Goal: Information Seeking & Learning: Learn about a topic

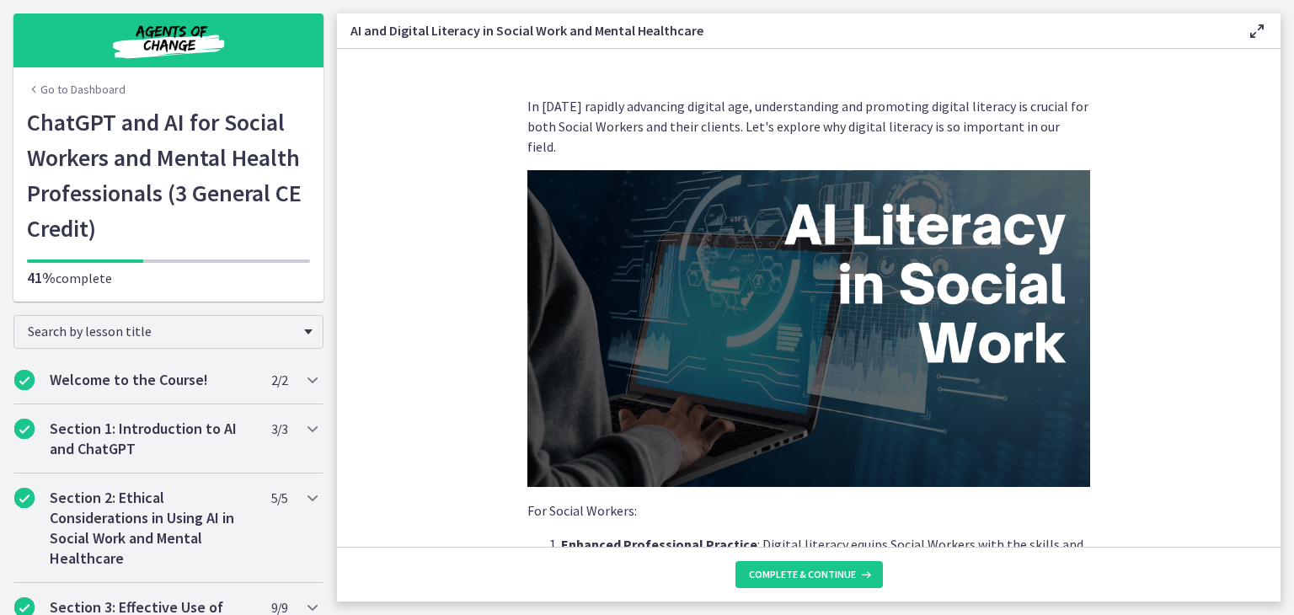
scroll to position [1434, 0]
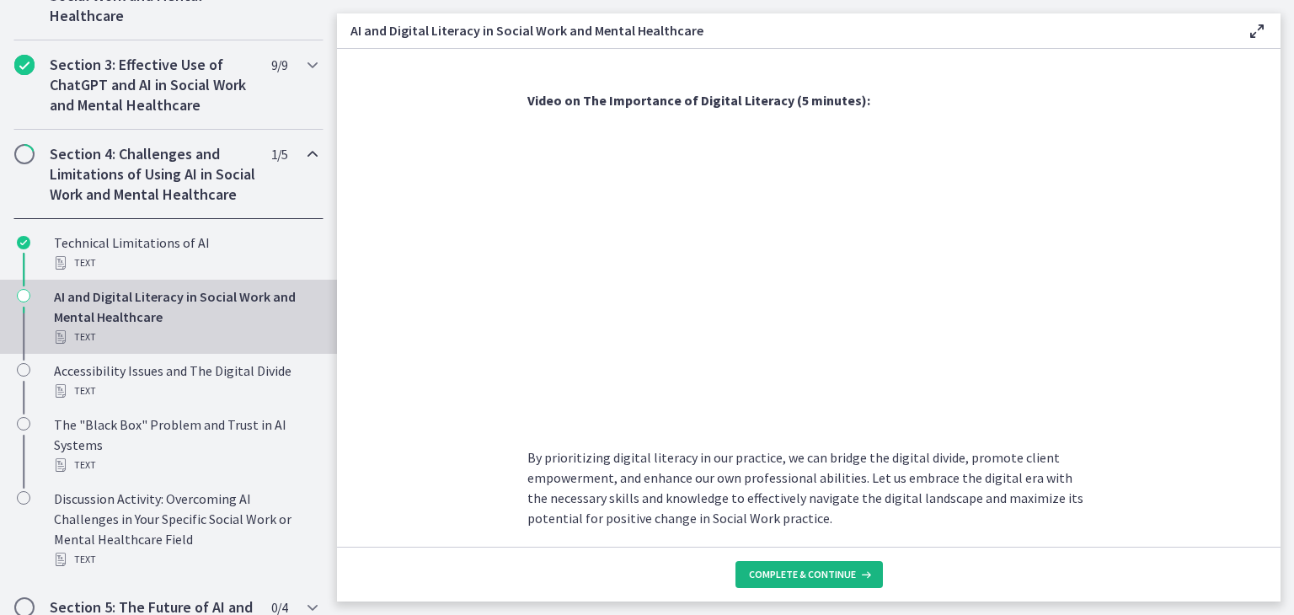
click at [778, 571] on span "Complete & continue" at bounding box center [802, 574] width 107 height 13
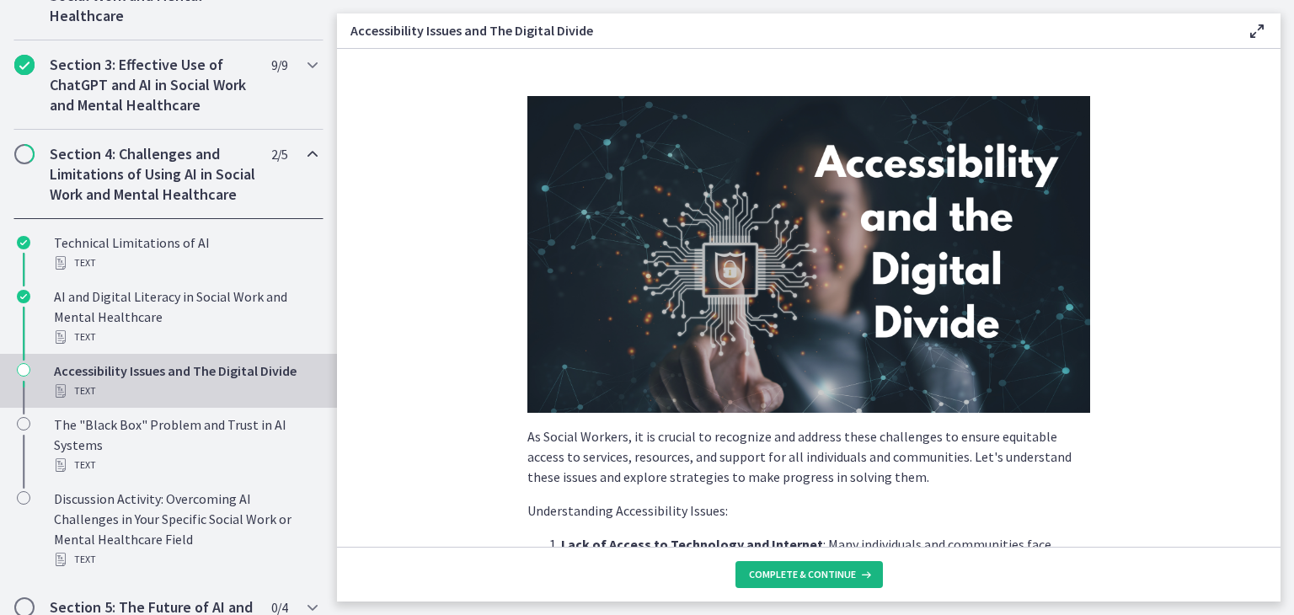
click at [779, 575] on span "Complete & continue" at bounding box center [802, 574] width 107 height 13
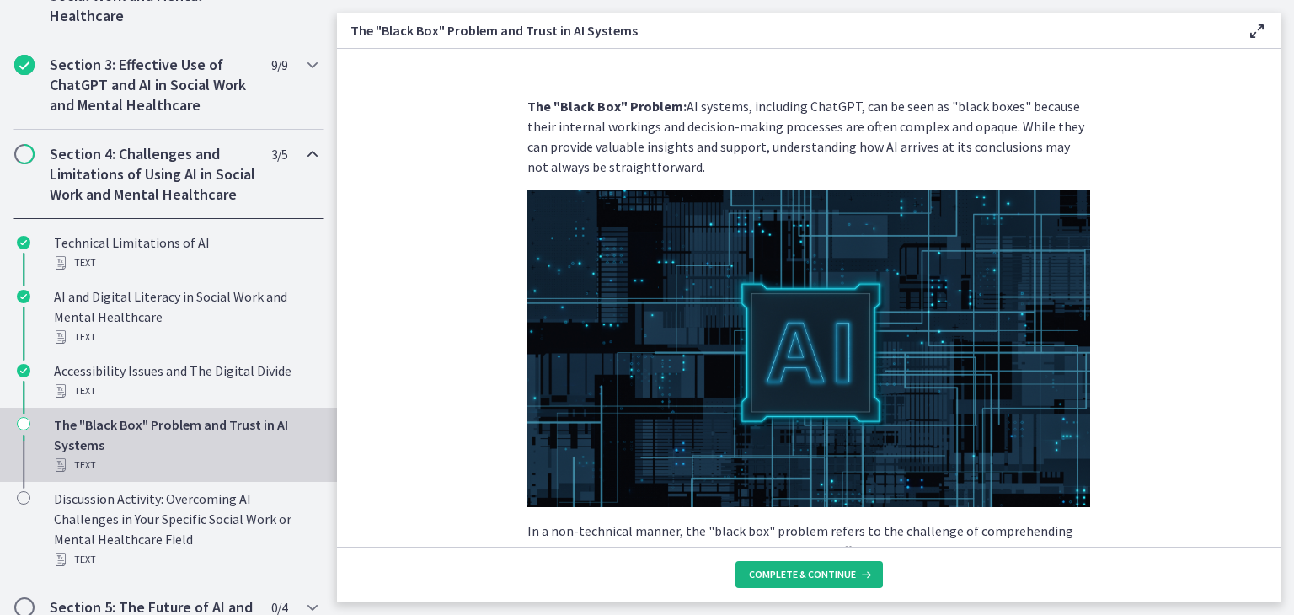
click at [780, 577] on span "Complete & continue" at bounding box center [802, 574] width 107 height 13
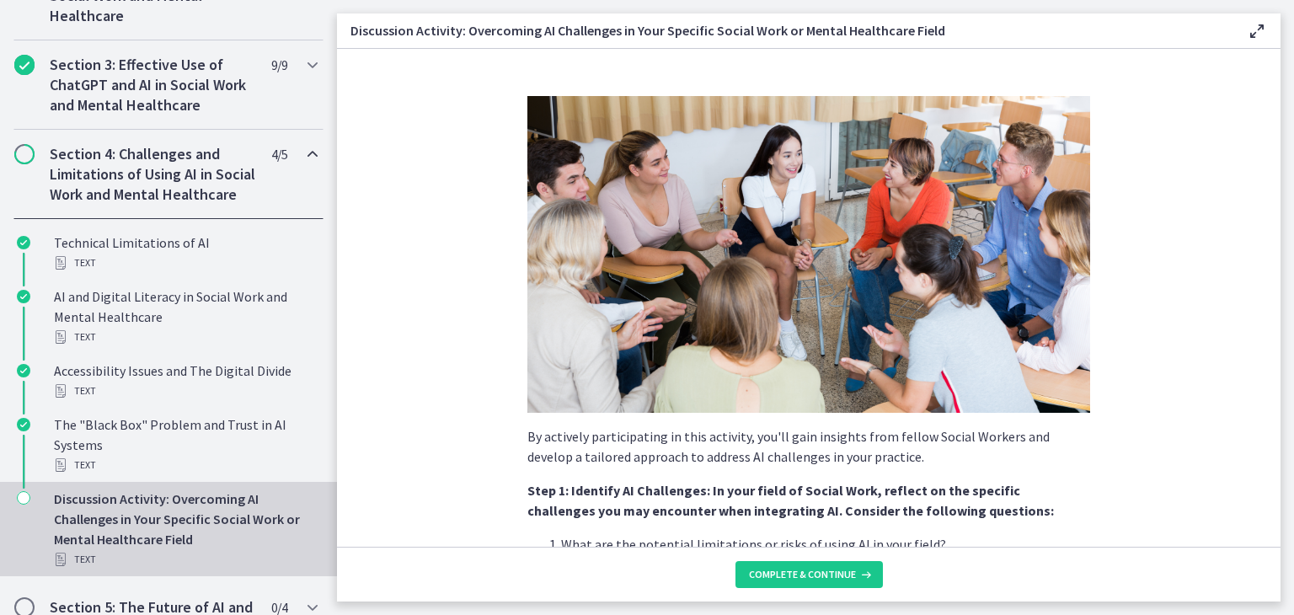
click at [780, 576] on span "Complete & continue" at bounding box center [802, 574] width 107 height 13
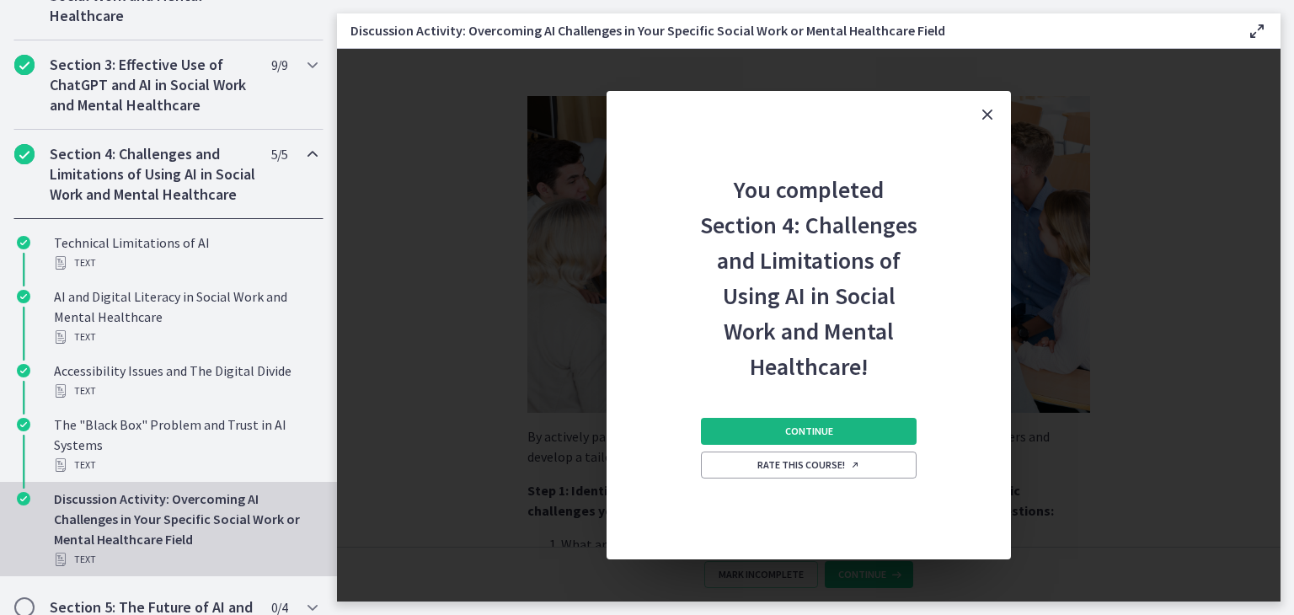
click at [826, 436] on span "Continue" at bounding box center [809, 430] width 48 height 13
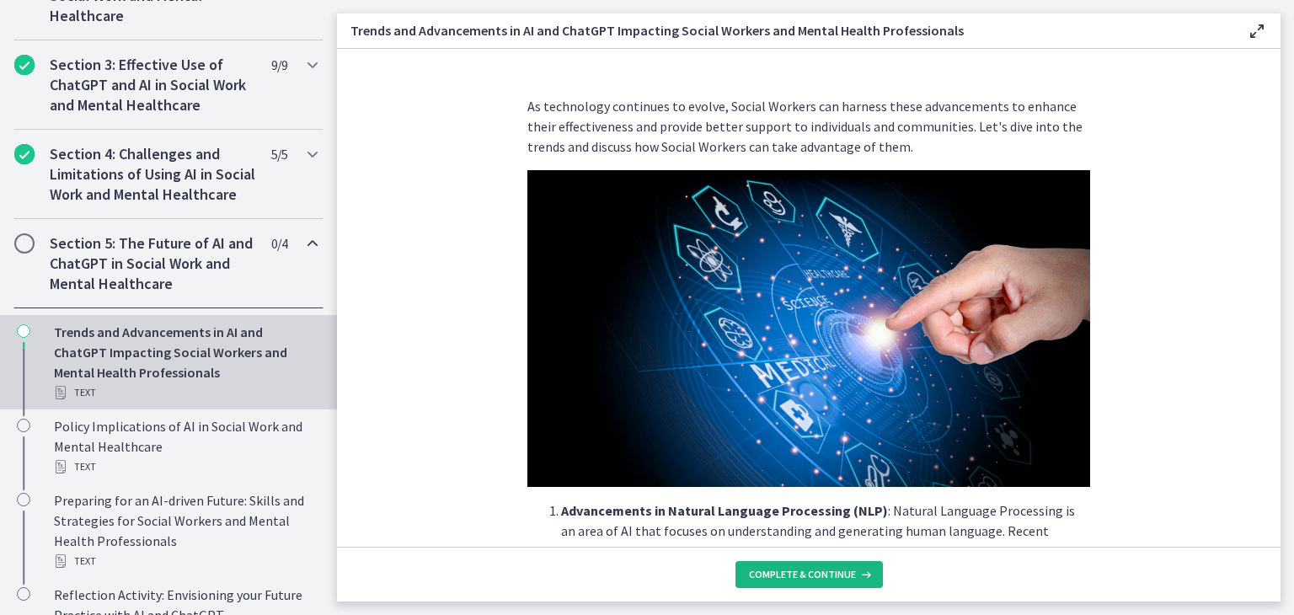
click at [798, 573] on span "Complete & continue" at bounding box center [802, 574] width 107 height 13
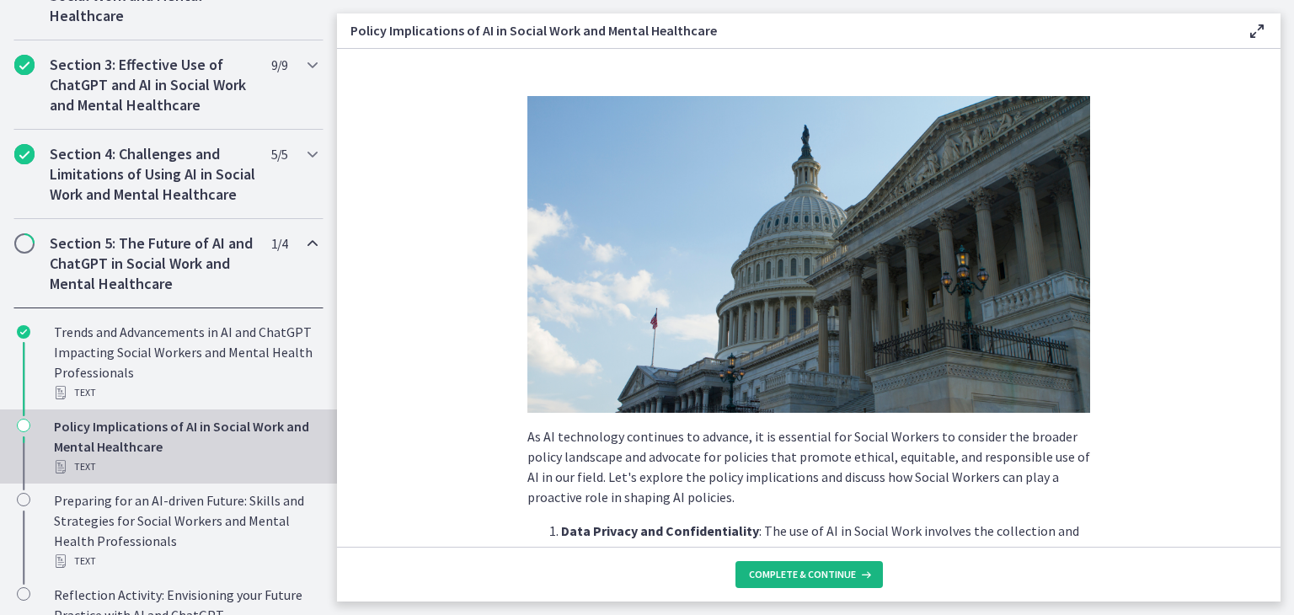
click at [798, 573] on span "Complete & continue" at bounding box center [802, 574] width 107 height 13
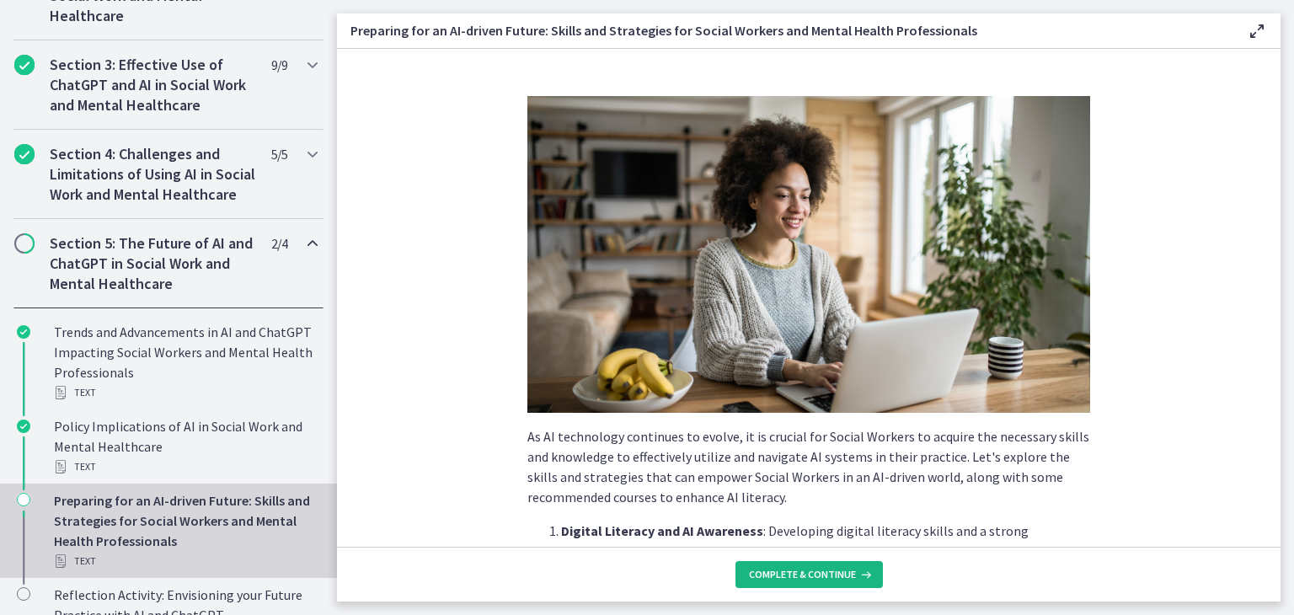
click at [798, 572] on span "Complete & continue" at bounding box center [802, 574] width 107 height 13
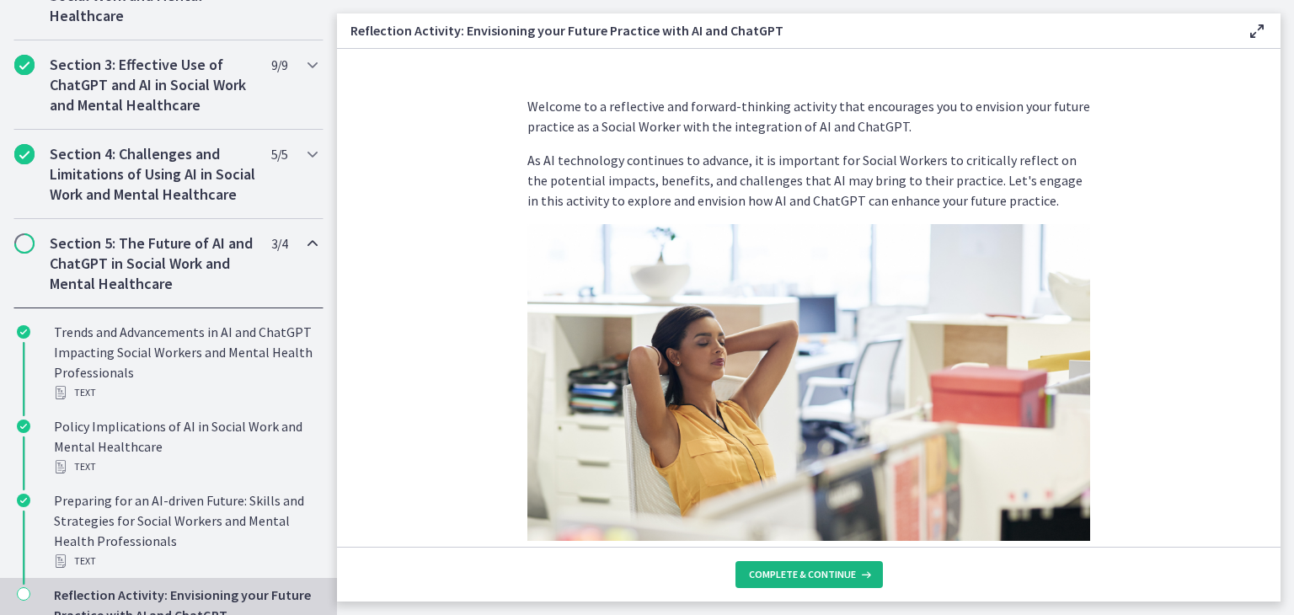
click at [800, 573] on span "Complete & continue" at bounding box center [802, 574] width 107 height 13
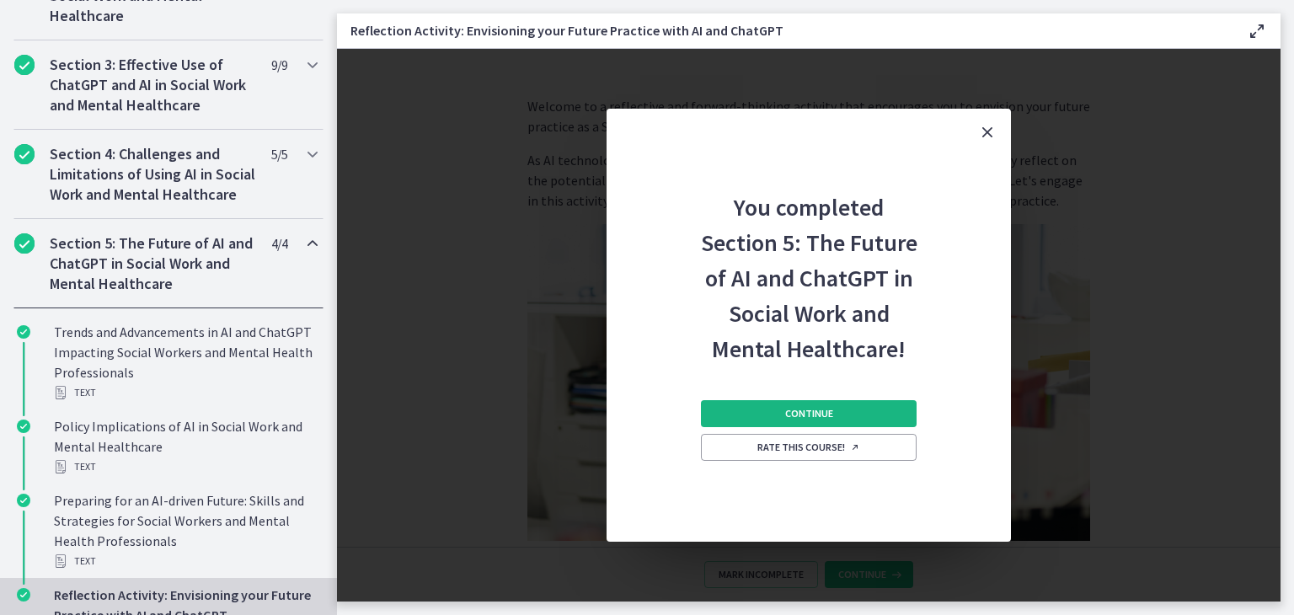
drag, startPoint x: 795, startPoint y: 398, endPoint x: 794, endPoint y: 412, distance: 13.5
click at [795, 405] on div "Continue Rate this course!" at bounding box center [809, 453] width 216 height 175
click at [794, 415] on span "Continue" at bounding box center [809, 413] width 48 height 13
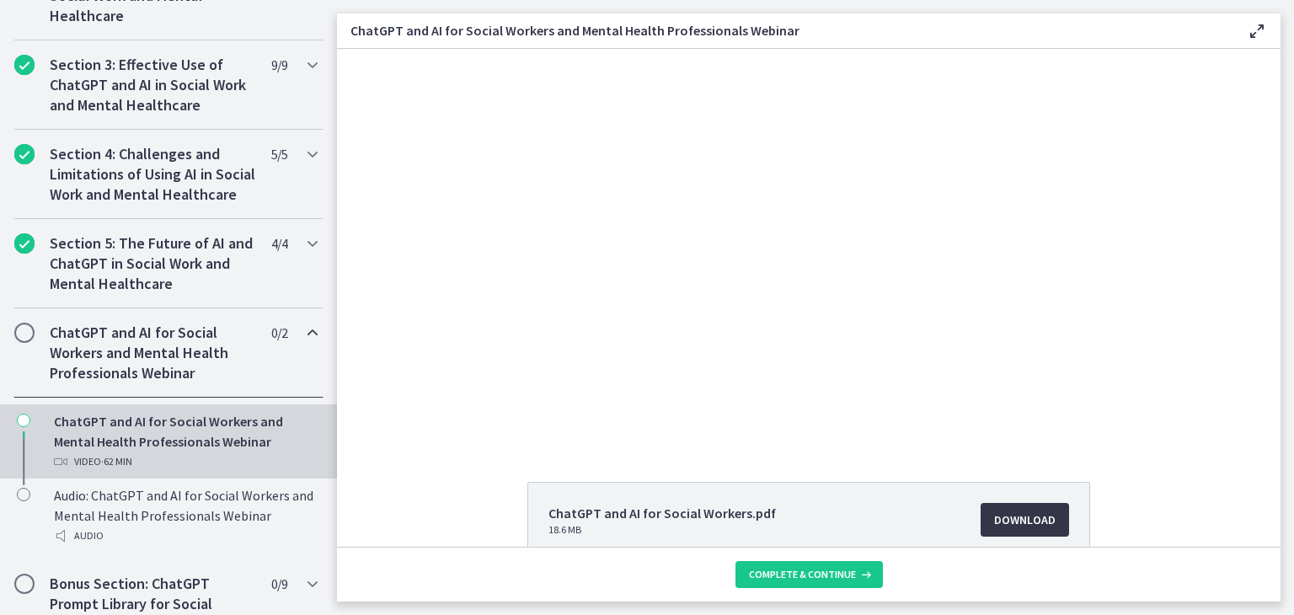
click at [1021, 523] on span "Download Opens in a new window" at bounding box center [1024, 519] width 61 height 20
click at [825, 583] on button "Complete & continue" at bounding box center [808, 574] width 147 height 27
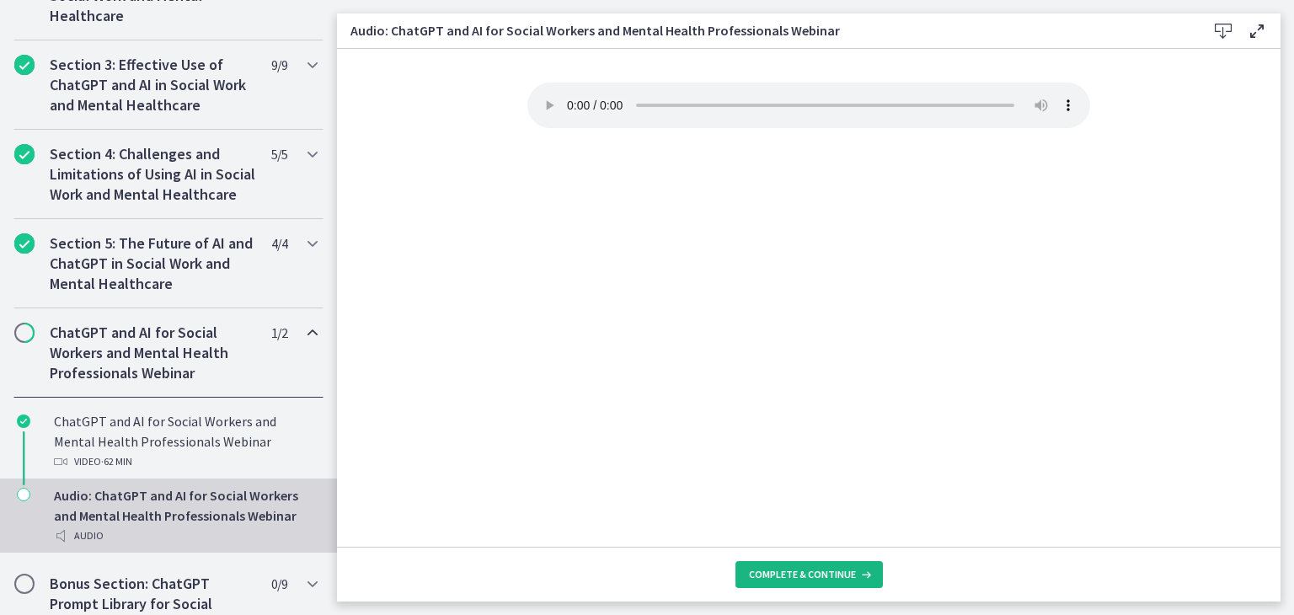
click at [798, 568] on span "Complete & continue" at bounding box center [802, 574] width 107 height 13
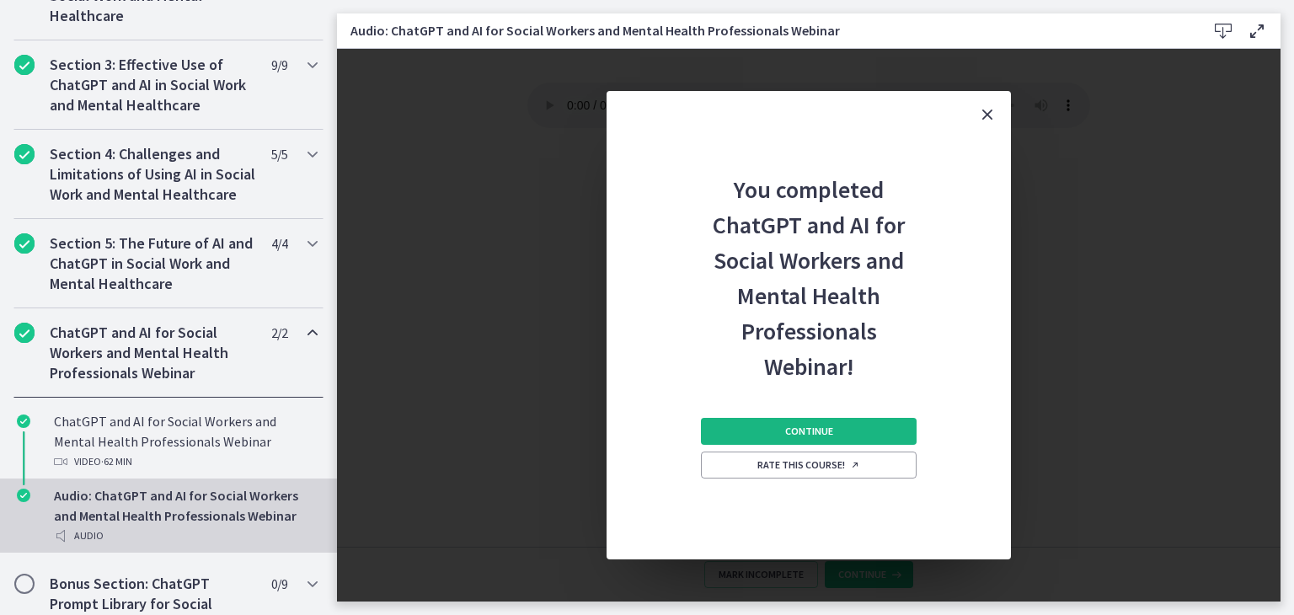
click at [818, 430] on span "Continue" at bounding box center [809, 430] width 48 height 13
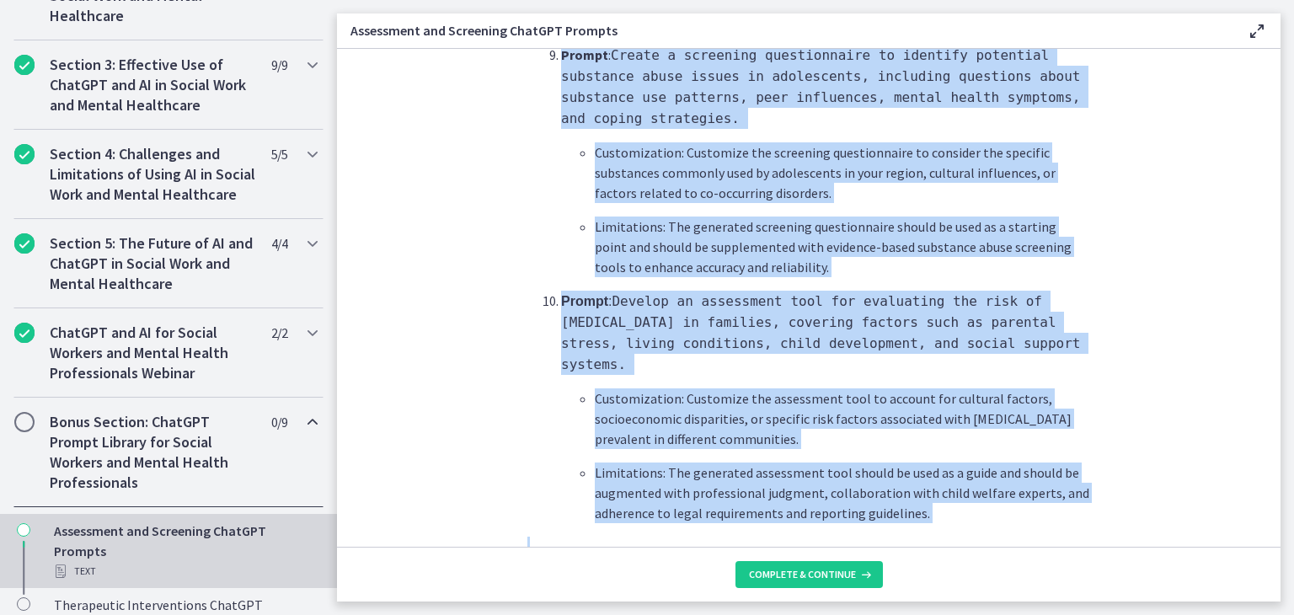
scroll to position [2546, 0]
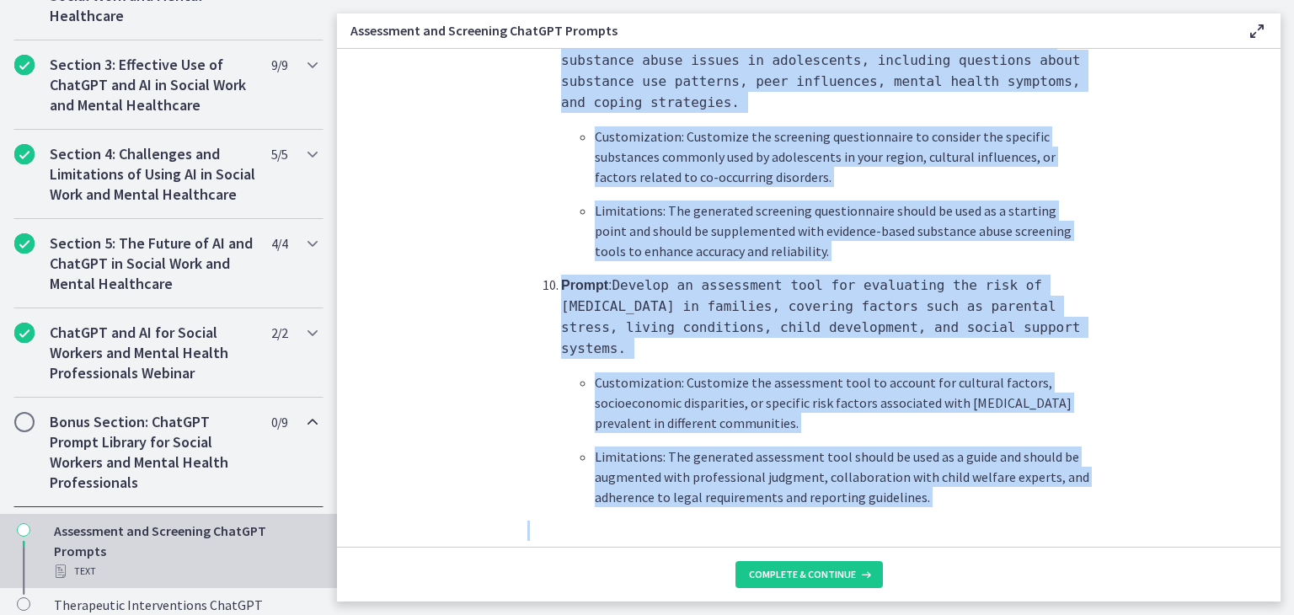
drag, startPoint x: 541, startPoint y: 198, endPoint x: 806, endPoint y: 347, distance: 304.3
copy div "Prompt : Generate a comprehensive assessment questionnaire for assessing the me…"
click at [801, 573] on span "Complete & continue" at bounding box center [802, 574] width 107 height 13
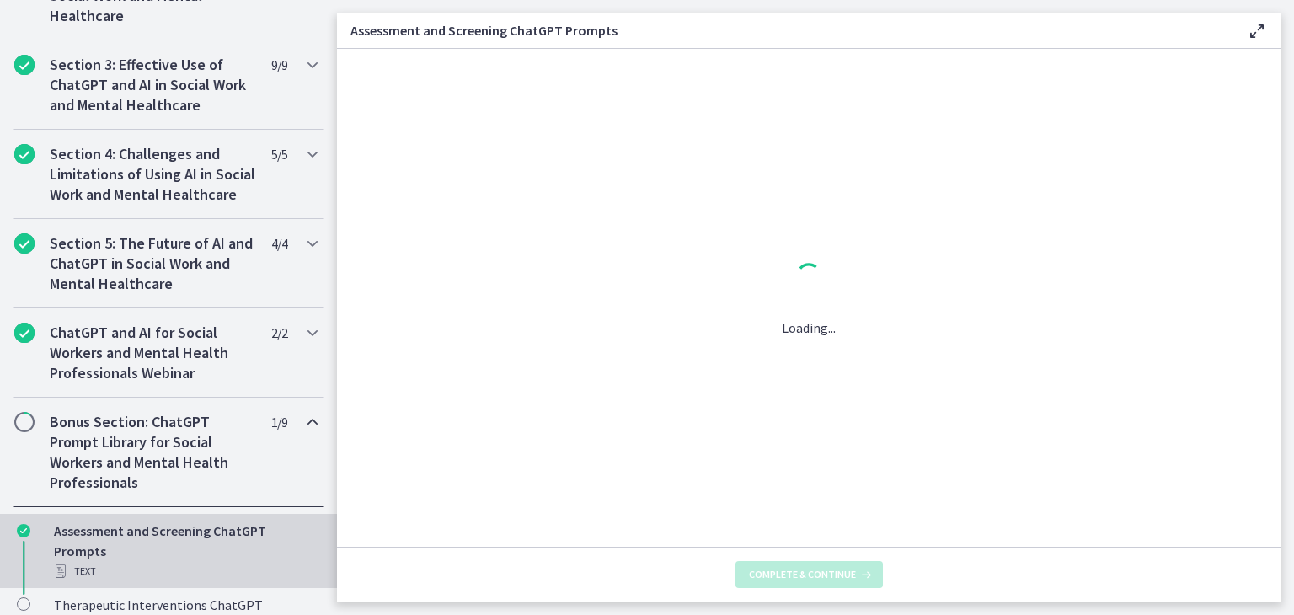
scroll to position [0, 0]
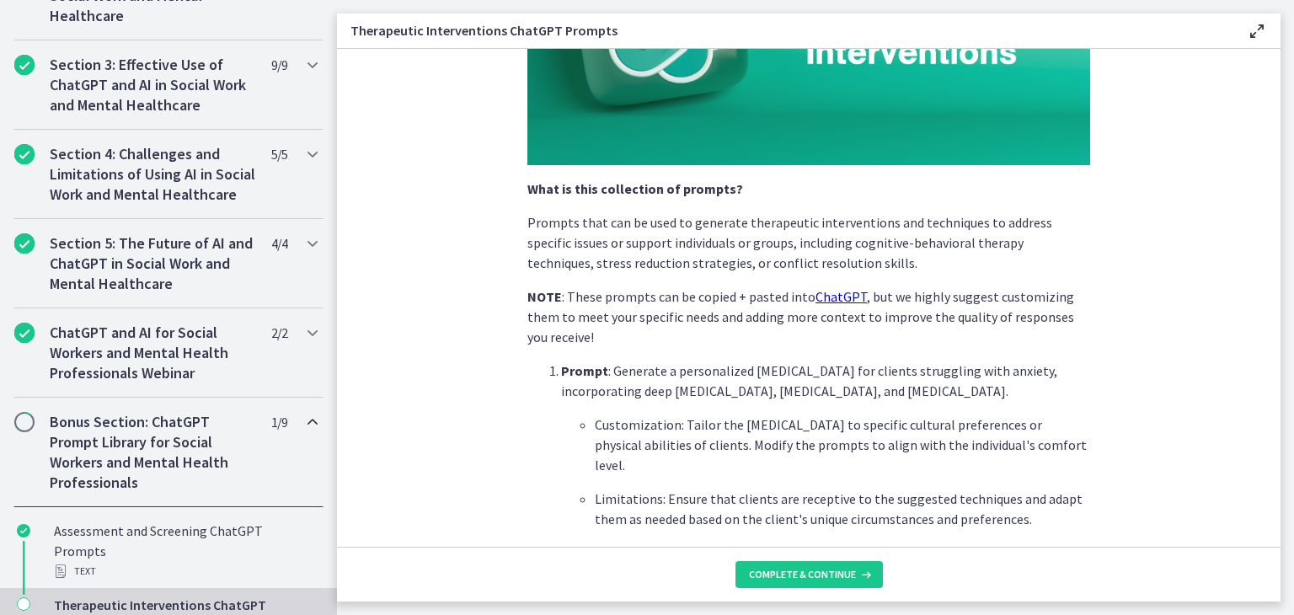
scroll to position [253, 0]
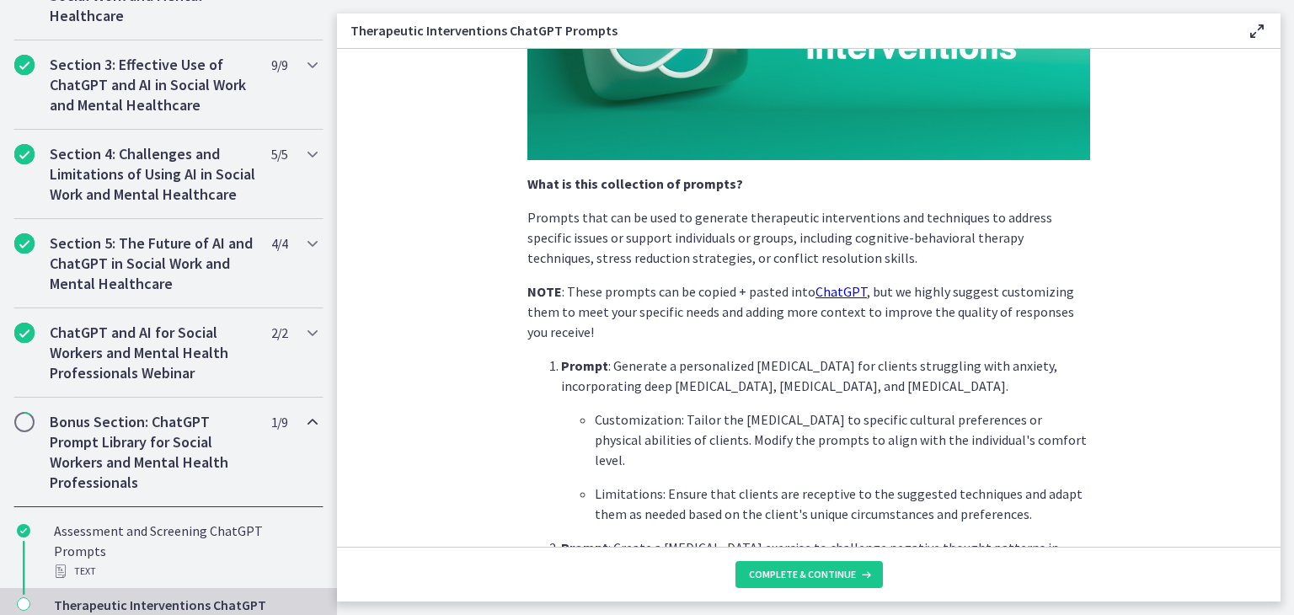
drag, startPoint x: 110, startPoint y: 475, endPoint x: 119, endPoint y: 472, distance: 8.8
click at [111, 473] on h2 "Bonus Section: ChatGPT Prompt Library for Social Workers and Mental Health Prof…" at bounding box center [152, 452] width 205 height 81
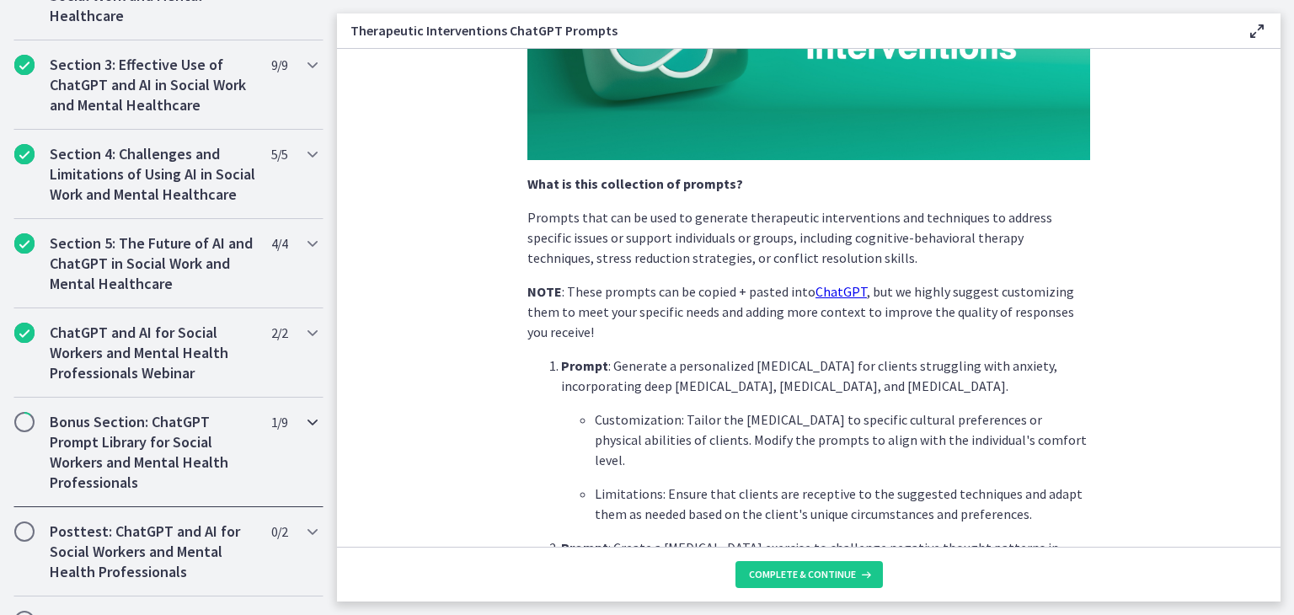
click at [14, 432] on span "Chapters" at bounding box center [24, 422] width 20 height 20
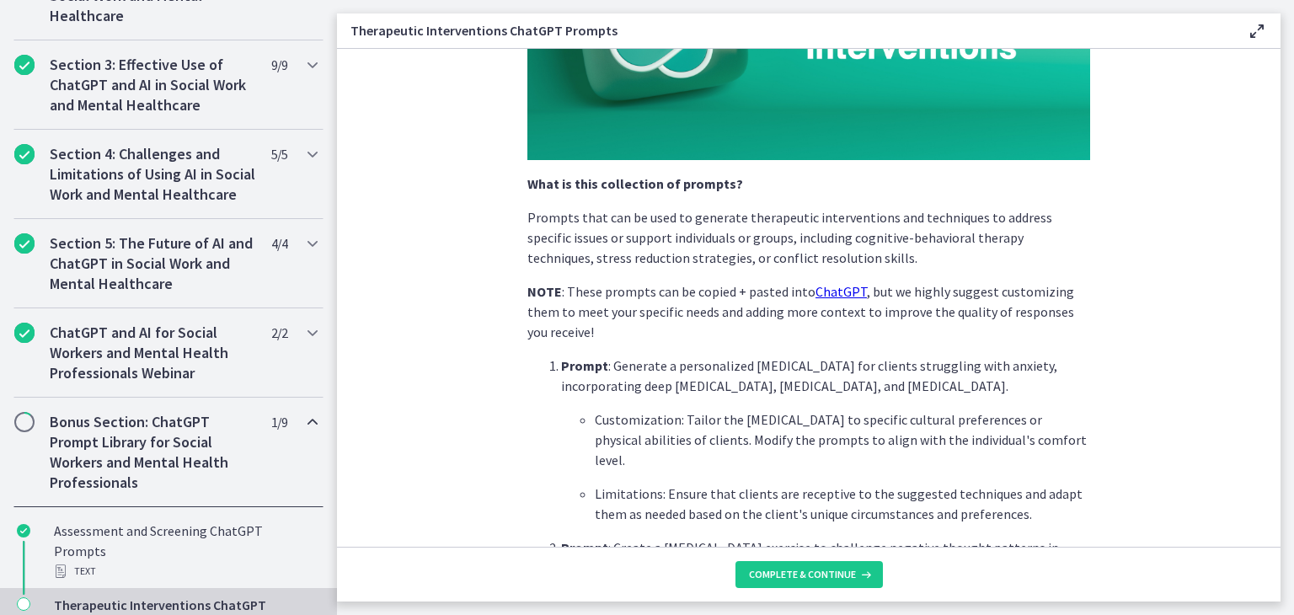
click at [82, 452] on h2 "Bonus Section: ChatGPT Prompt Library for Social Workers and Mental Health Prof…" at bounding box center [152, 452] width 205 height 81
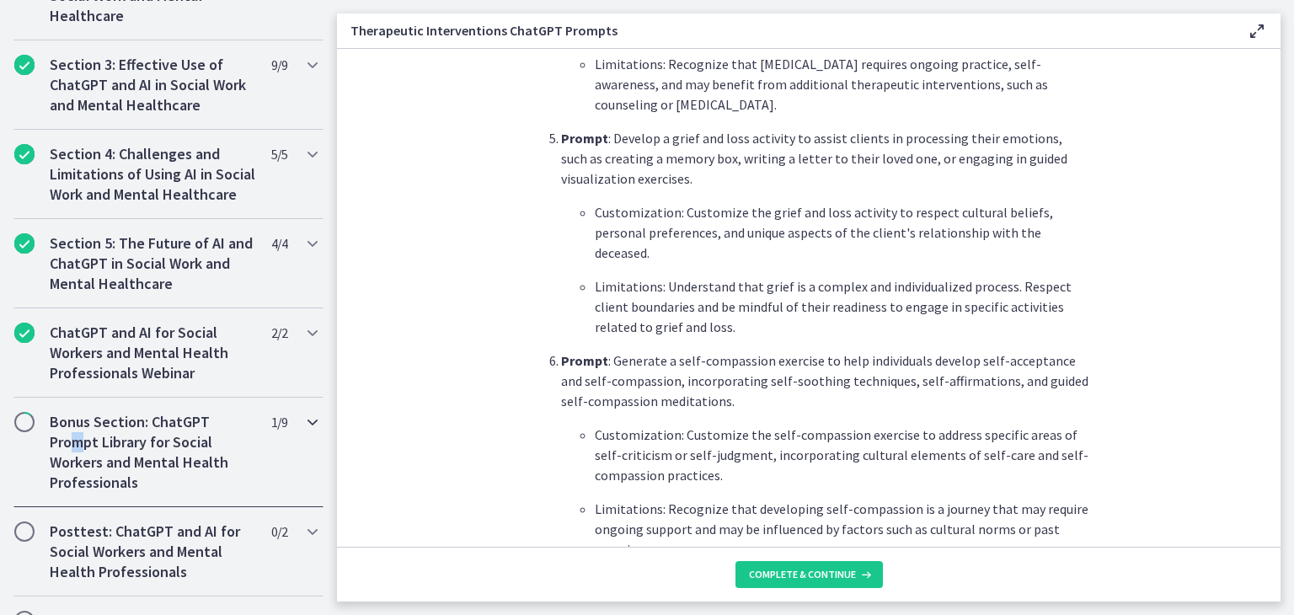
scroll to position [1347, 0]
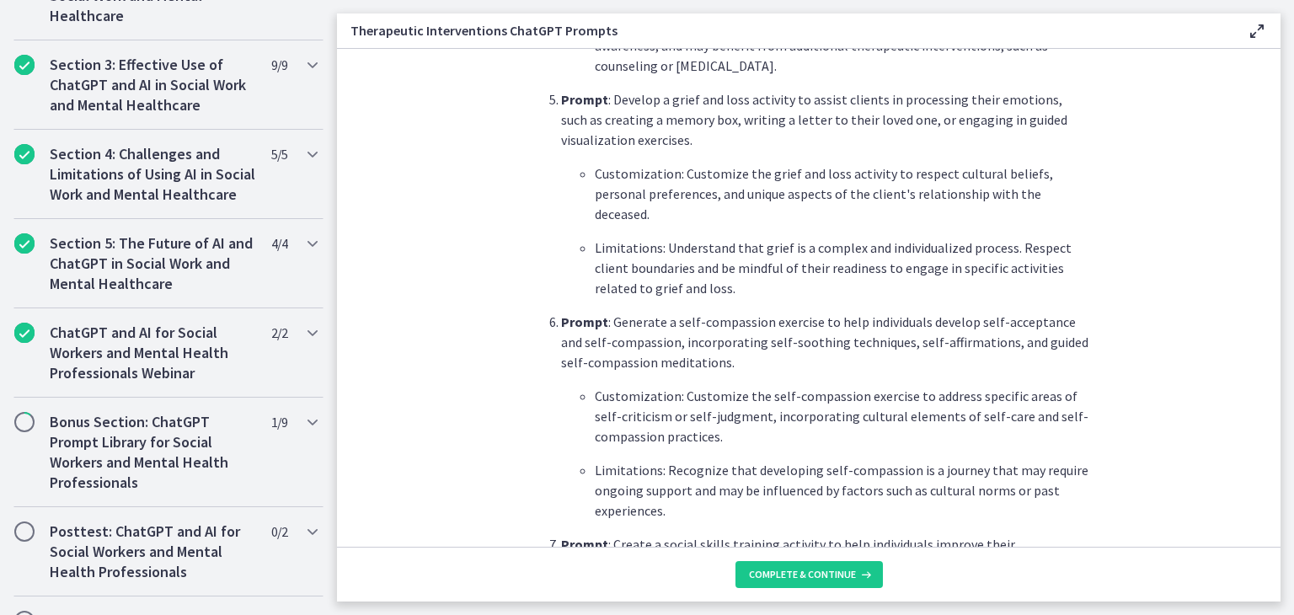
click at [461, 474] on section "What is this collection of prompts? Prompts that can be used to generate therap…" at bounding box center [808, 298] width 943 height 498
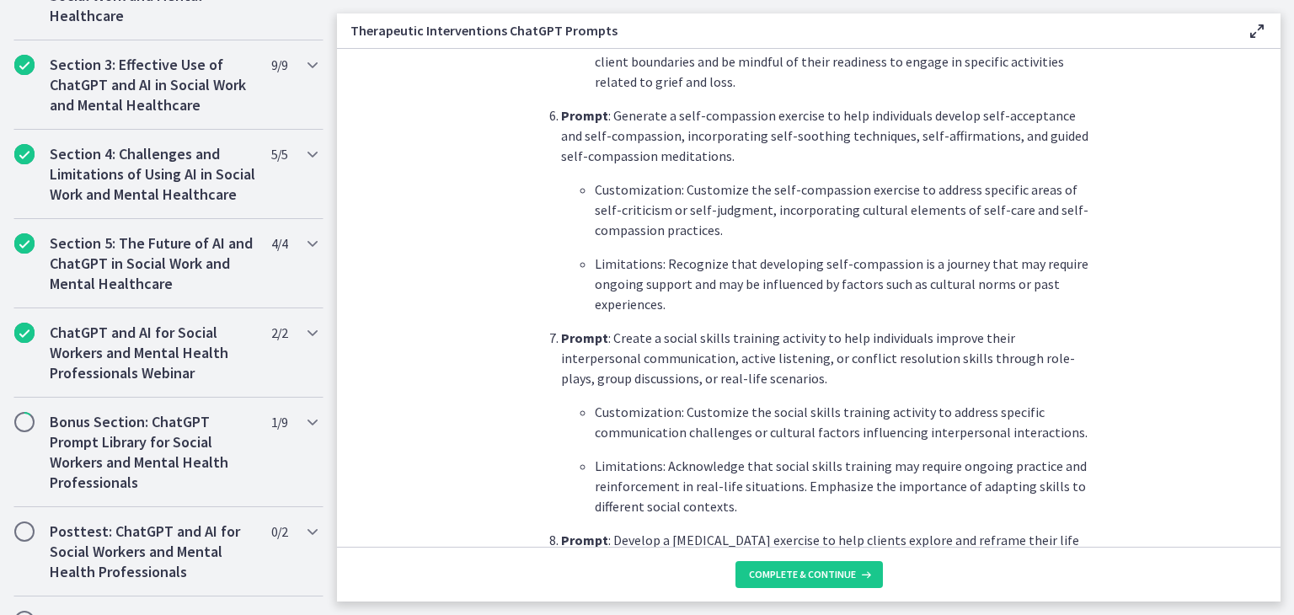
scroll to position [1600, 0]
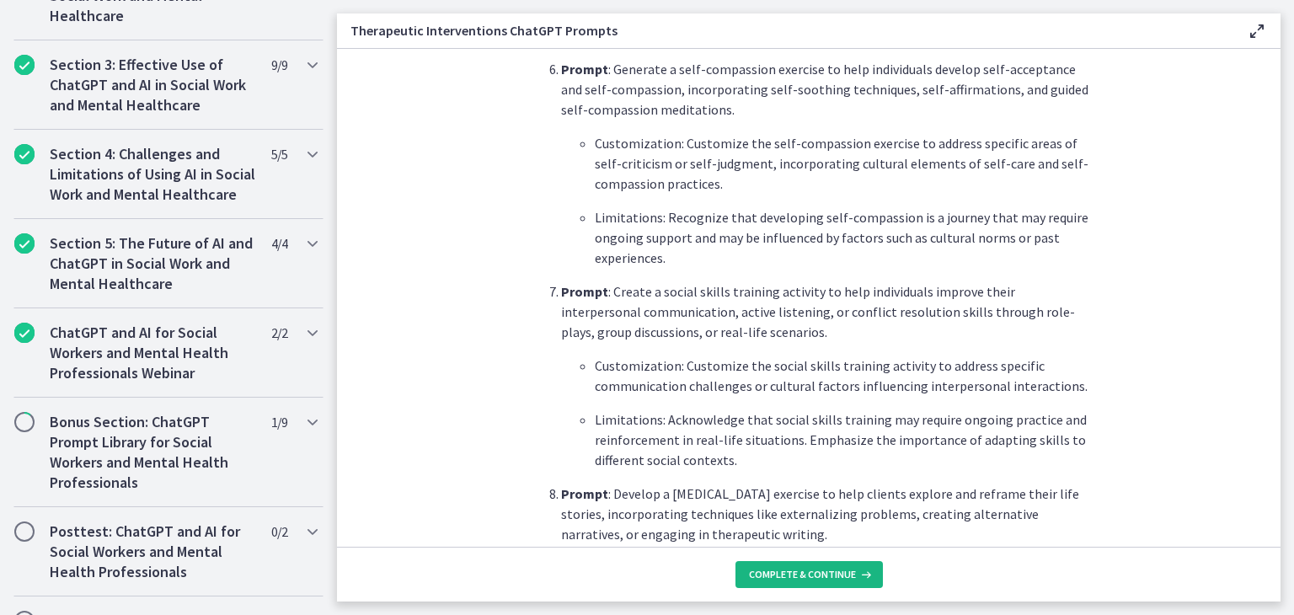
click at [794, 569] on span "Complete & continue" at bounding box center [802, 574] width 107 height 13
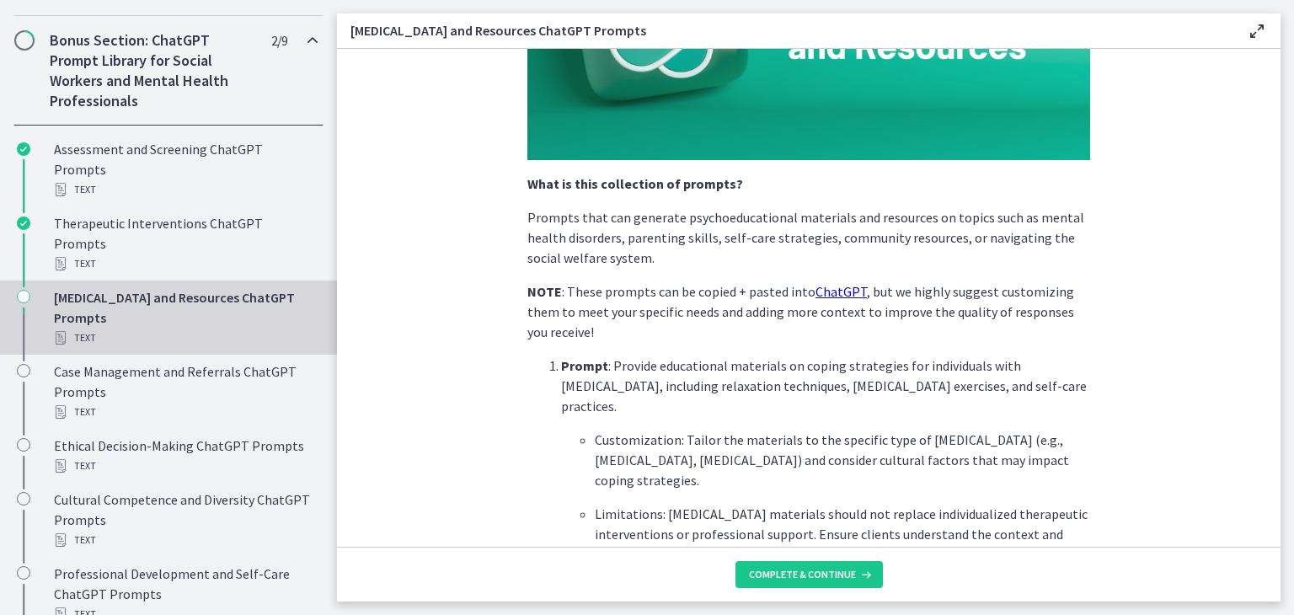
scroll to position [926, 0]
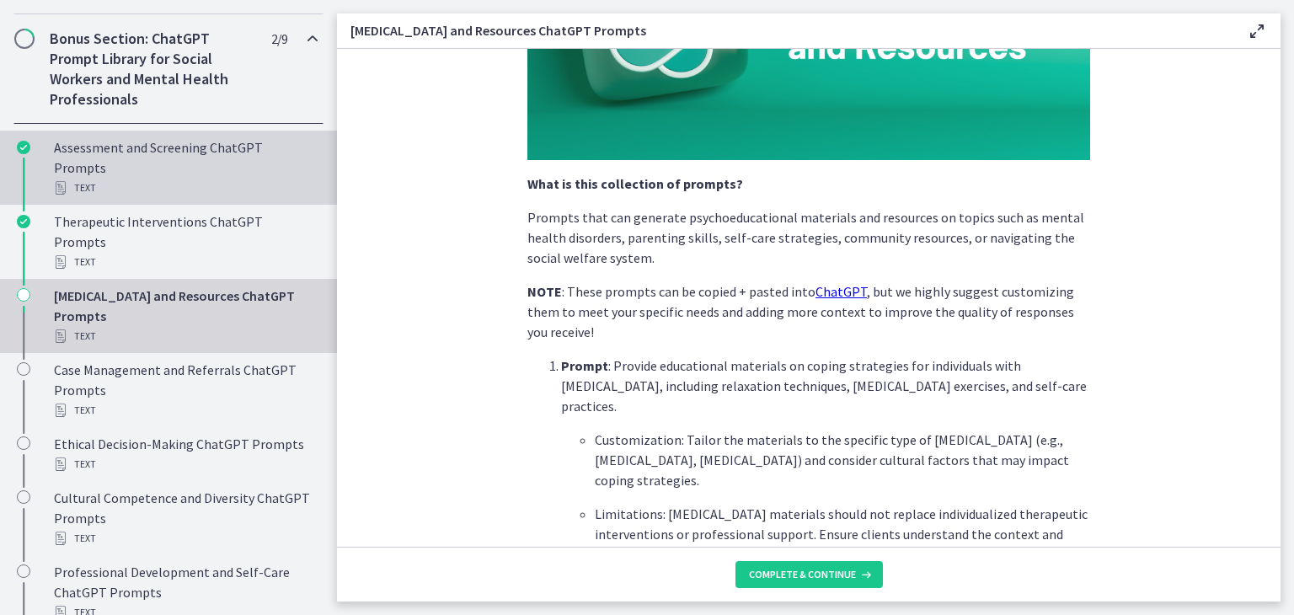
click at [142, 198] on div "Text" at bounding box center [185, 188] width 263 height 20
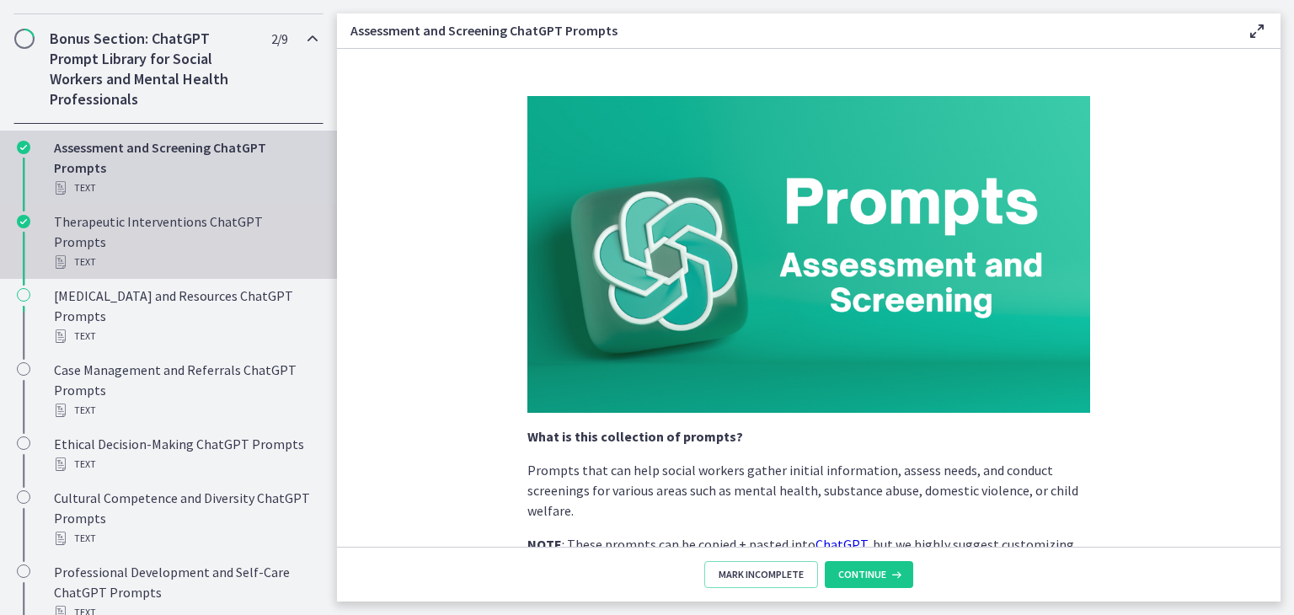
click at [147, 257] on div "Text" at bounding box center [185, 262] width 263 height 20
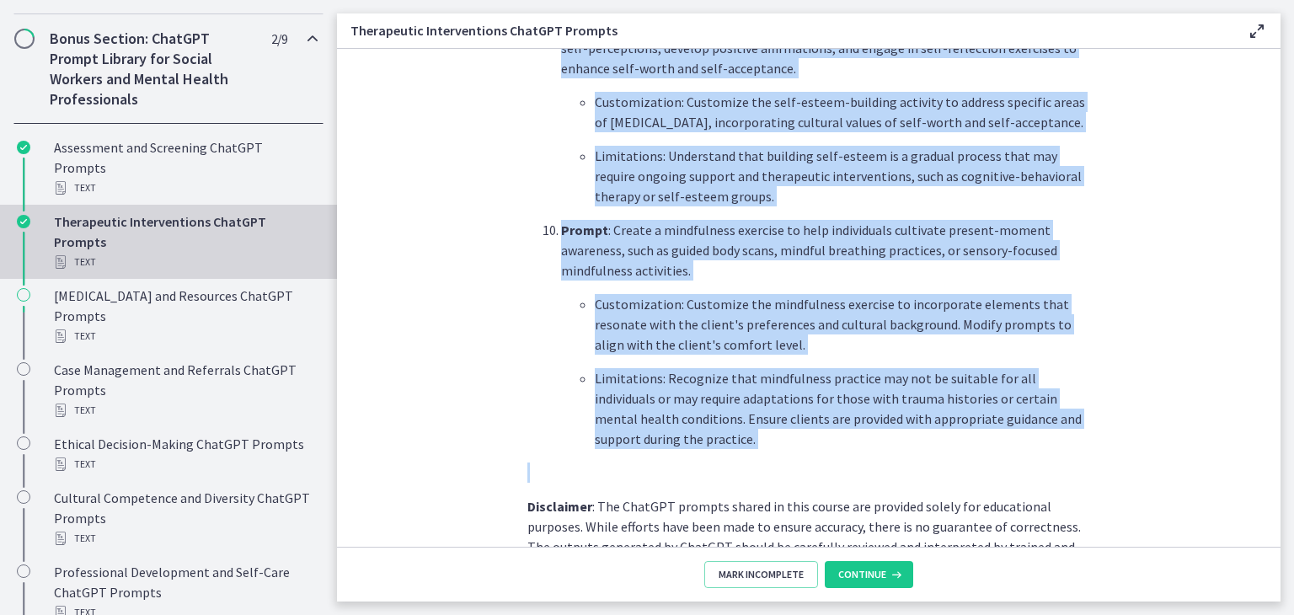
scroll to position [2358, 0]
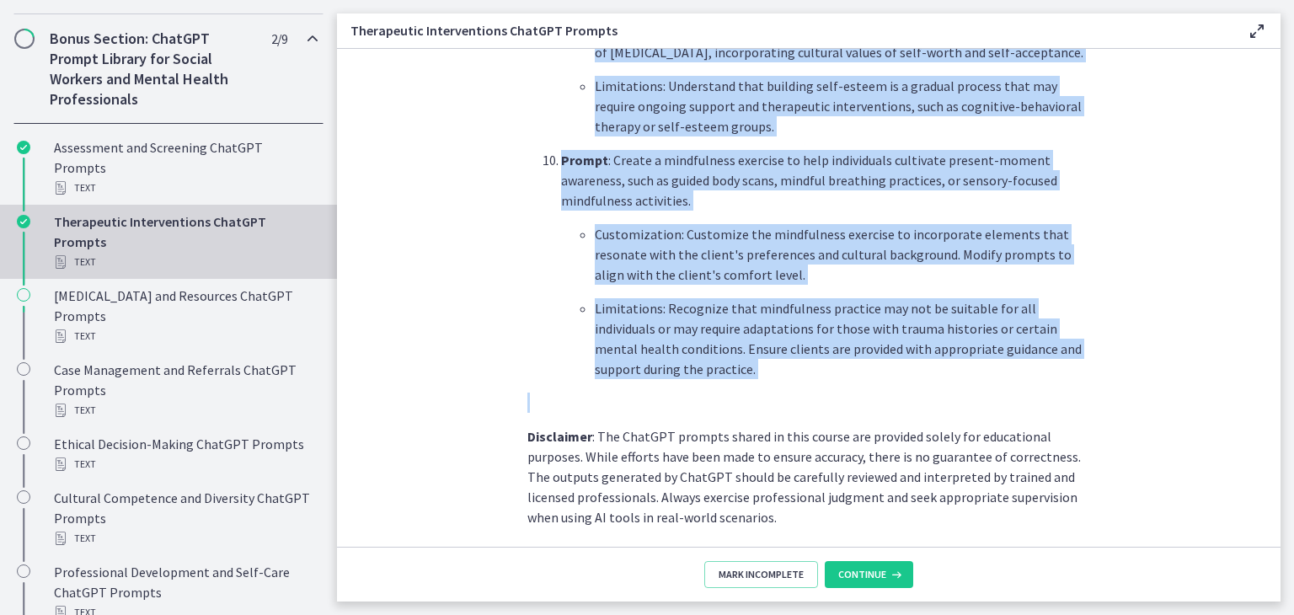
drag, startPoint x: 540, startPoint y: 365, endPoint x: 759, endPoint y: 380, distance: 219.5
copy div "Prompt : Generate a personalized [MEDICAL_DATA] for clients struggling with anx…"
click at [889, 576] on icon at bounding box center [894, 574] width 17 height 13
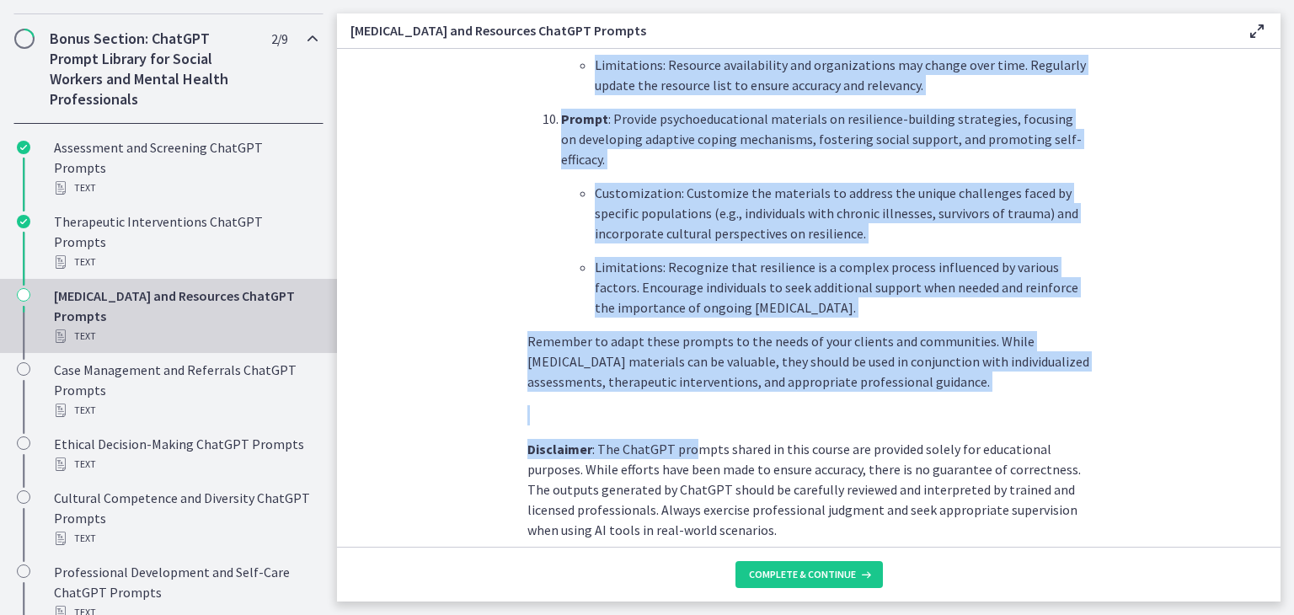
scroll to position [2331, 0]
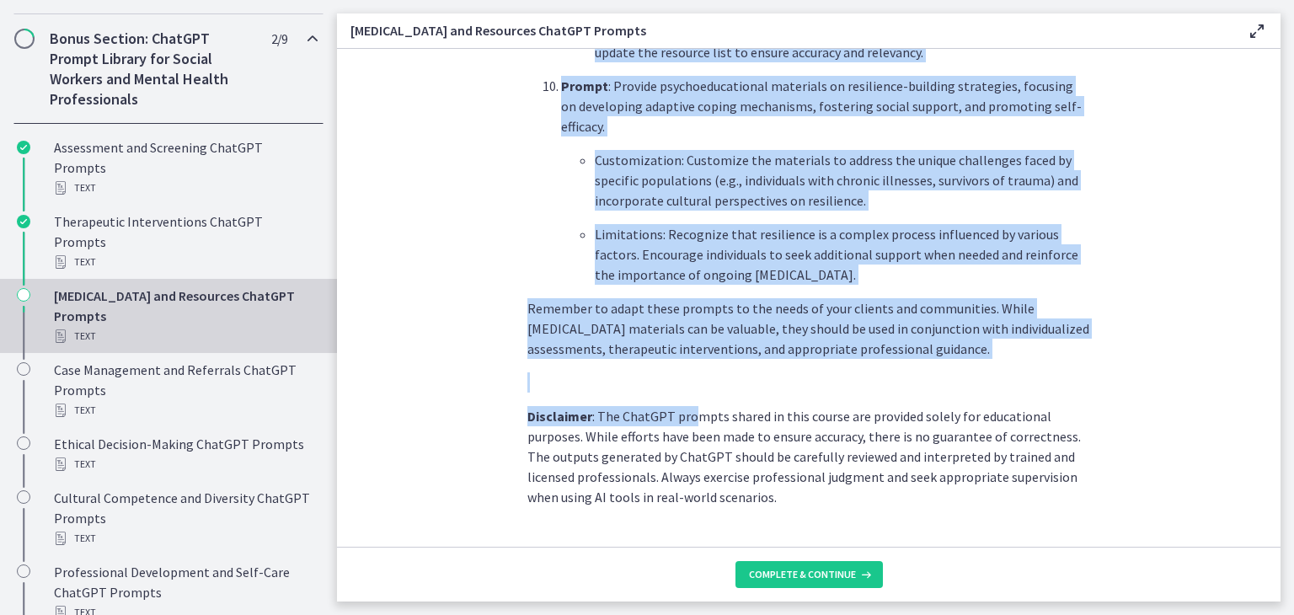
drag, startPoint x: 540, startPoint y: 365, endPoint x: 824, endPoint y: 237, distance: 311.8
copy ol "Prompt : Provide educational materials on coping strategies for individuals wit…"
click at [808, 574] on span "Complete & continue" at bounding box center [802, 574] width 107 height 13
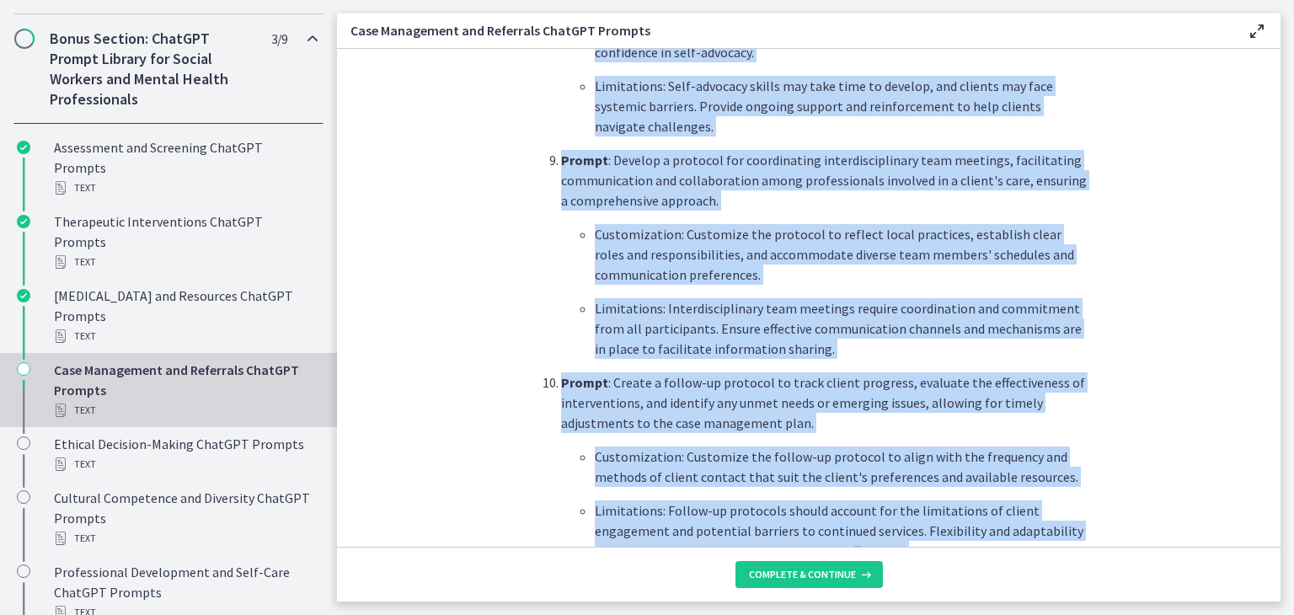
scroll to position [2190, 0]
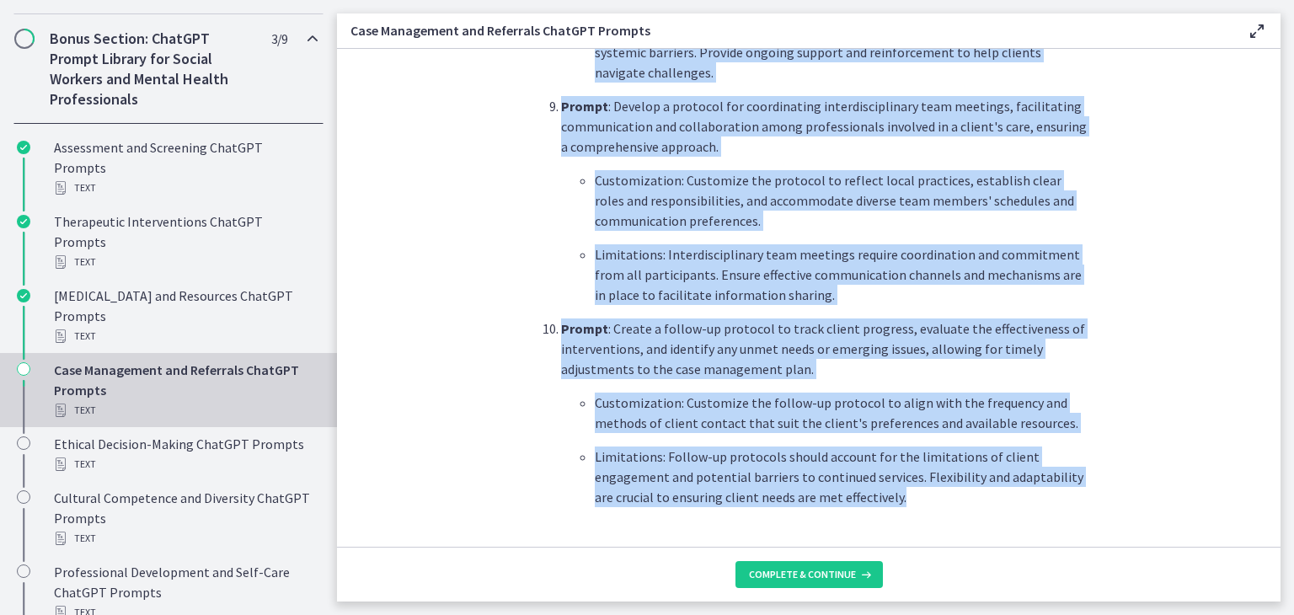
drag, startPoint x: 551, startPoint y: 280, endPoint x: 804, endPoint y: 407, distance: 283.6
copy ol "Prompt : Conduct a comprehensive needs assessment with clients to identify thei…"
click at [832, 573] on span "Complete & continue" at bounding box center [802, 574] width 107 height 13
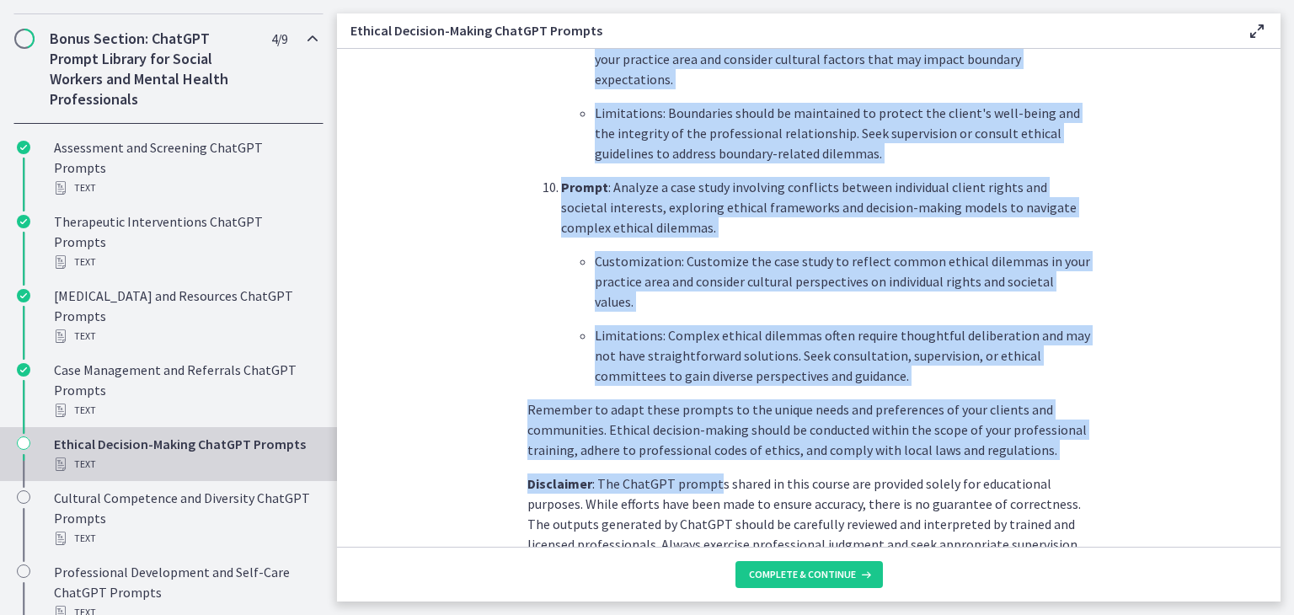
scroll to position [2274, 0]
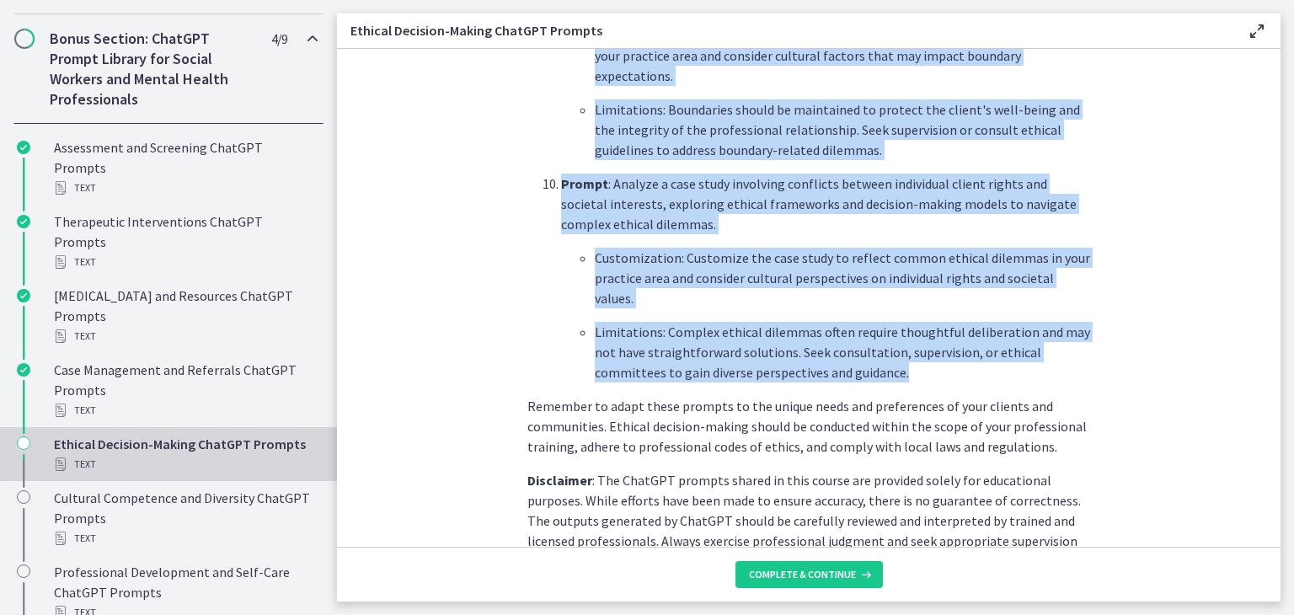
drag, startPoint x: 540, startPoint y: 262, endPoint x: 905, endPoint y: 332, distance: 372.1
copy ol "Prompt : Analyze a case study involving dual relationships, assessing potential…"
click at [807, 576] on span "Complete & continue" at bounding box center [802, 574] width 107 height 13
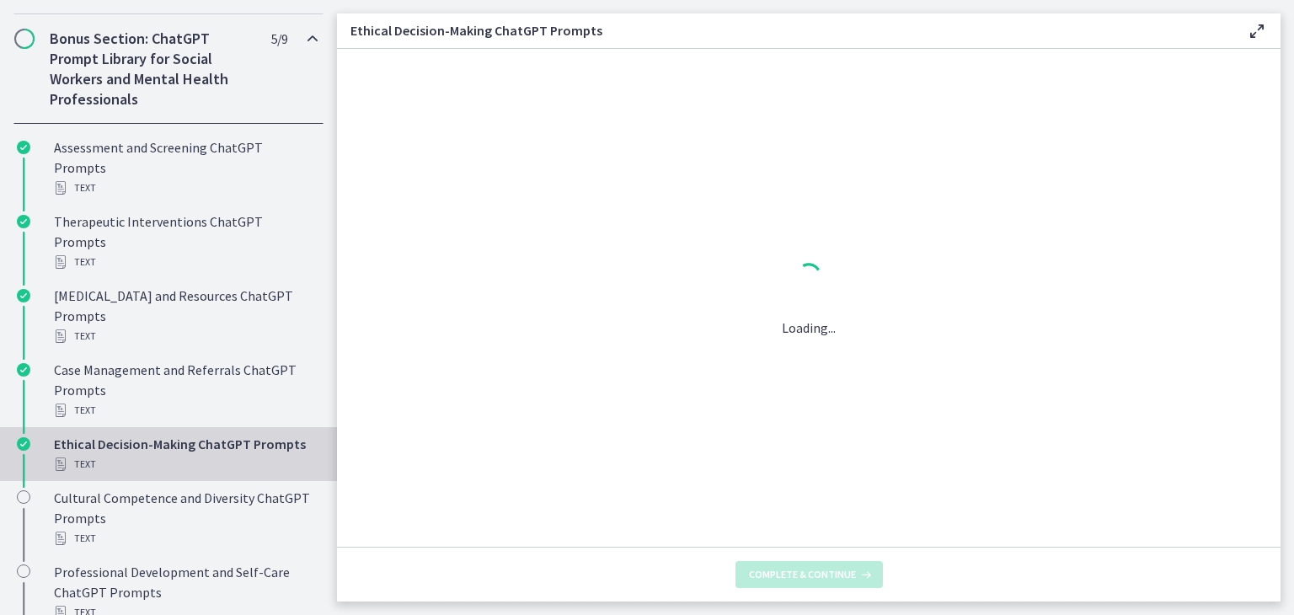
scroll to position [0, 0]
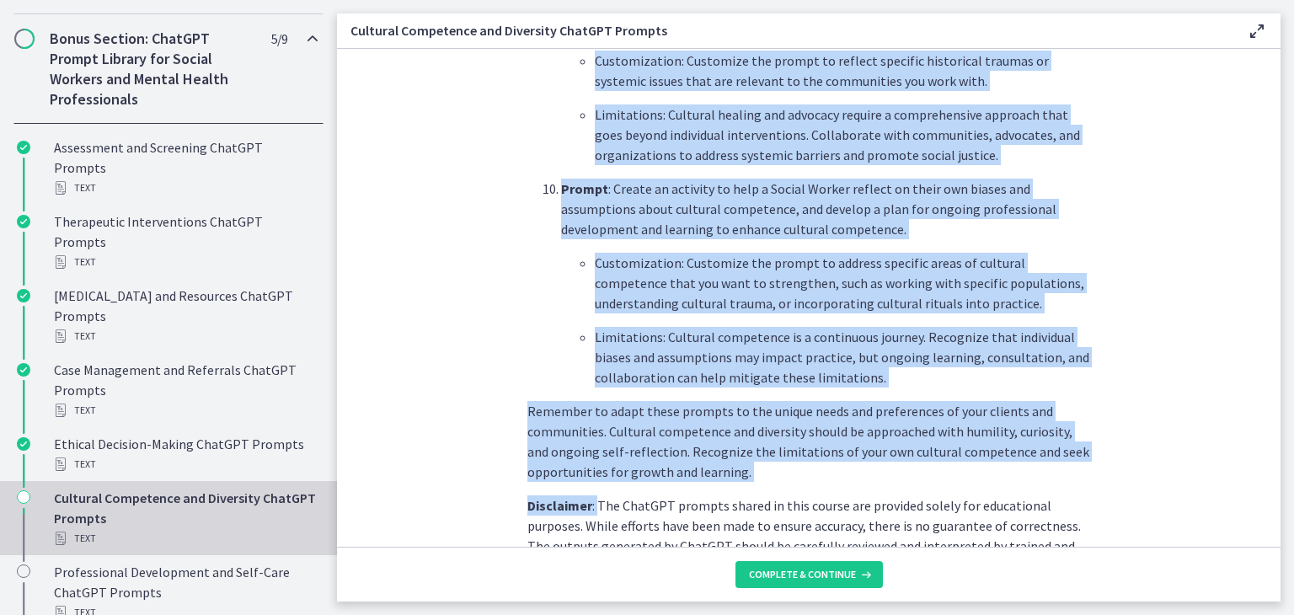
scroll to position [2439, 0]
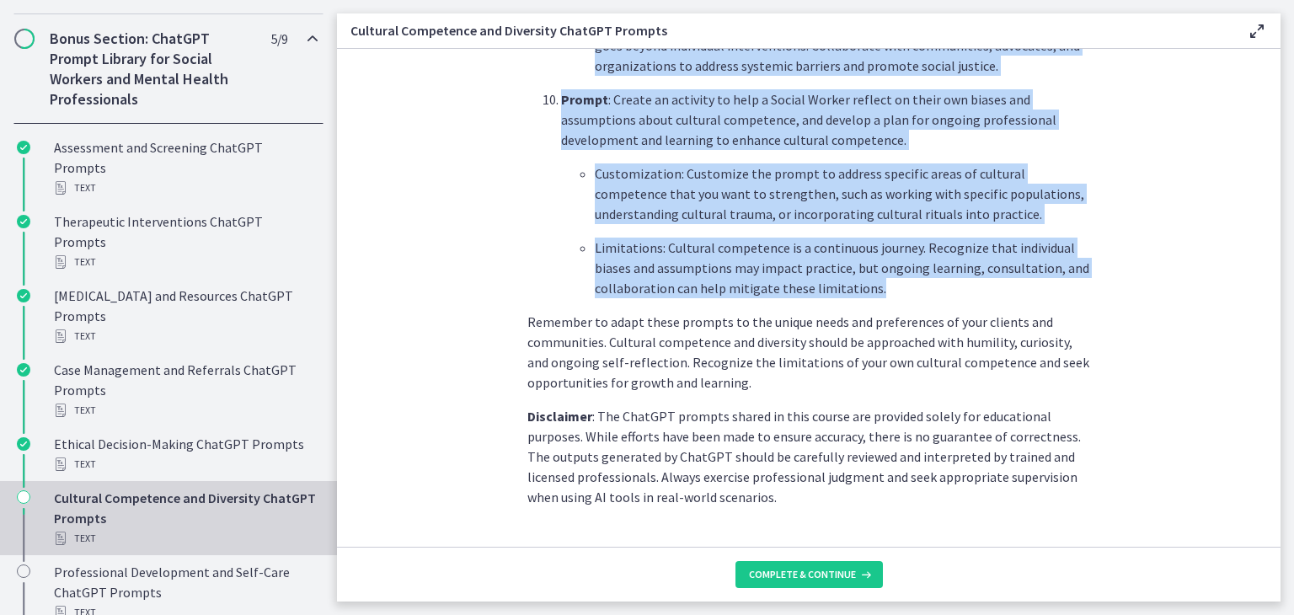
drag, startPoint x: 556, startPoint y: 280, endPoint x: 867, endPoint y: 244, distance: 312.8
copy ol "Prompt : Create a series of questions and activities in order for a therapist t…"
click at [808, 574] on span "Complete & continue" at bounding box center [802, 574] width 107 height 13
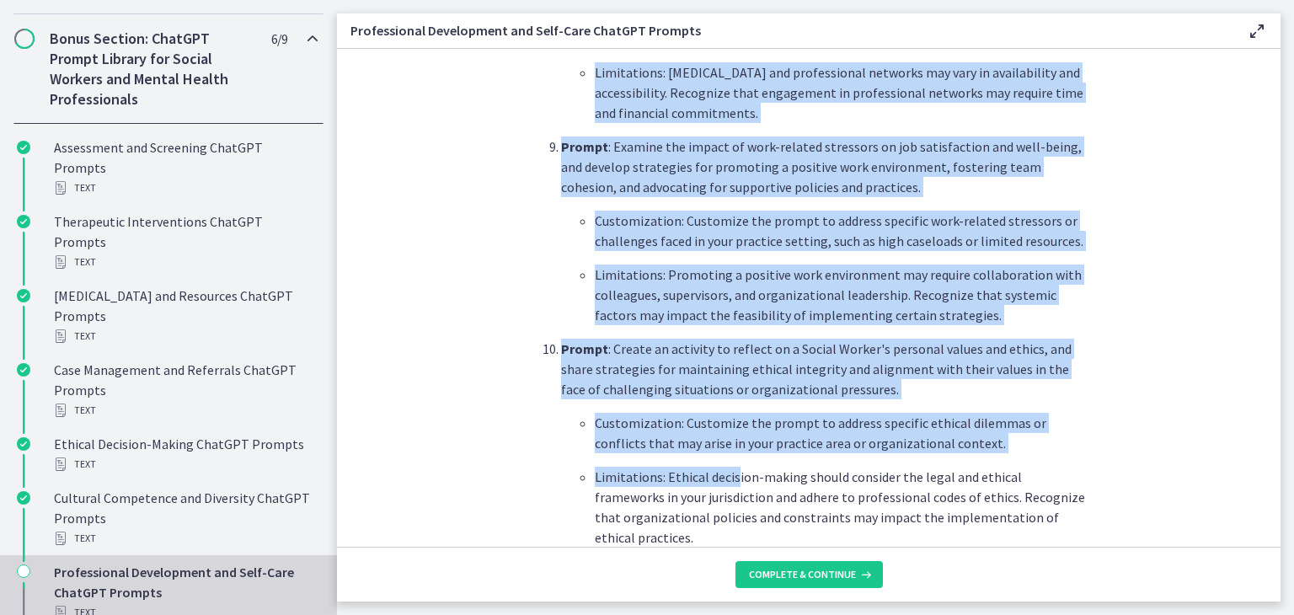
scroll to position [2274, 0]
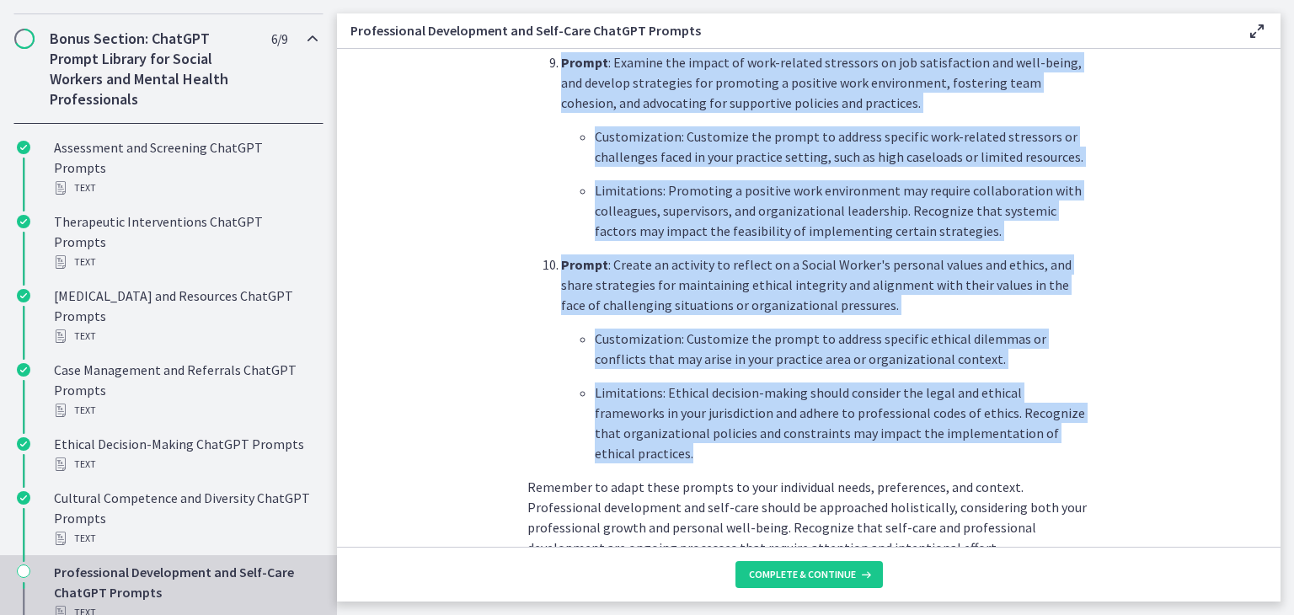
drag, startPoint x: 552, startPoint y: 366, endPoint x: 731, endPoint y: 449, distance: 196.7
copy ol "Prompt : Create a series of questions to help a Social Worker reflect on their …"
click at [765, 571] on span "Complete & continue" at bounding box center [802, 574] width 107 height 13
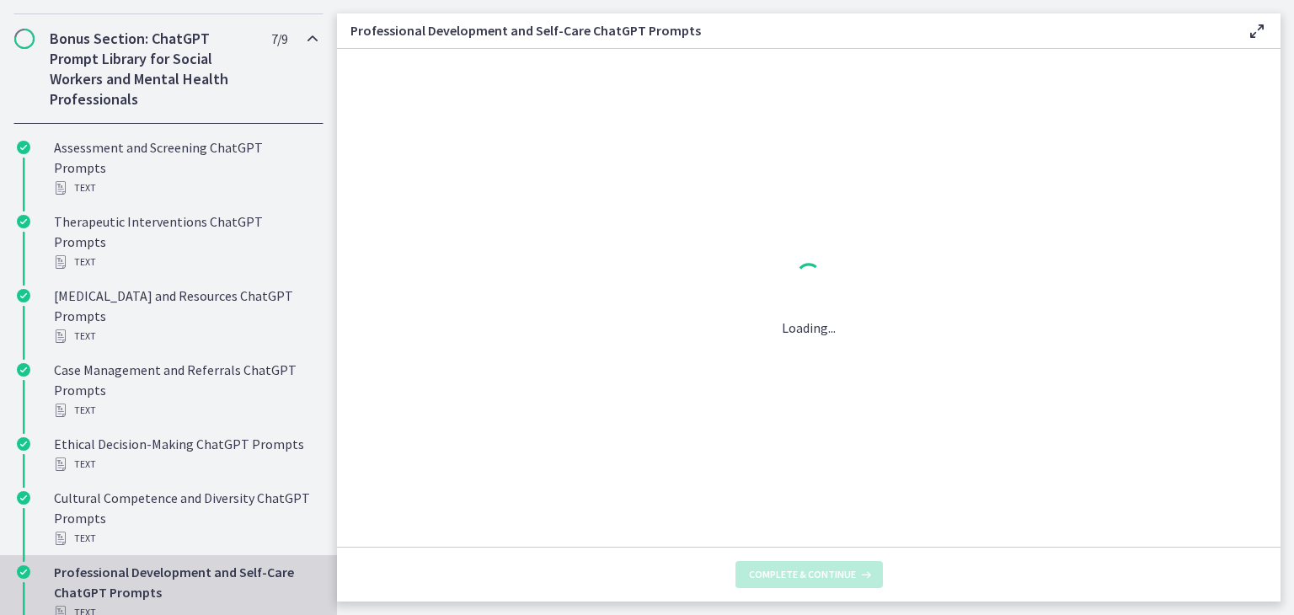
scroll to position [0, 0]
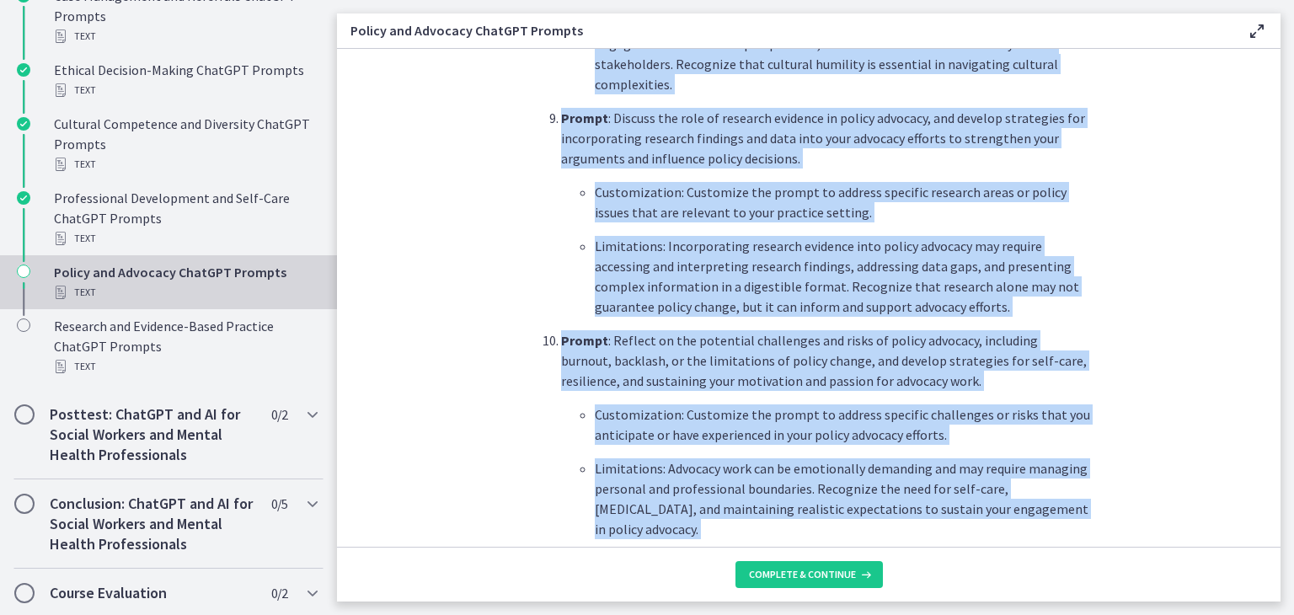
scroll to position [2358, 0]
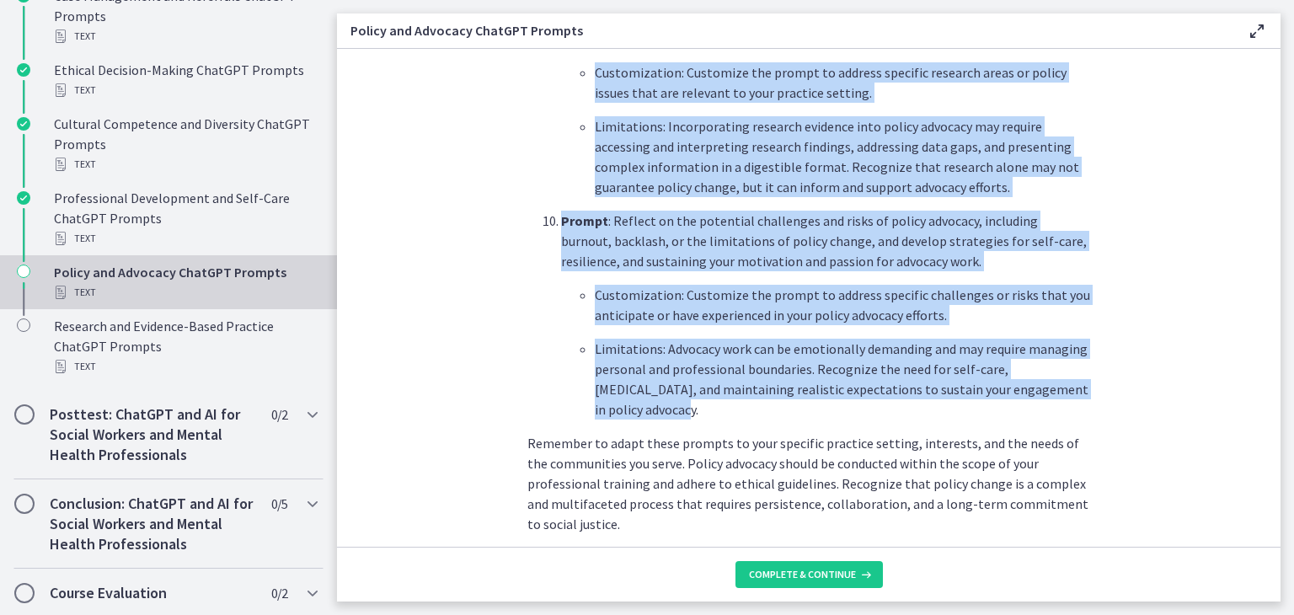
drag, startPoint x: 556, startPoint y: 368, endPoint x: 1101, endPoint y: 349, distance: 545.2
click at [1101, 349] on section "What is this collection of prompts? Prompts that can generate information and s…" at bounding box center [808, 298] width 943 height 498
copy ol "Prompt : Develop a comprehensive plan for engaging in grassroots advocacy effor…"
click at [816, 573] on span "Complete & continue" at bounding box center [802, 574] width 107 height 13
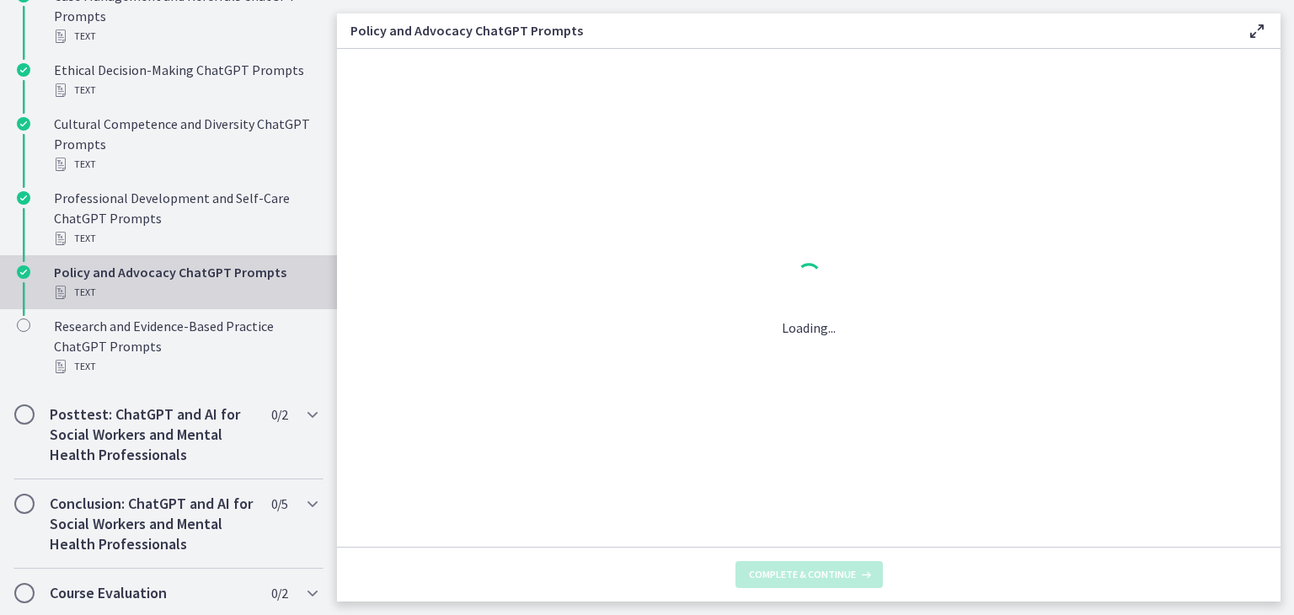
scroll to position [0, 0]
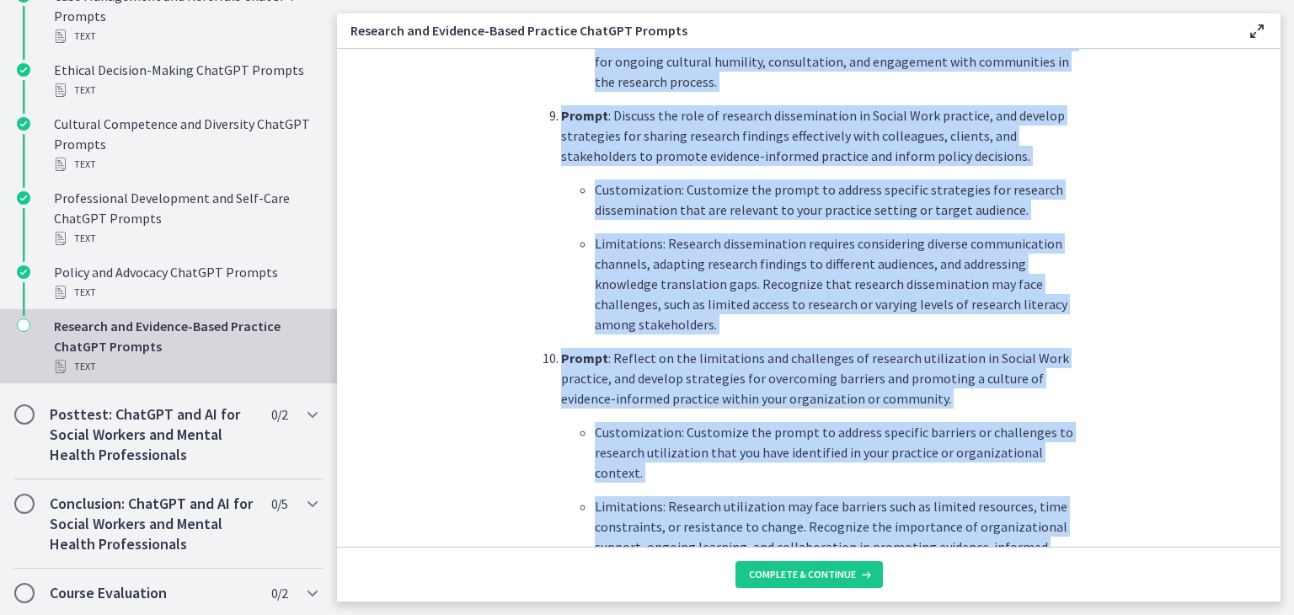
scroll to position [2358, 0]
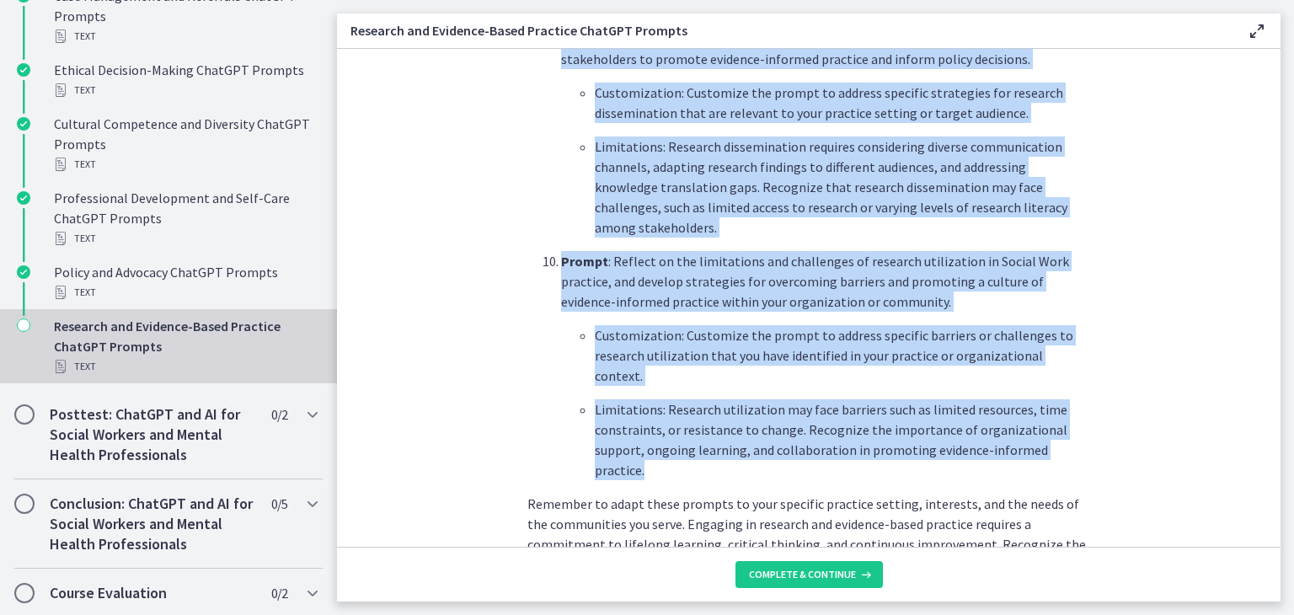
drag, startPoint x: 552, startPoint y: 431, endPoint x: 1099, endPoint y: 391, distance: 548.0
click at [1099, 391] on section "What is this collection of prompts? Prompts that explore current research findi…" at bounding box center [808, 298] width 943 height 498
copy ol "Prompt : Develop a comprehensive plan for conducting a systematic literature re…"
click at [824, 571] on span "Complete & continue" at bounding box center [802, 574] width 107 height 13
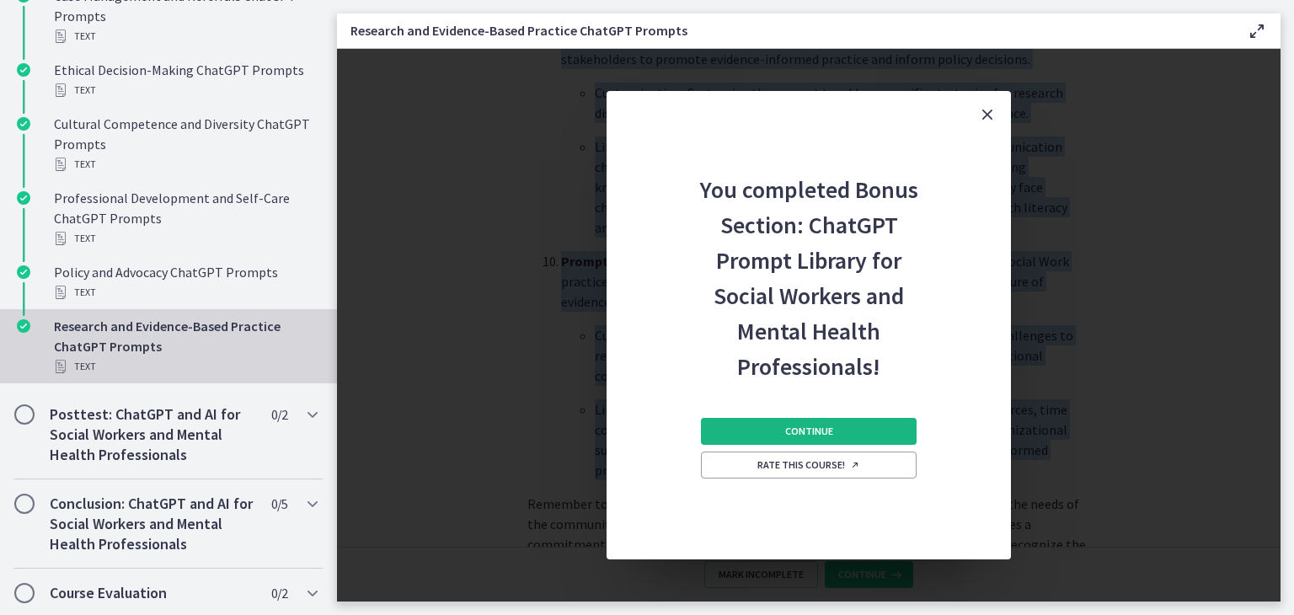
click at [798, 431] on span "Continue" at bounding box center [809, 430] width 48 height 13
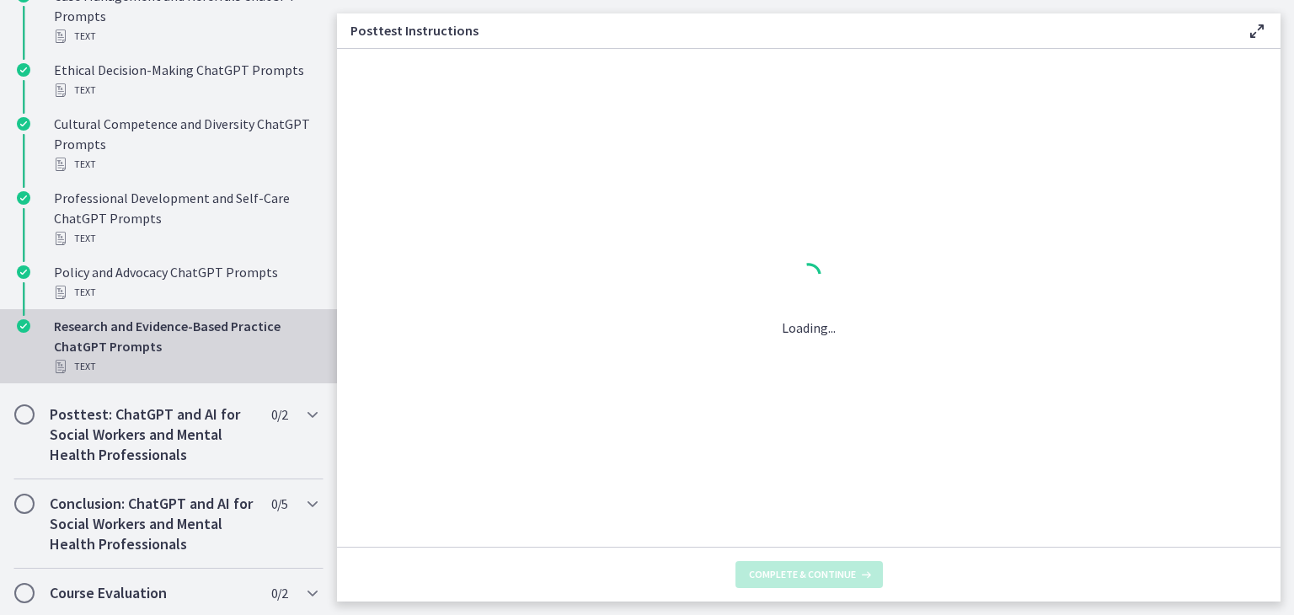
scroll to position [0, 0]
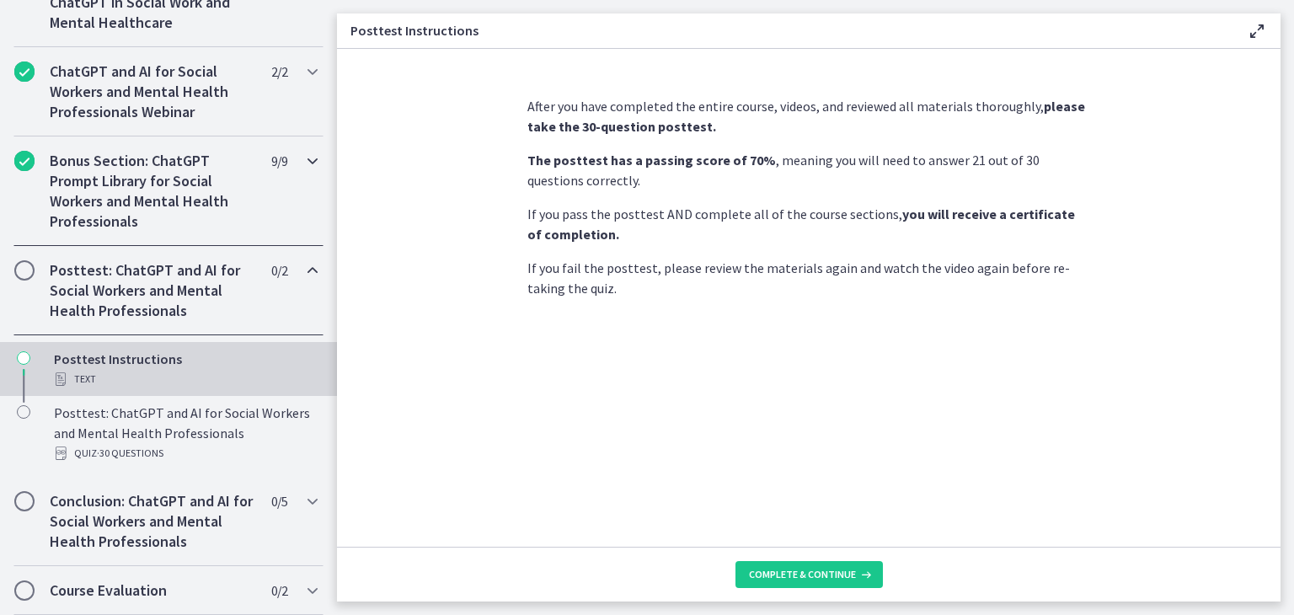
scroll to position [821, 0]
click at [803, 573] on span "Complete & continue" at bounding box center [802, 574] width 107 height 13
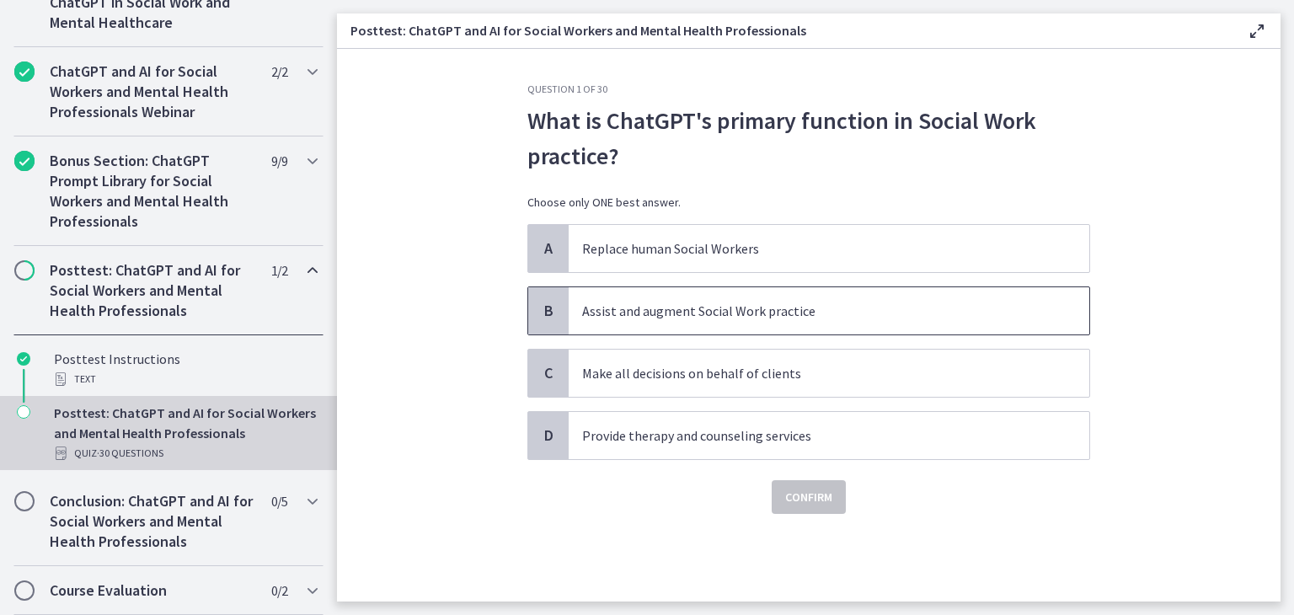
click at [805, 330] on span "Assist and augment Social Work practice" at bounding box center [828, 310] width 520 height 47
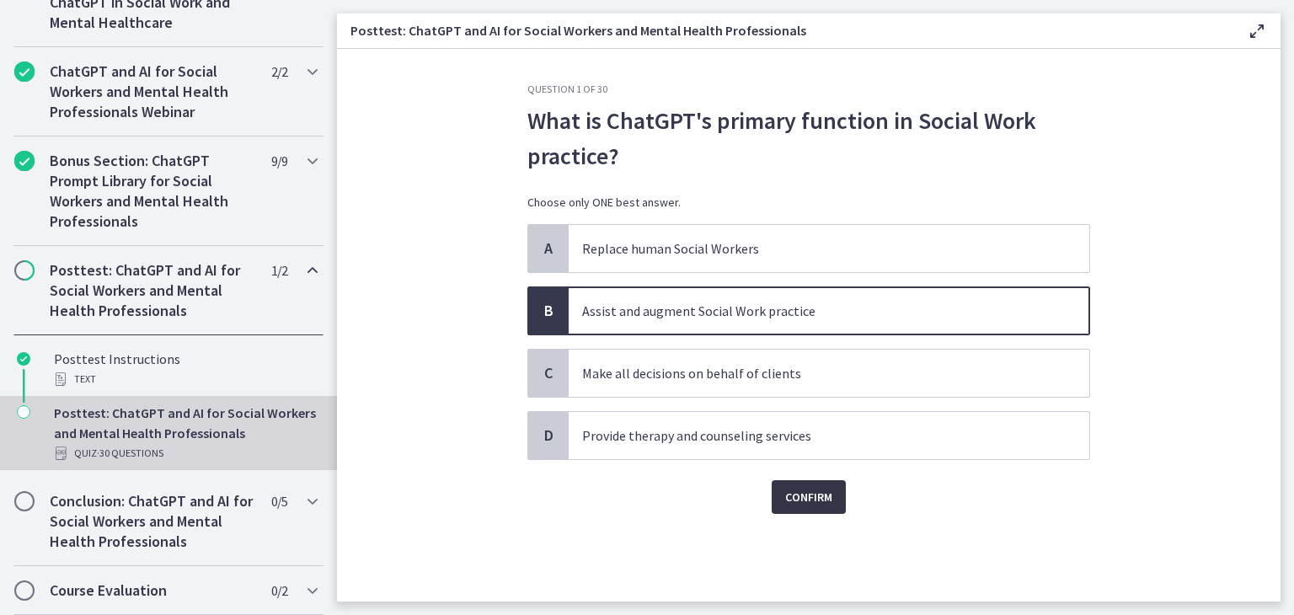
click at [829, 491] on span "Confirm" at bounding box center [808, 497] width 47 height 20
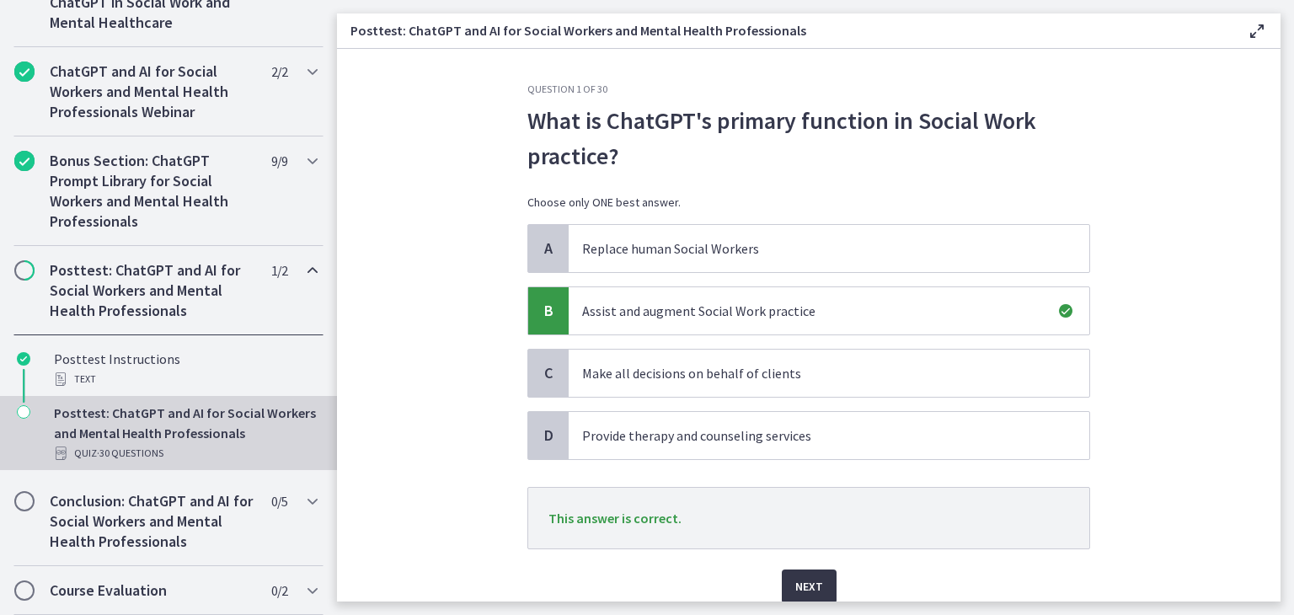
click at [812, 586] on span "Next" at bounding box center [809, 586] width 28 height 20
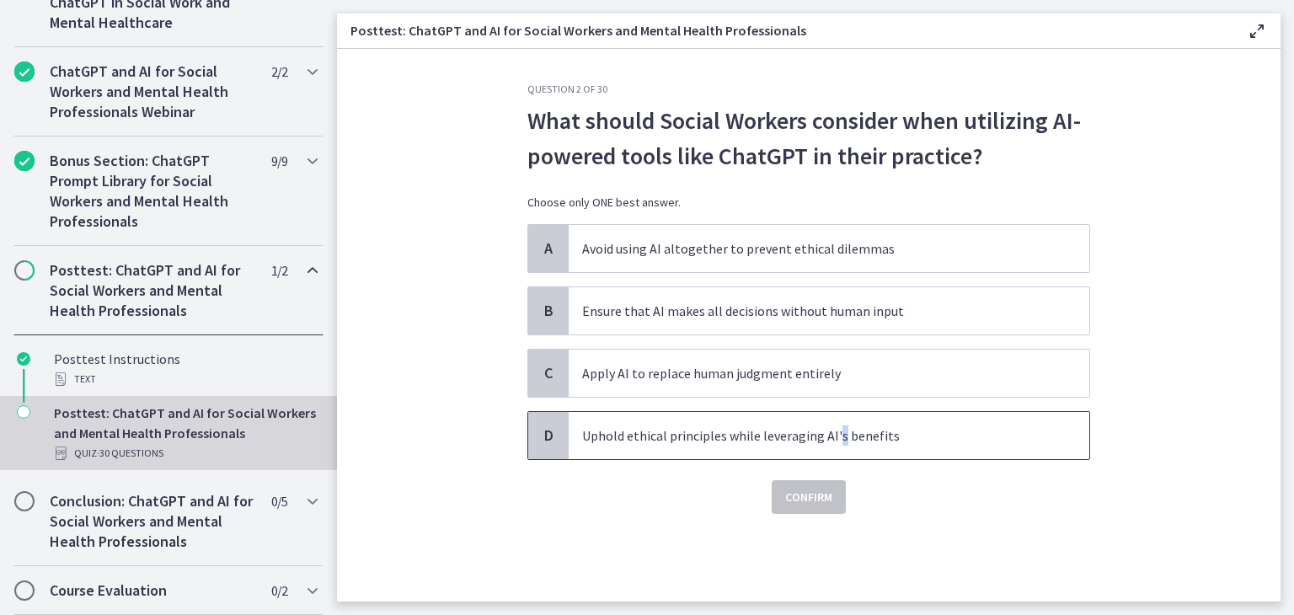
click at [834, 432] on p "Uphold ethical principles while leveraging AI's benefits" at bounding box center [812, 435] width 460 height 20
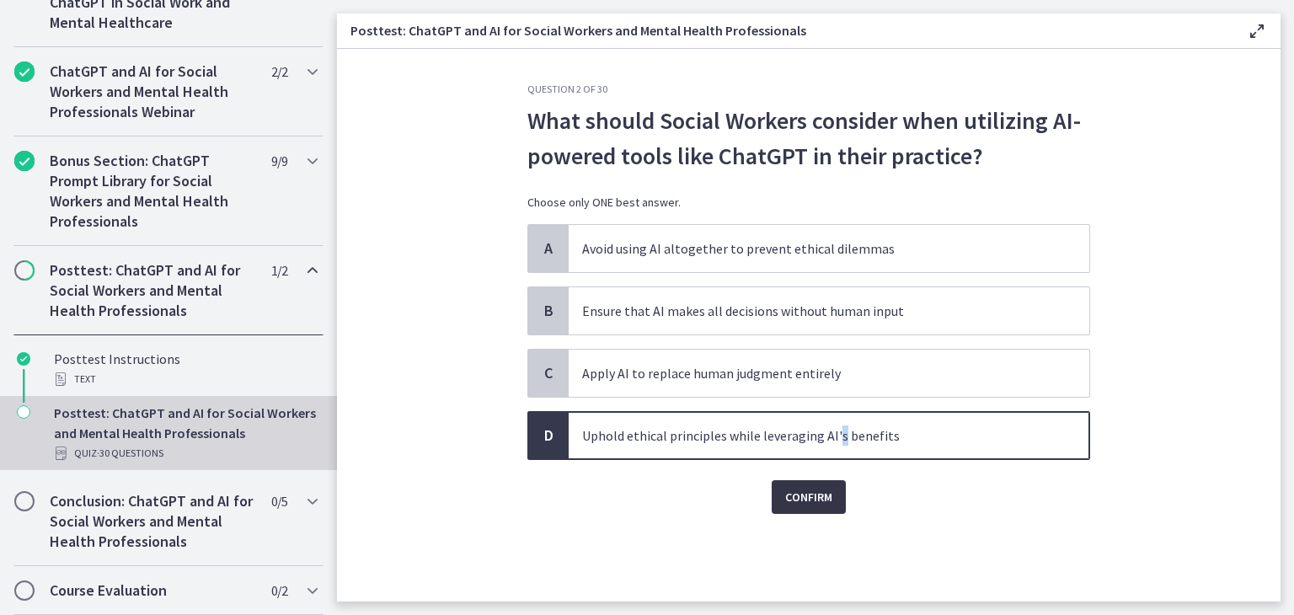
click at [820, 496] on span "Confirm" at bounding box center [808, 497] width 47 height 20
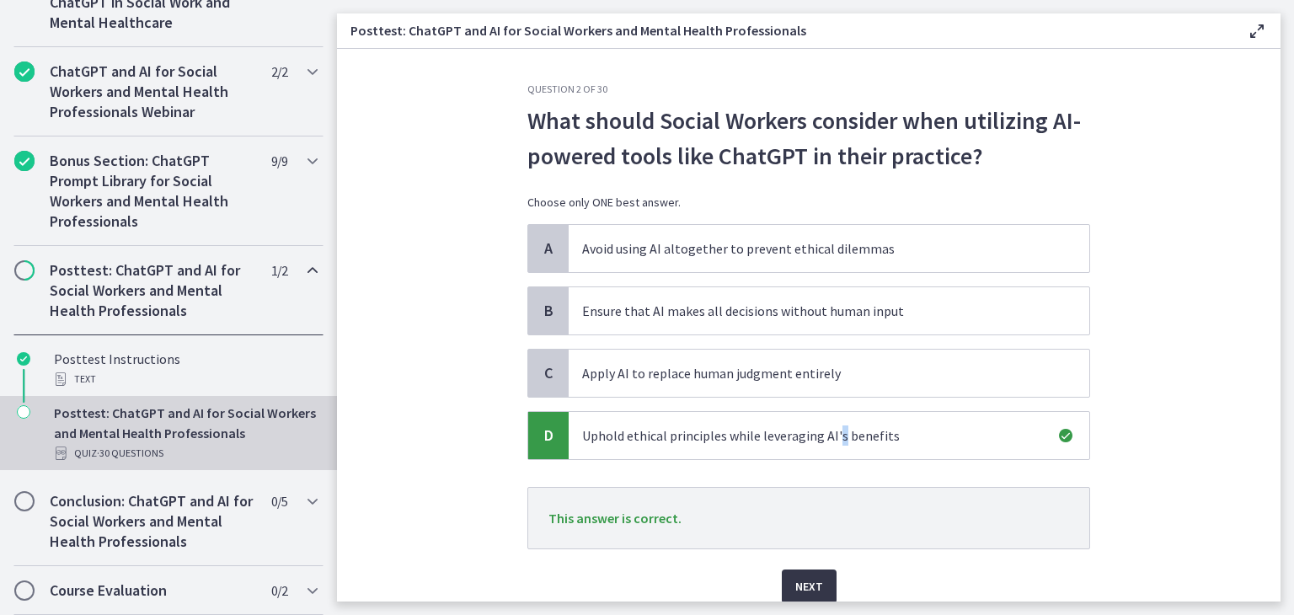
click at [812, 583] on span "Next" at bounding box center [809, 586] width 28 height 20
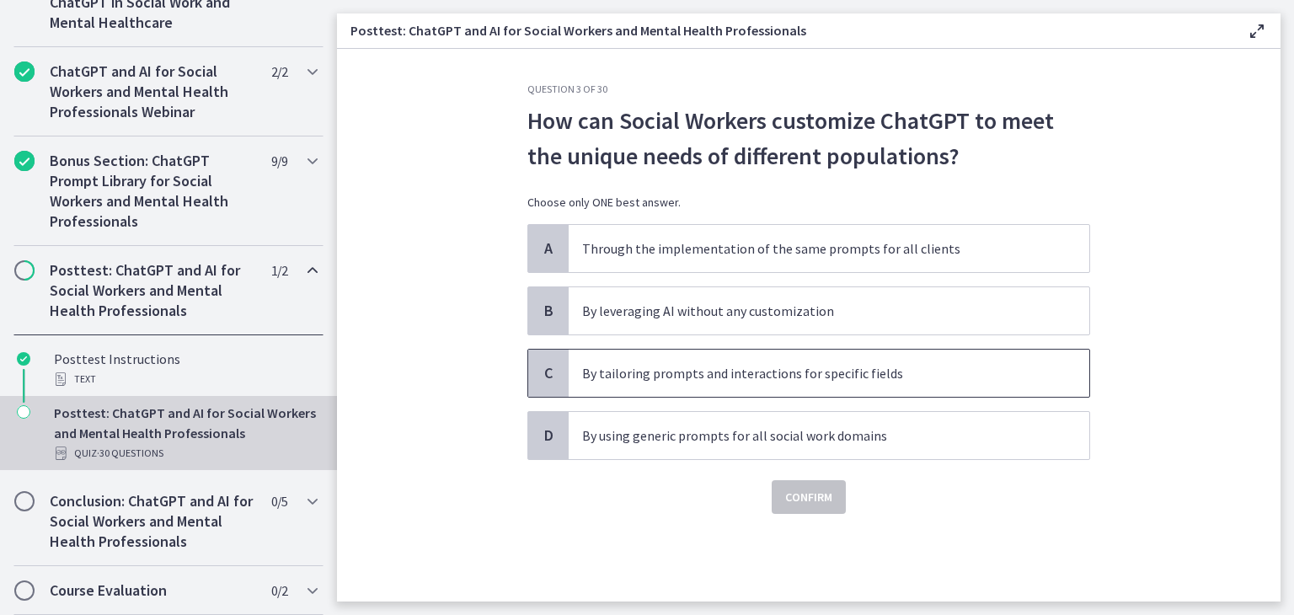
click at [826, 378] on p "By tailoring prompts and interactions for specific fields" at bounding box center [812, 373] width 460 height 20
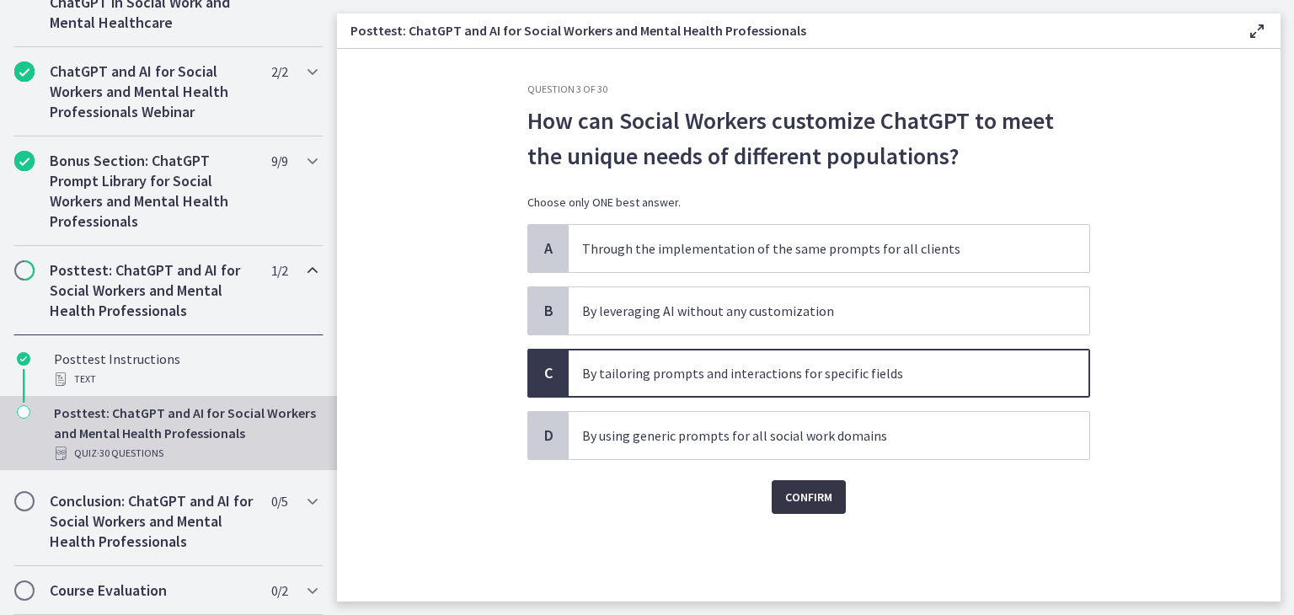
click at [824, 500] on span "Confirm" at bounding box center [808, 497] width 47 height 20
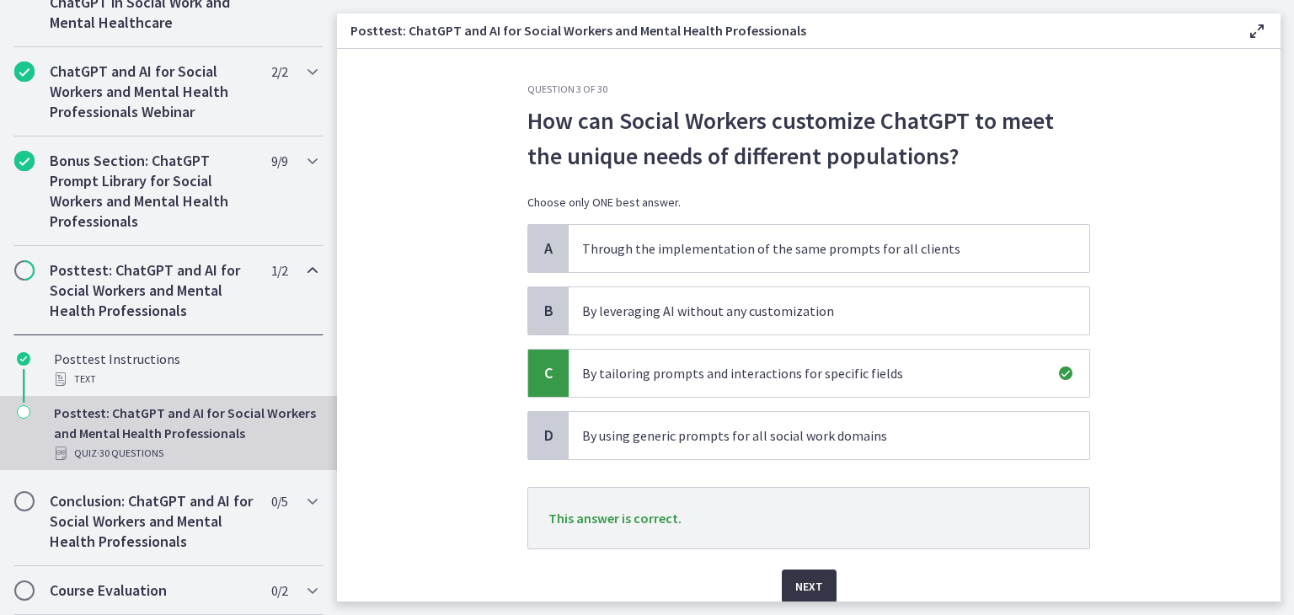
click at [819, 580] on button "Next" at bounding box center [809, 586] width 55 height 34
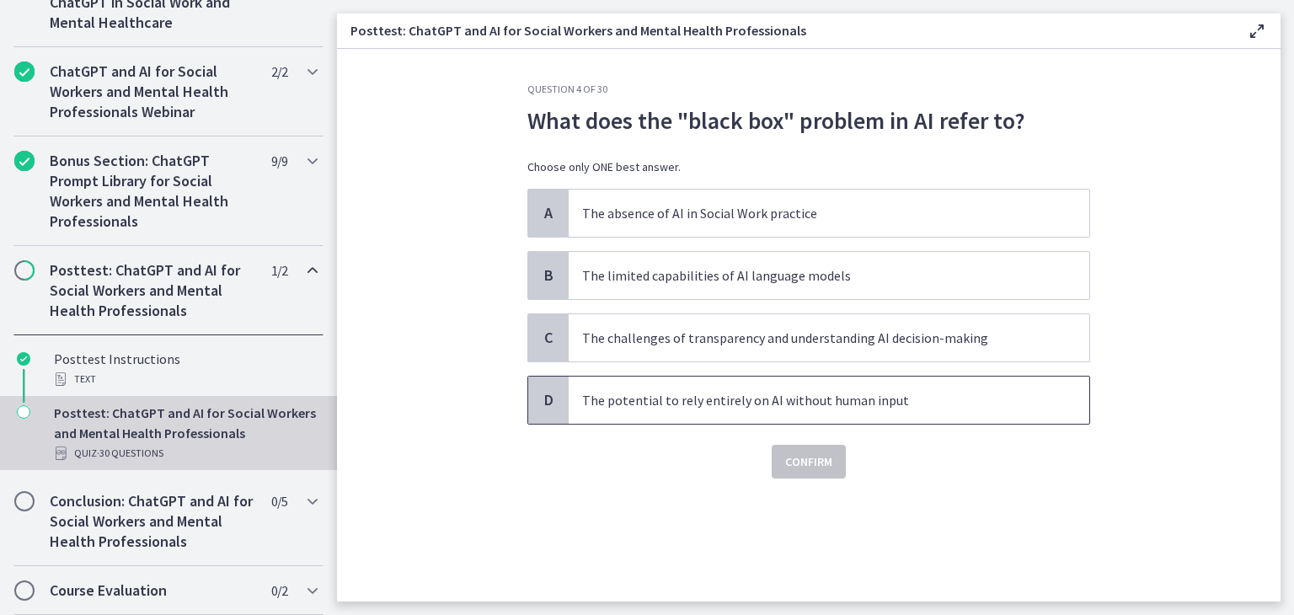
click at [826, 395] on p "The potential to rely entirely on AI without human input" at bounding box center [812, 400] width 460 height 20
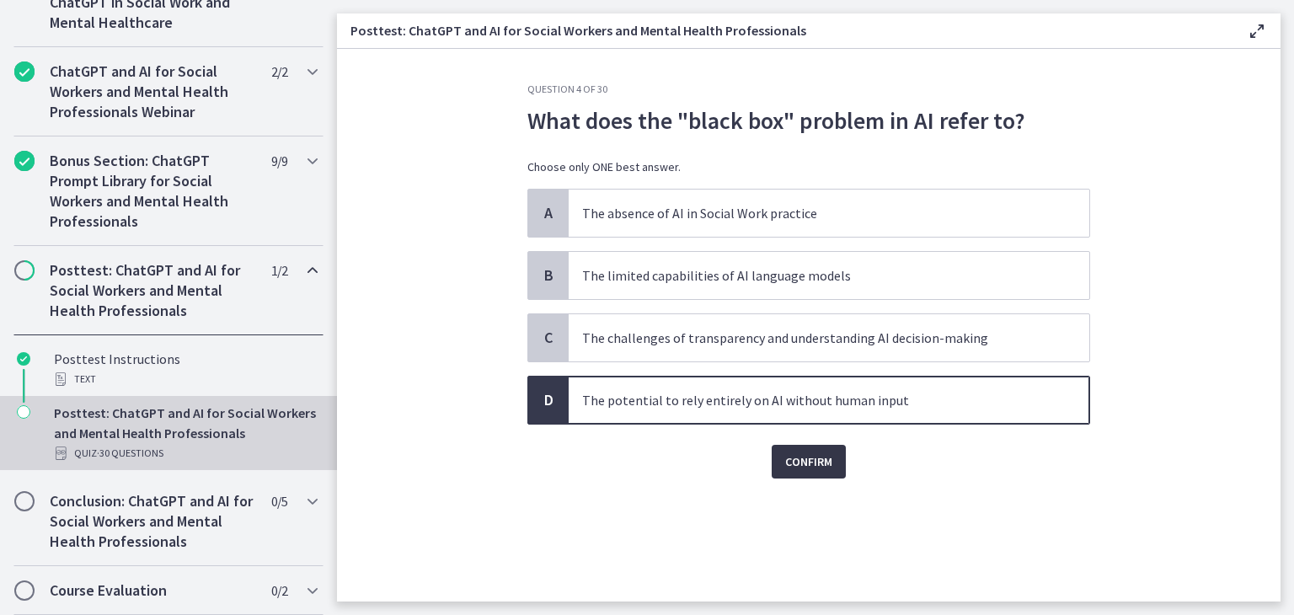
click at [822, 462] on span "Confirm" at bounding box center [808, 461] width 47 height 20
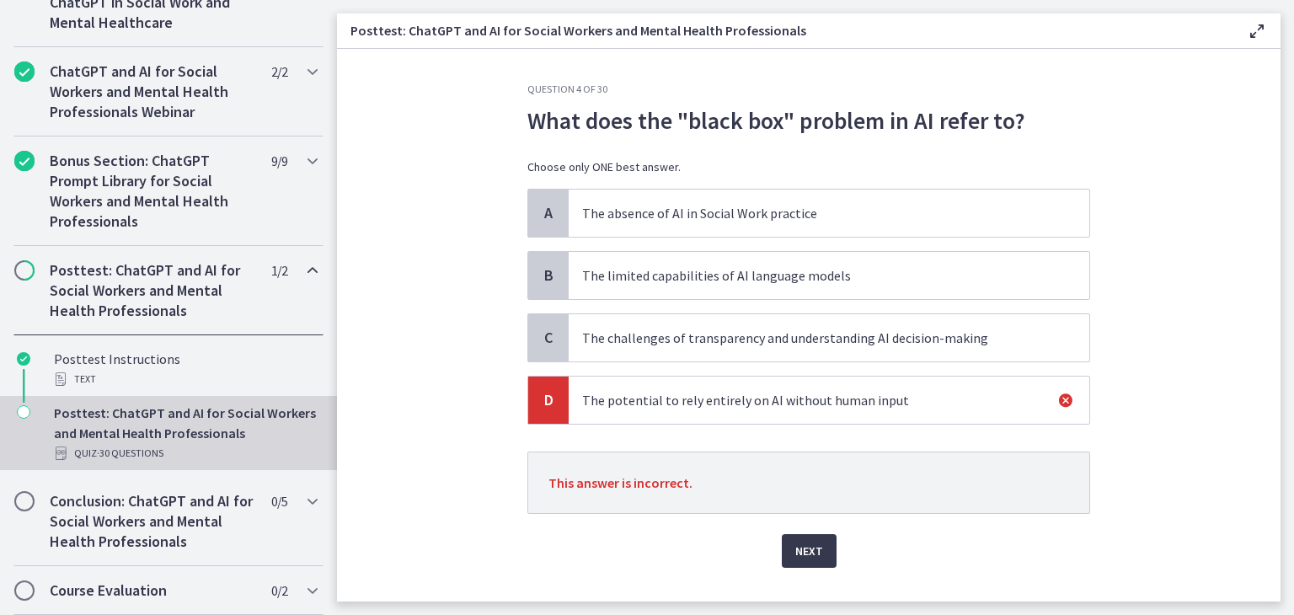
click at [796, 341] on p "The challenges of transparency and understanding AI decision-making" at bounding box center [812, 338] width 460 height 20
click at [797, 547] on span "Next" at bounding box center [809, 551] width 28 height 20
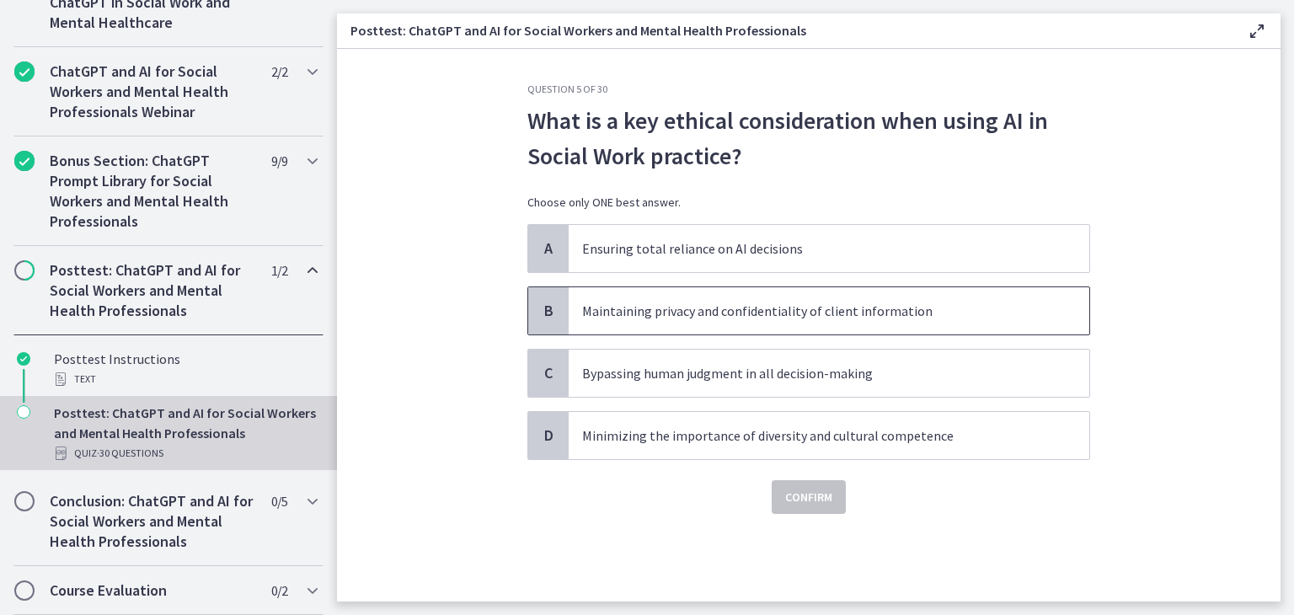
click at [832, 314] on p "Maintaining privacy and confidentiality of client information" at bounding box center [812, 311] width 460 height 20
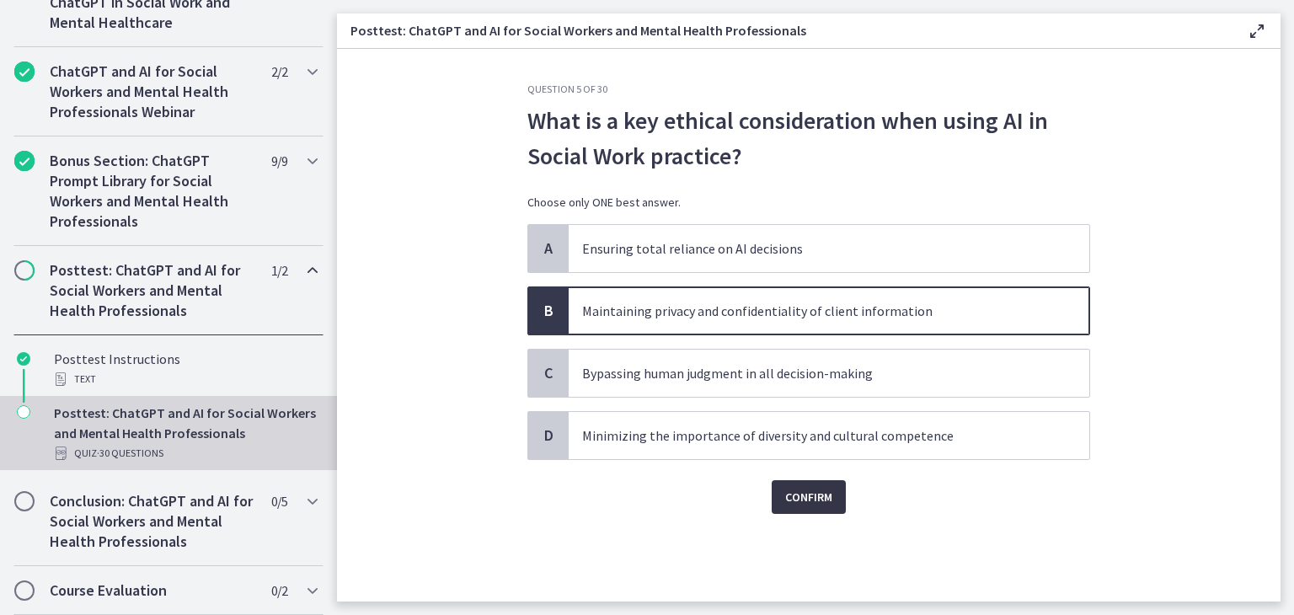
click at [815, 509] on button "Confirm" at bounding box center [808, 497] width 74 height 34
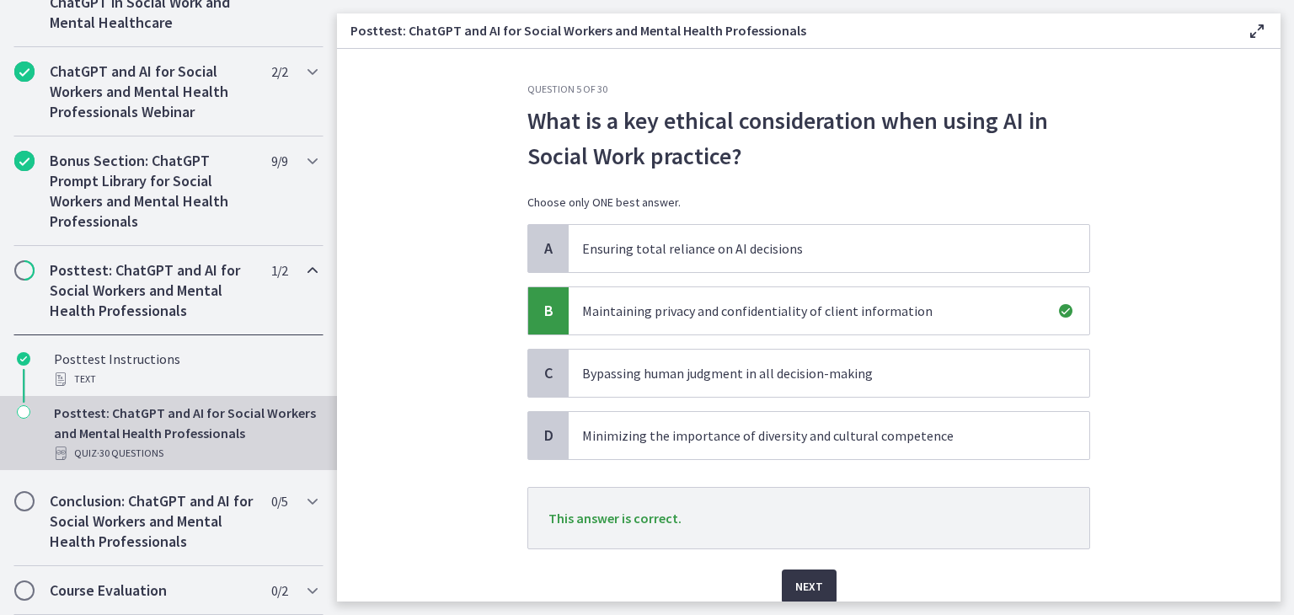
click at [809, 587] on span "Next" at bounding box center [809, 586] width 28 height 20
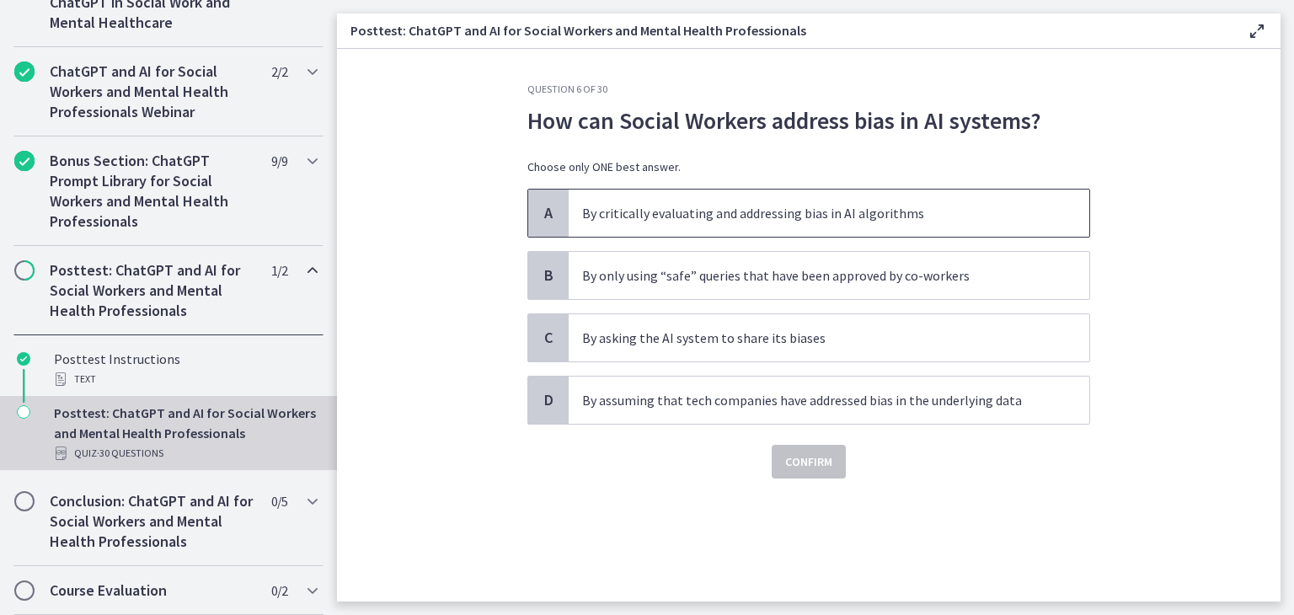
drag, startPoint x: 785, startPoint y: 226, endPoint x: 786, endPoint y: 237, distance: 11.0
click at [785, 227] on span "By critically evaluating and addressing bias in AI algorithms" at bounding box center [828, 212] width 520 height 47
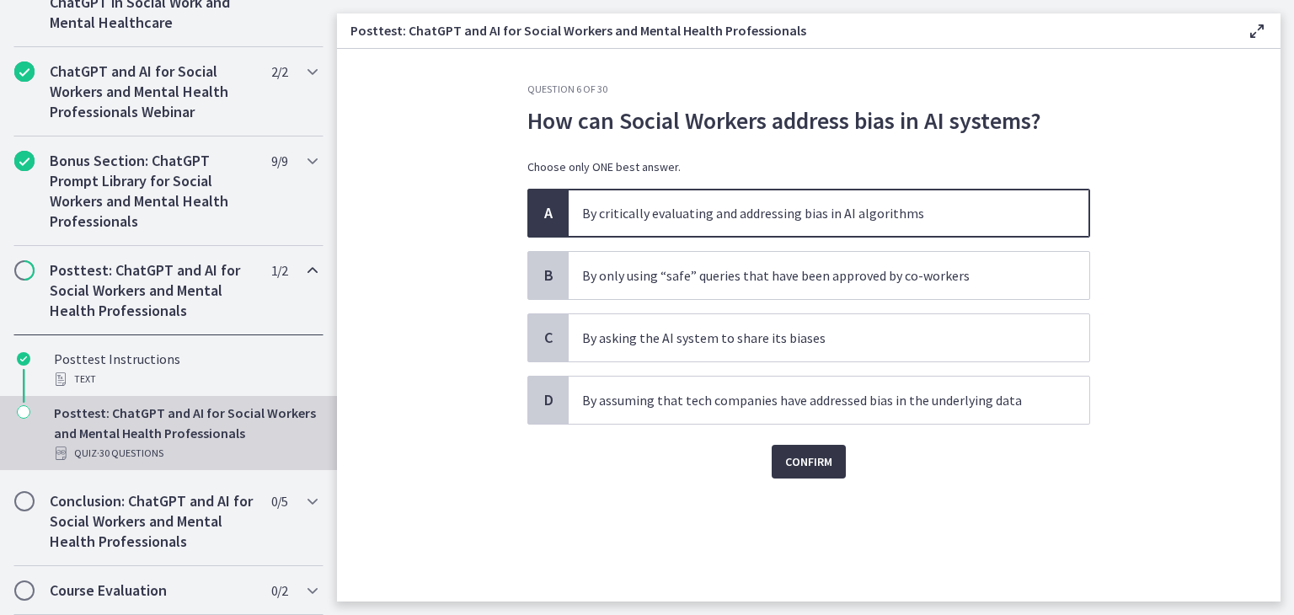
click at [812, 466] on span "Confirm" at bounding box center [808, 461] width 47 height 20
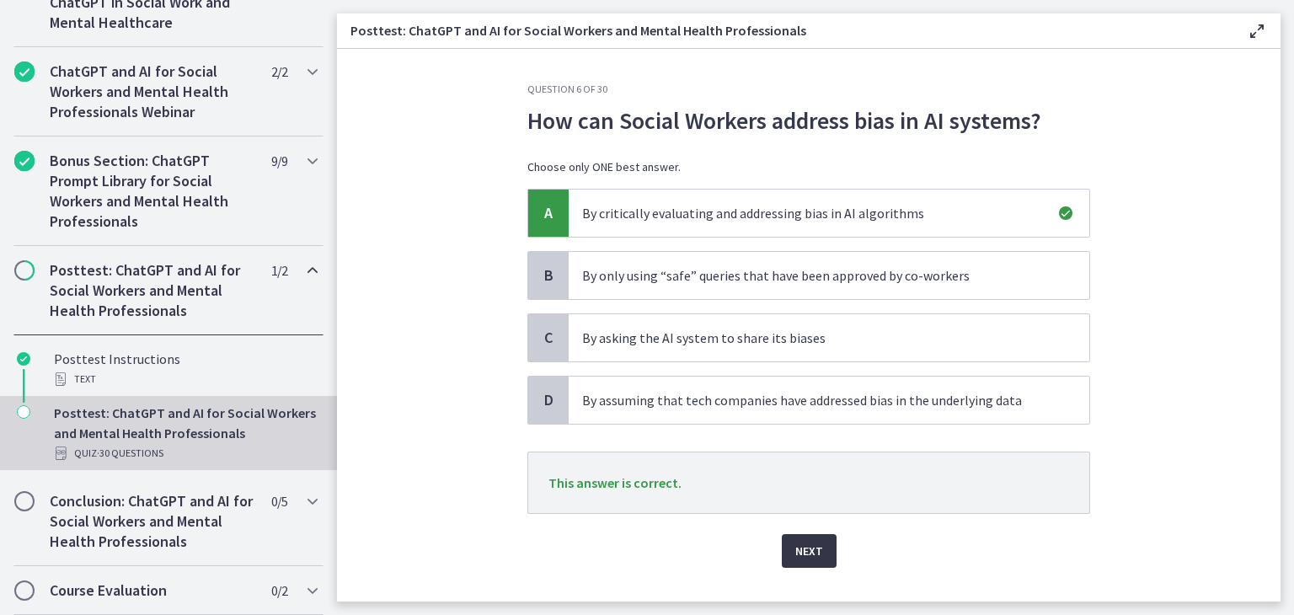
click at [805, 553] on span "Next" at bounding box center [809, 551] width 28 height 20
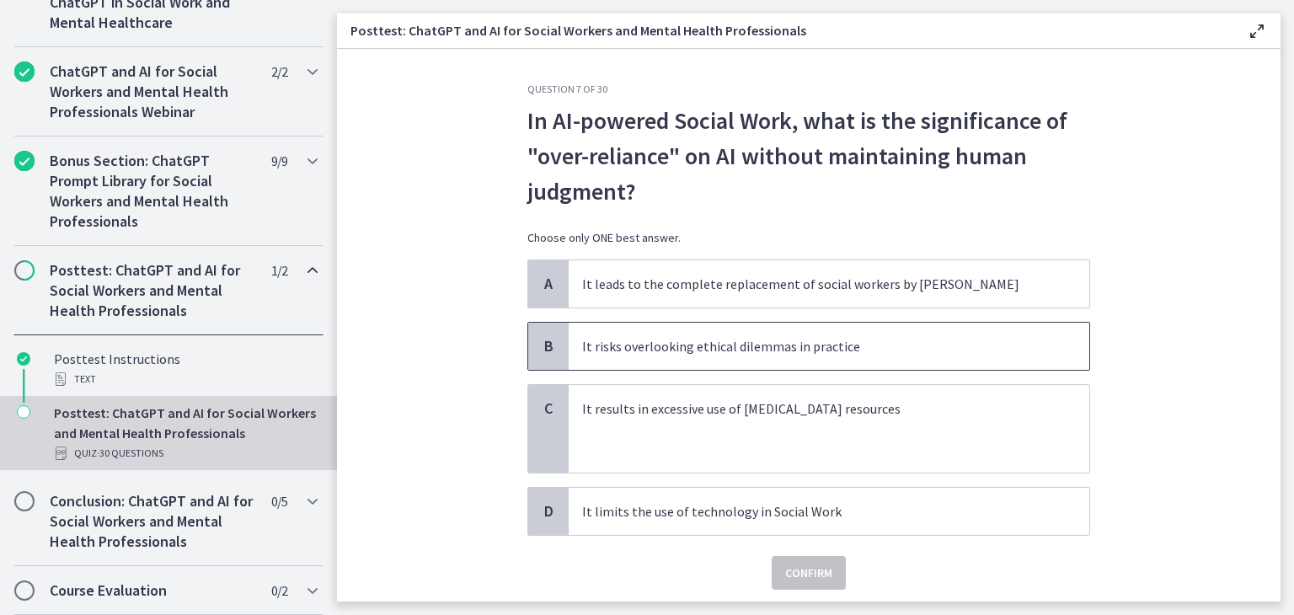
click at [771, 358] on span "It risks overlooking ethical dilemmas in practice" at bounding box center [828, 346] width 520 height 47
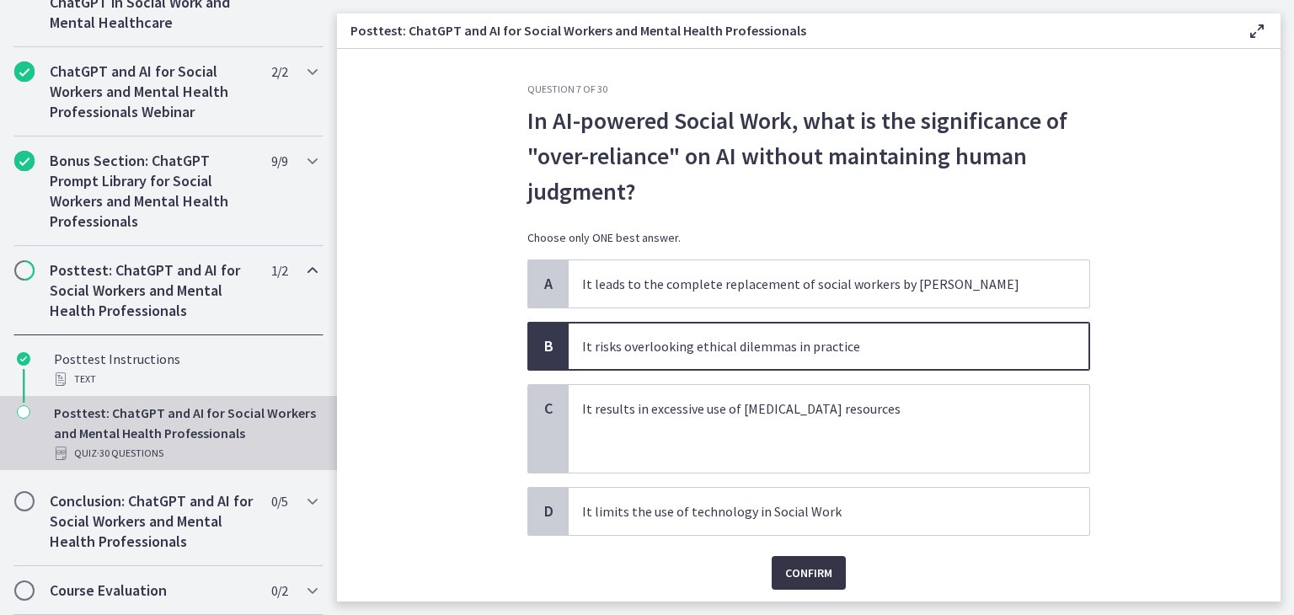
click at [798, 579] on span "Confirm" at bounding box center [808, 573] width 47 height 20
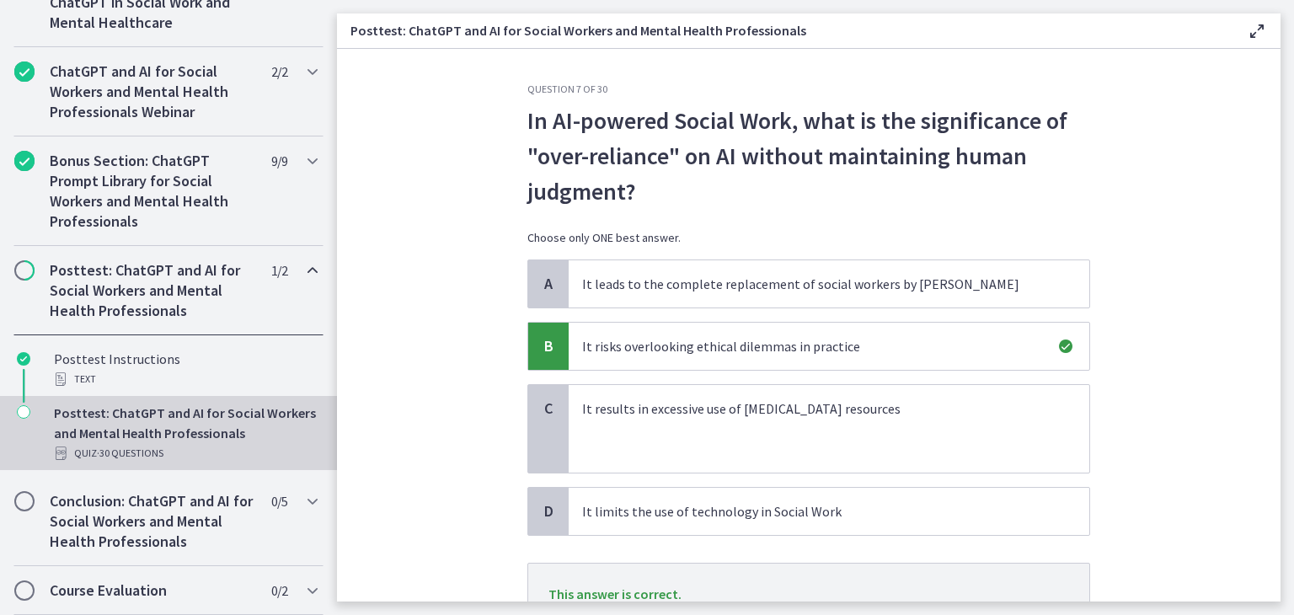
click at [794, 580] on p "This answer is correct." at bounding box center [808, 594] width 563 height 62
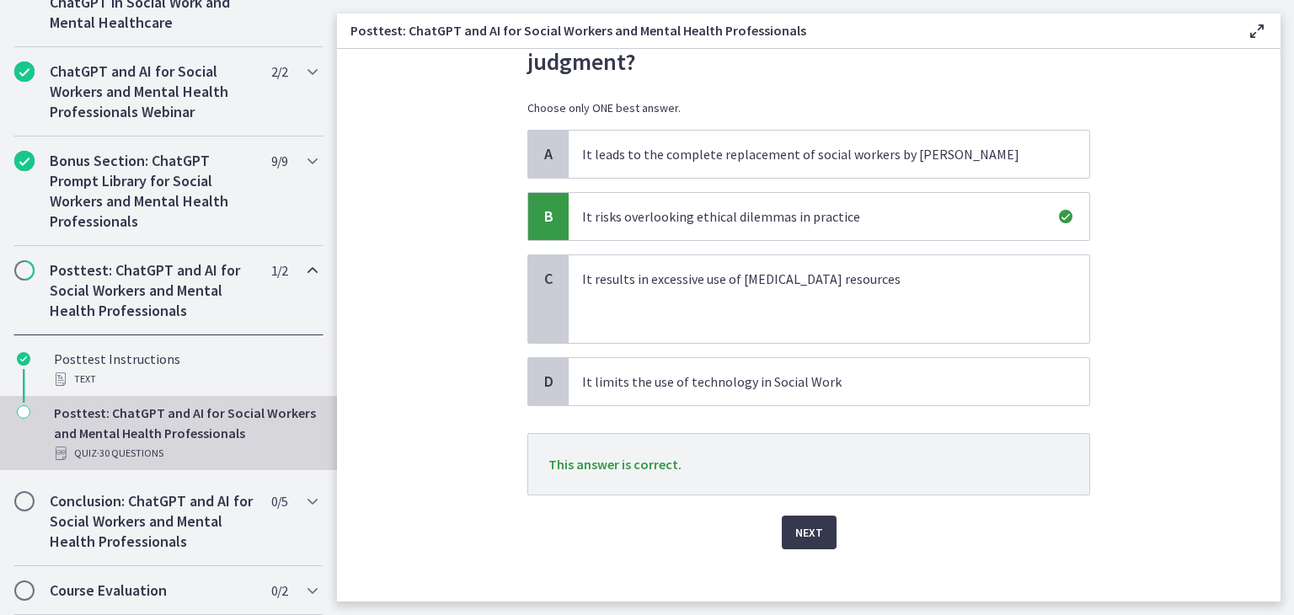
scroll to position [143, 0]
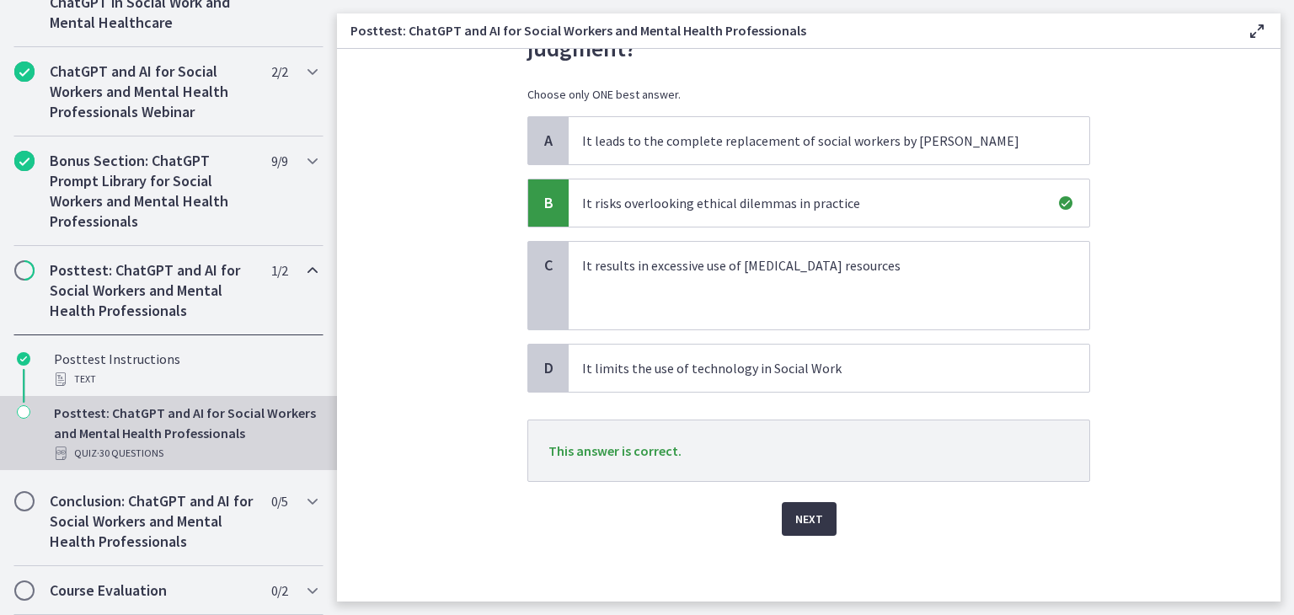
click at [795, 520] on span "Next" at bounding box center [809, 519] width 28 height 20
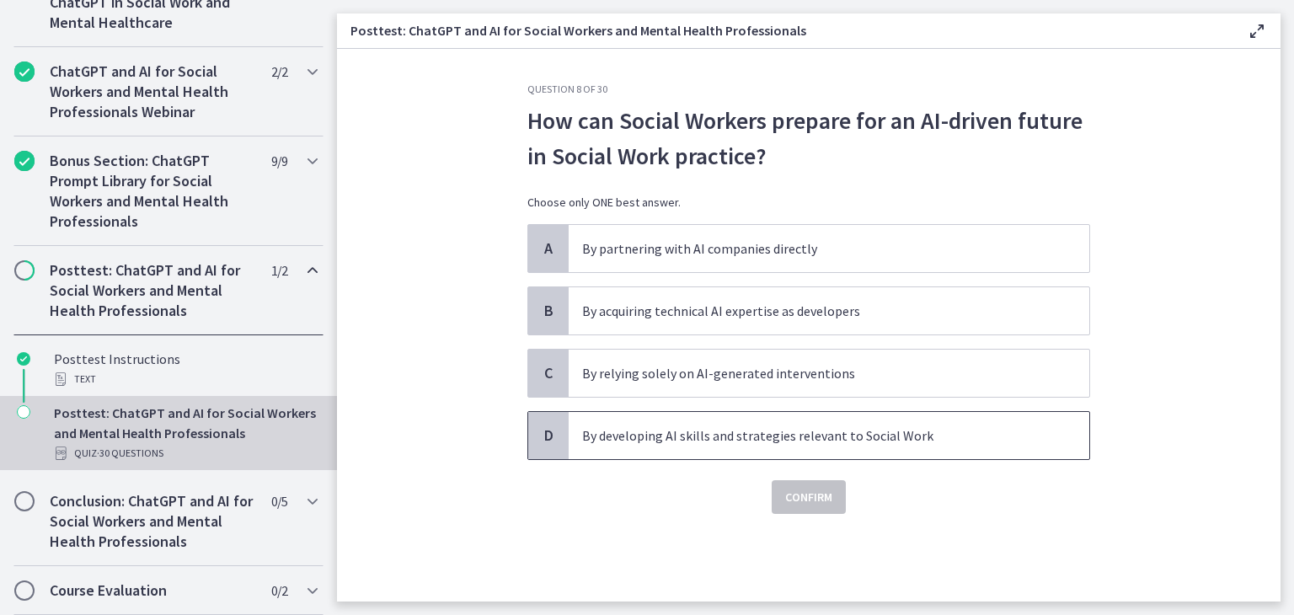
click at [755, 435] on p "By developing AI skills and strategies relevant to Social Work" at bounding box center [812, 435] width 460 height 20
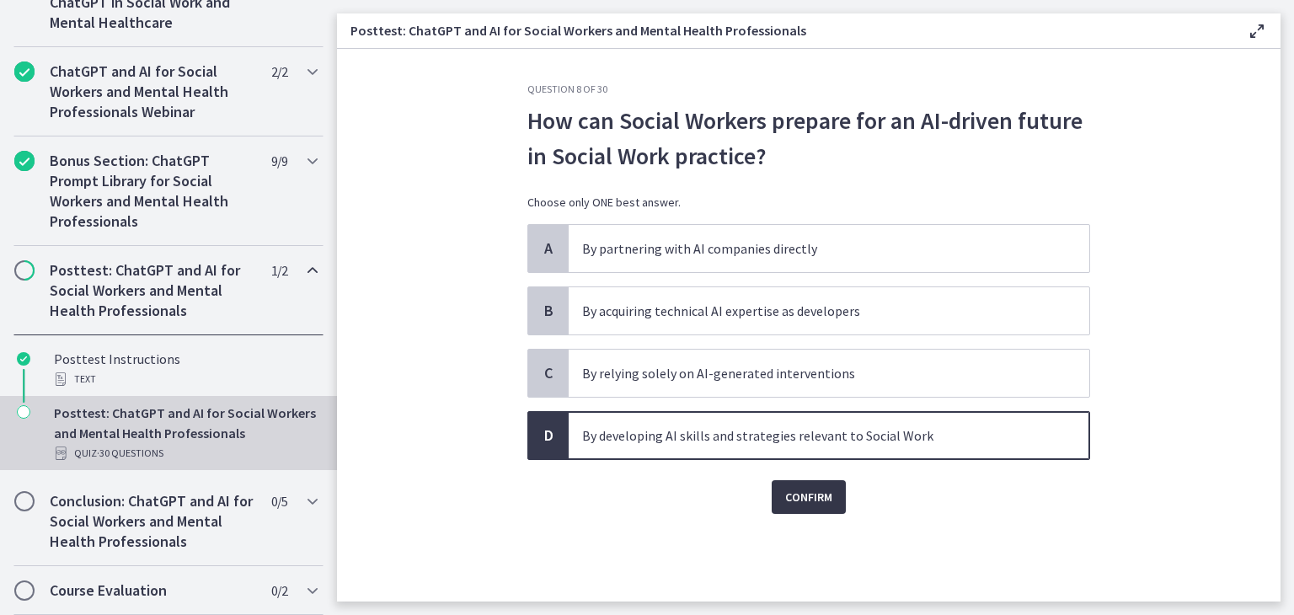
click at [798, 490] on span "Confirm" at bounding box center [808, 497] width 47 height 20
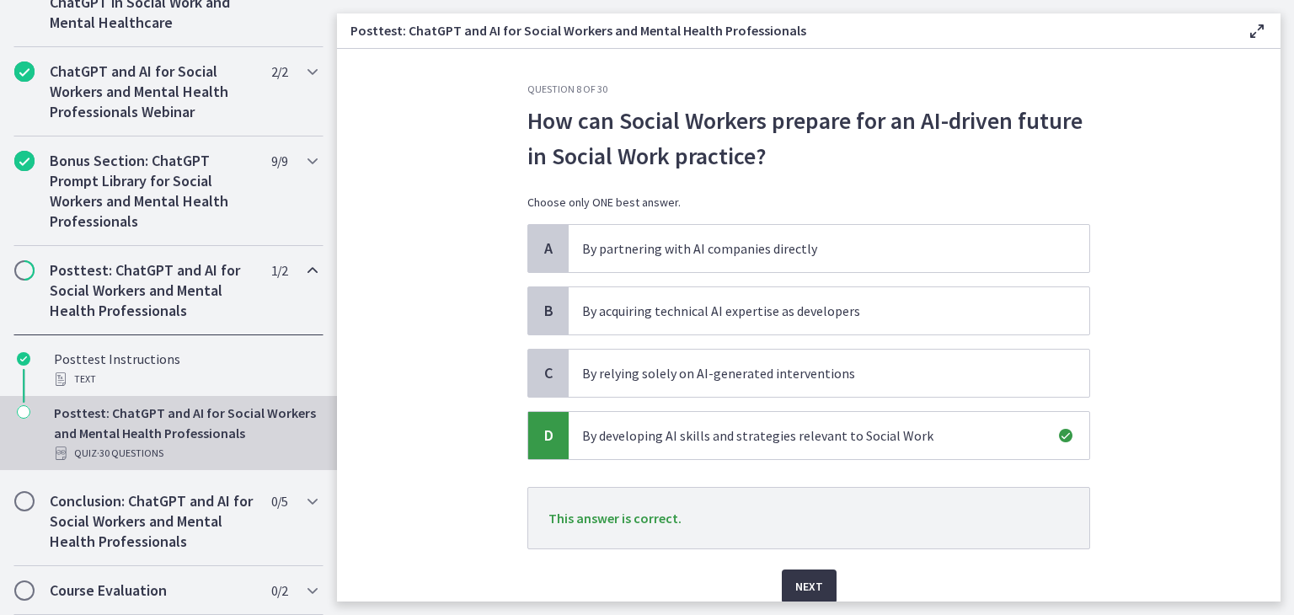
click at [796, 577] on span "Next" at bounding box center [809, 586] width 28 height 20
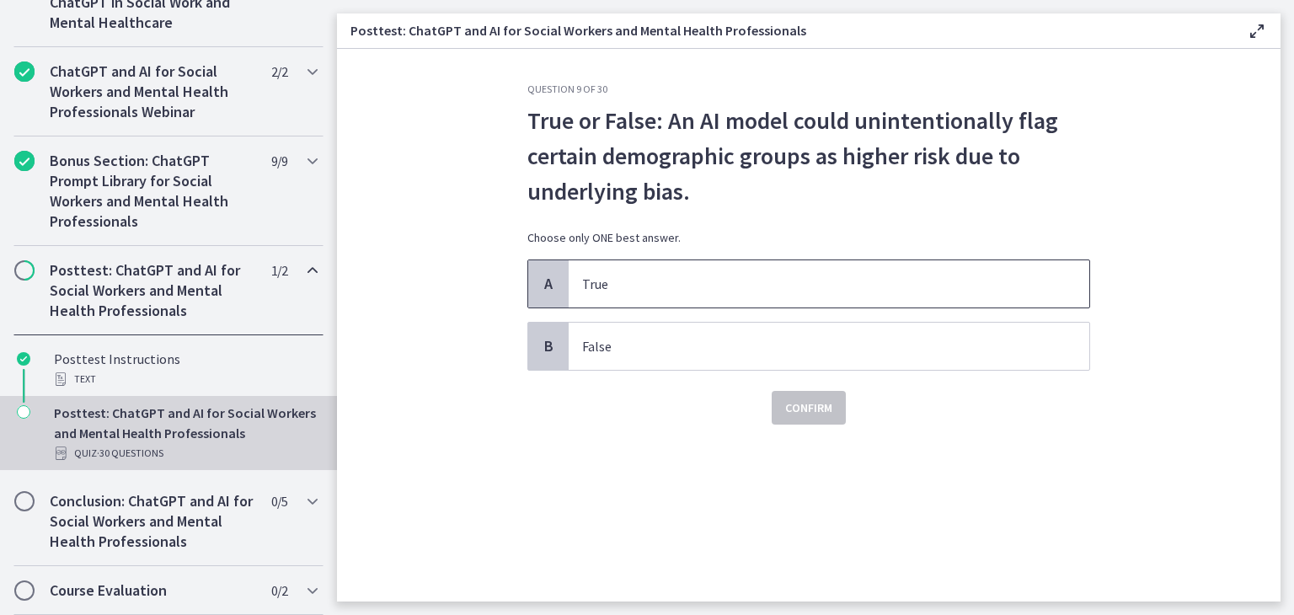
click at [771, 291] on p "True" at bounding box center [812, 284] width 460 height 20
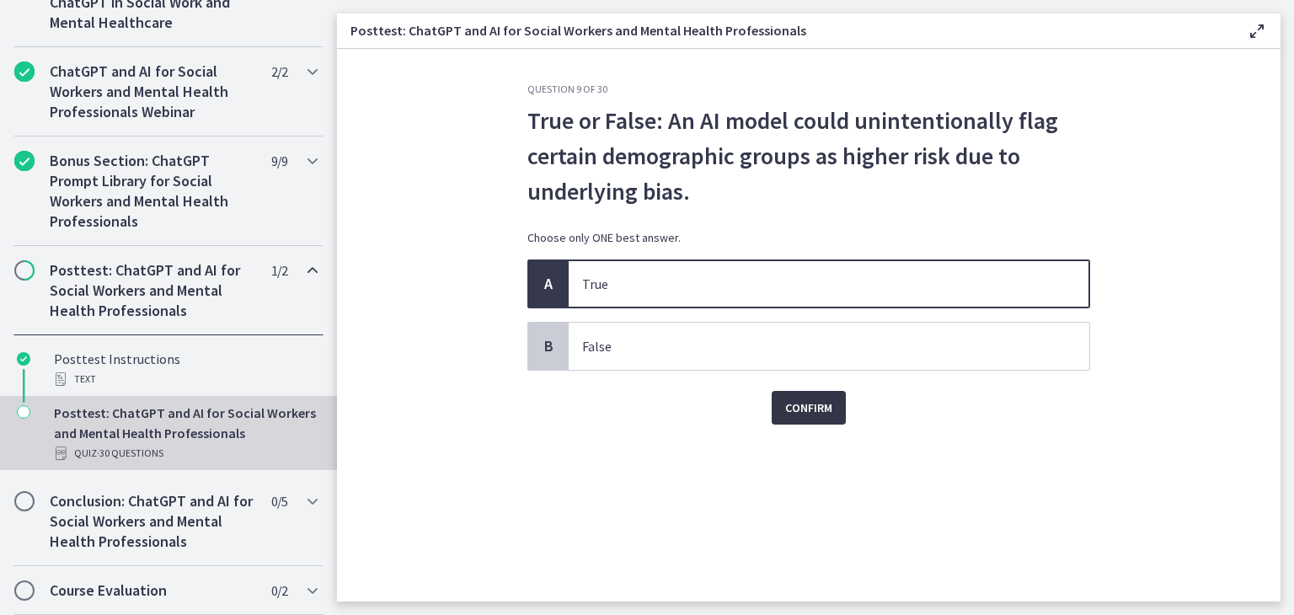
click at [805, 410] on span "Confirm" at bounding box center [808, 407] width 47 height 20
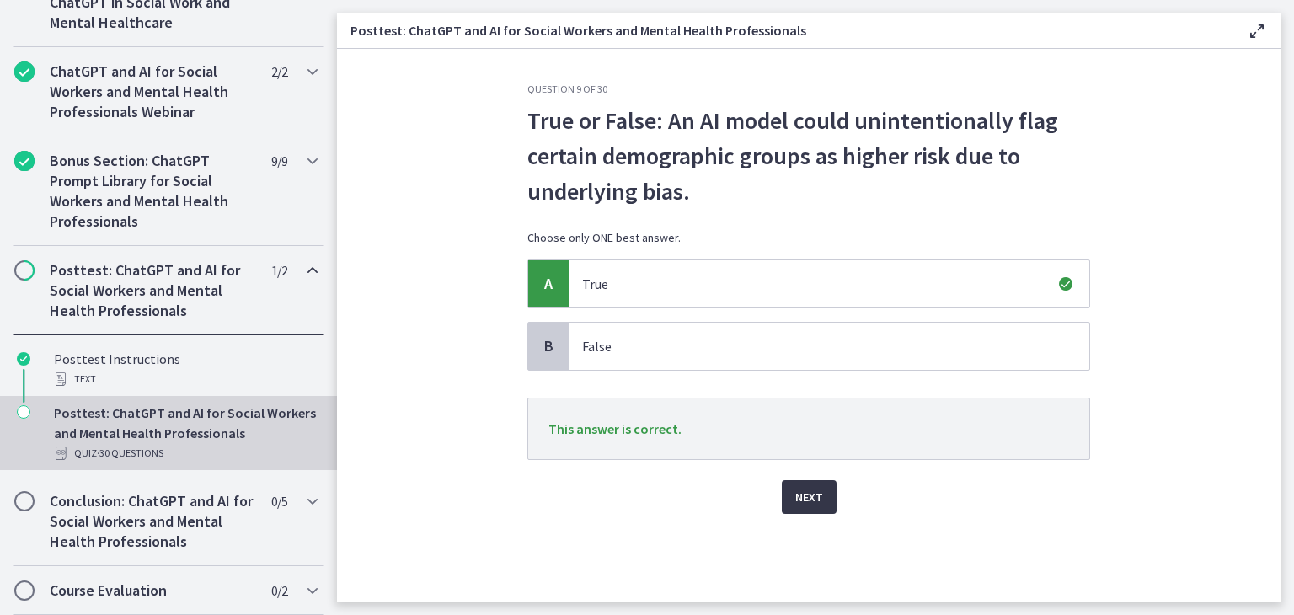
click at [802, 496] on span "Next" at bounding box center [809, 497] width 28 height 20
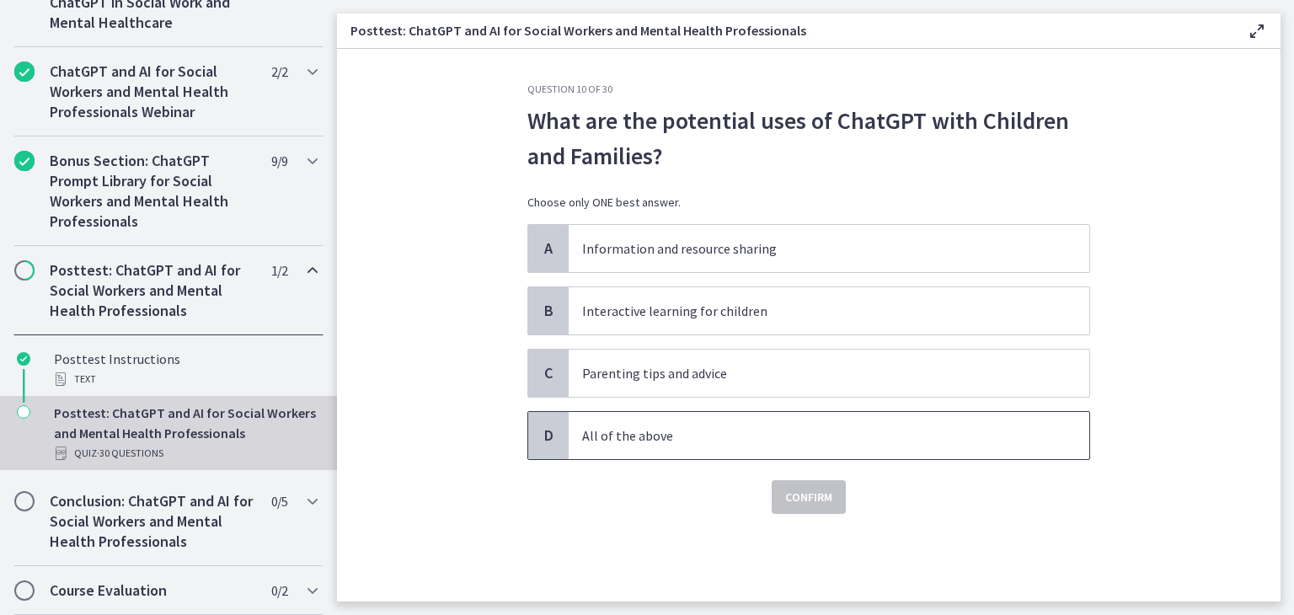
click at [785, 429] on p "All of the above" at bounding box center [812, 435] width 460 height 20
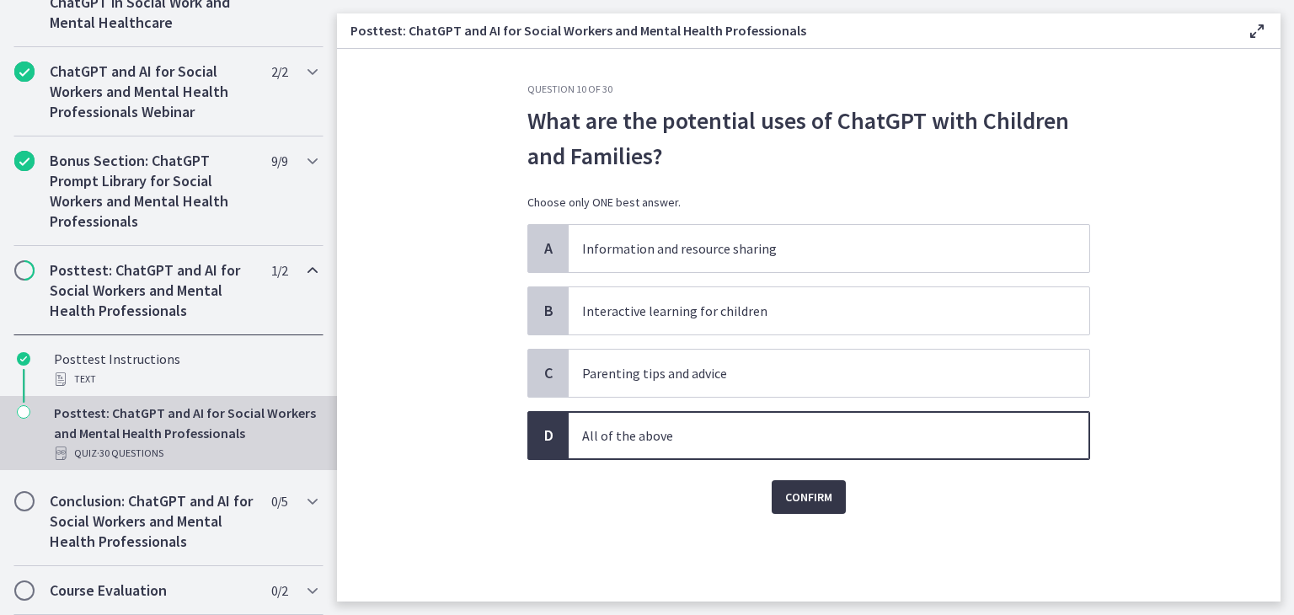
click at [808, 503] on span "Confirm" at bounding box center [808, 497] width 47 height 20
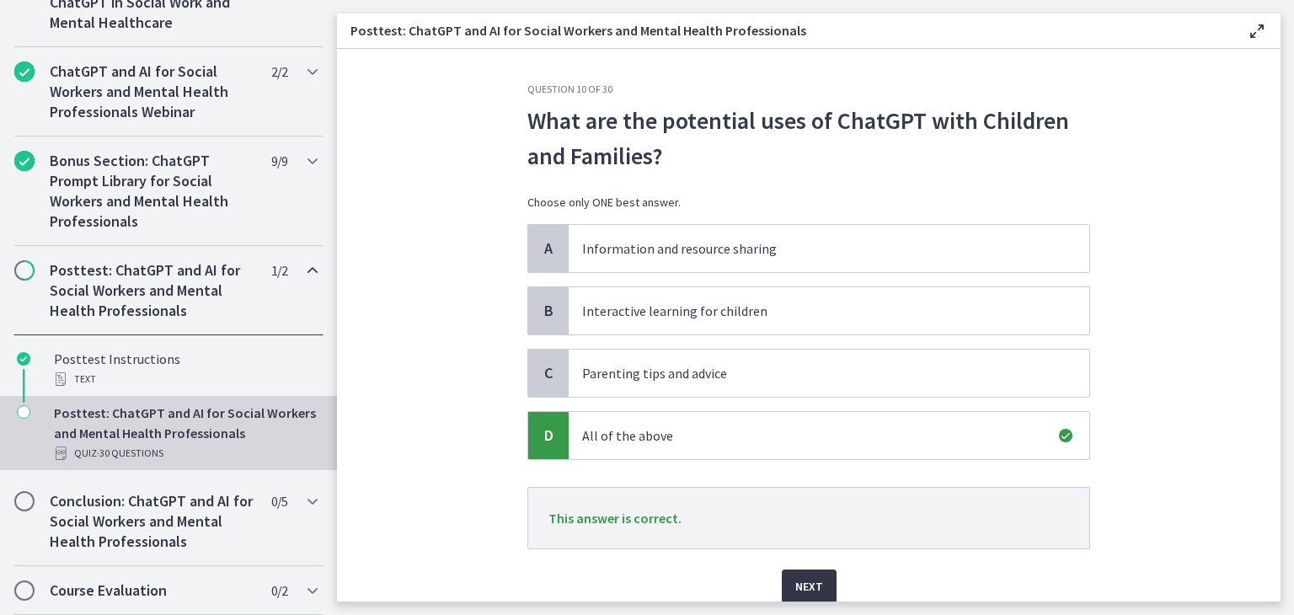
click at [814, 588] on span "Next" at bounding box center [809, 586] width 28 height 20
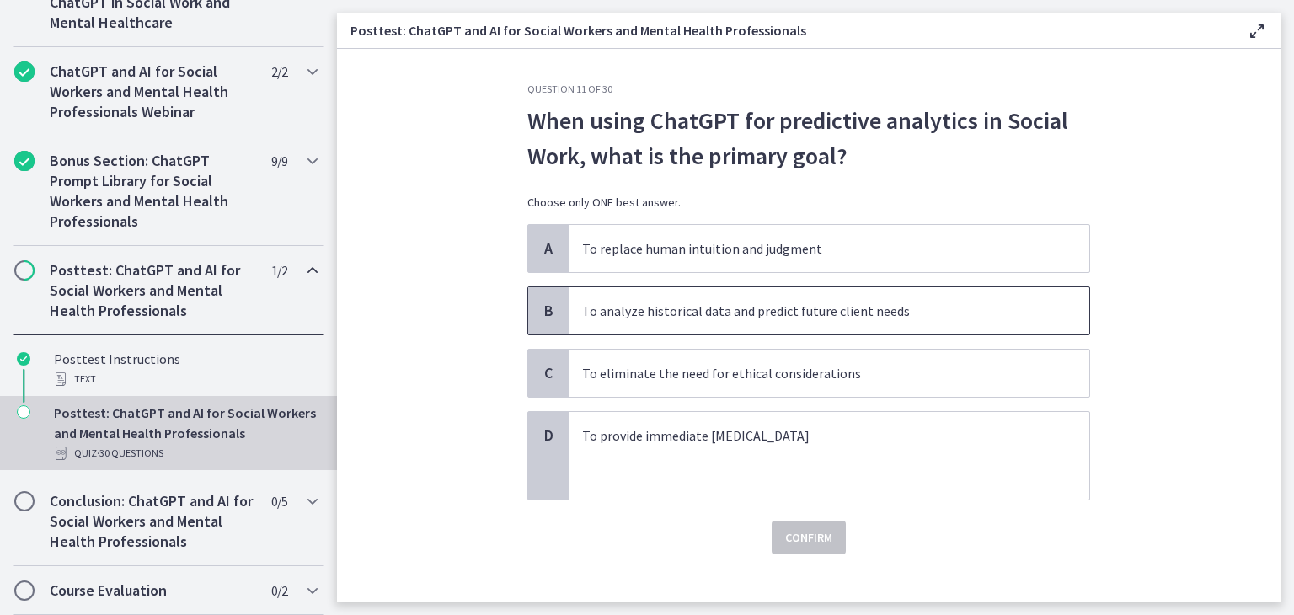
click at [782, 321] on span "To analyze historical data and predict future client needs" at bounding box center [828, 310] width 520 height 47
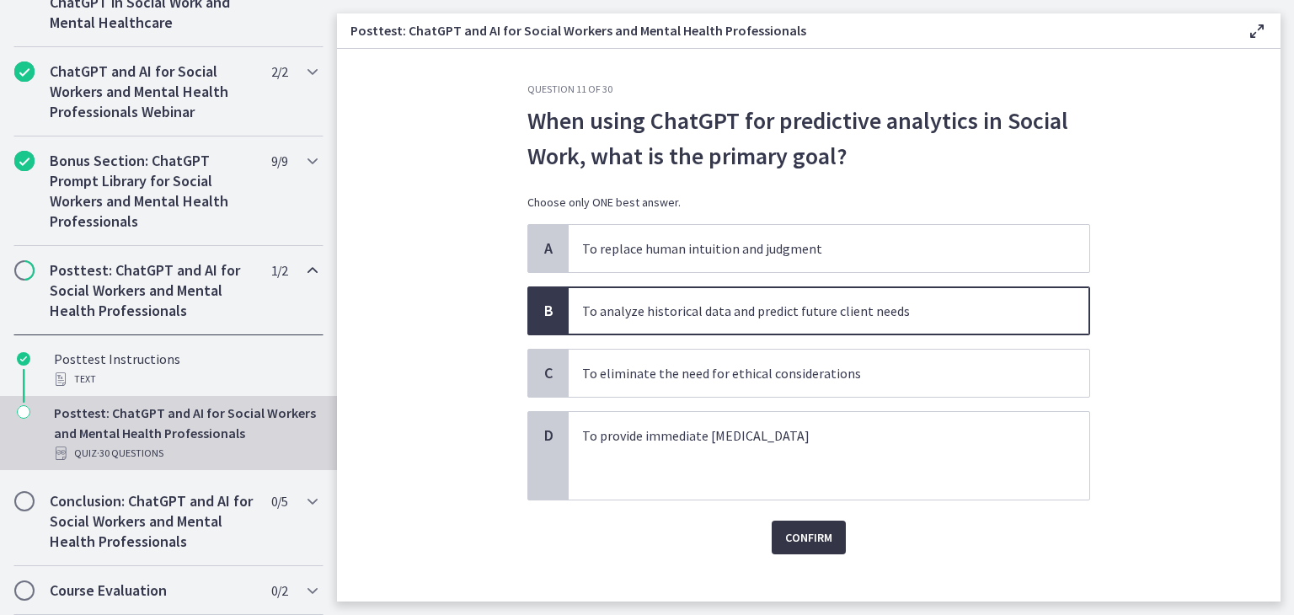
click at [805, 547] on button "Confirm" at bounding box center [808, 537] width 74 height 34
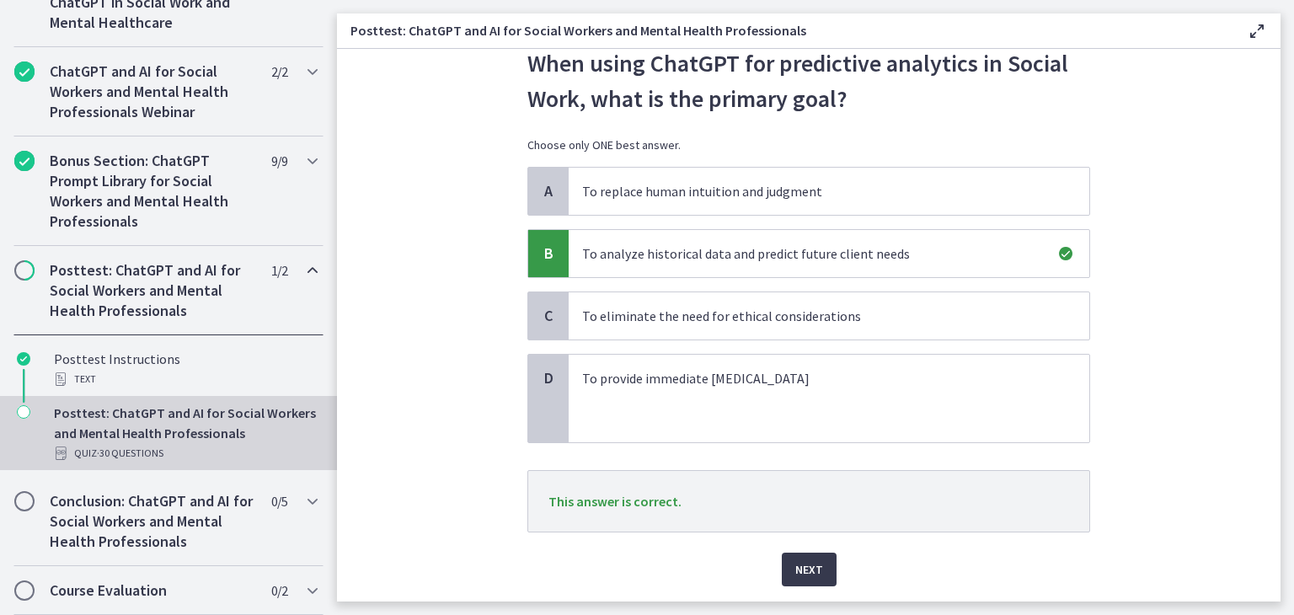
scroll to position [108, 0]
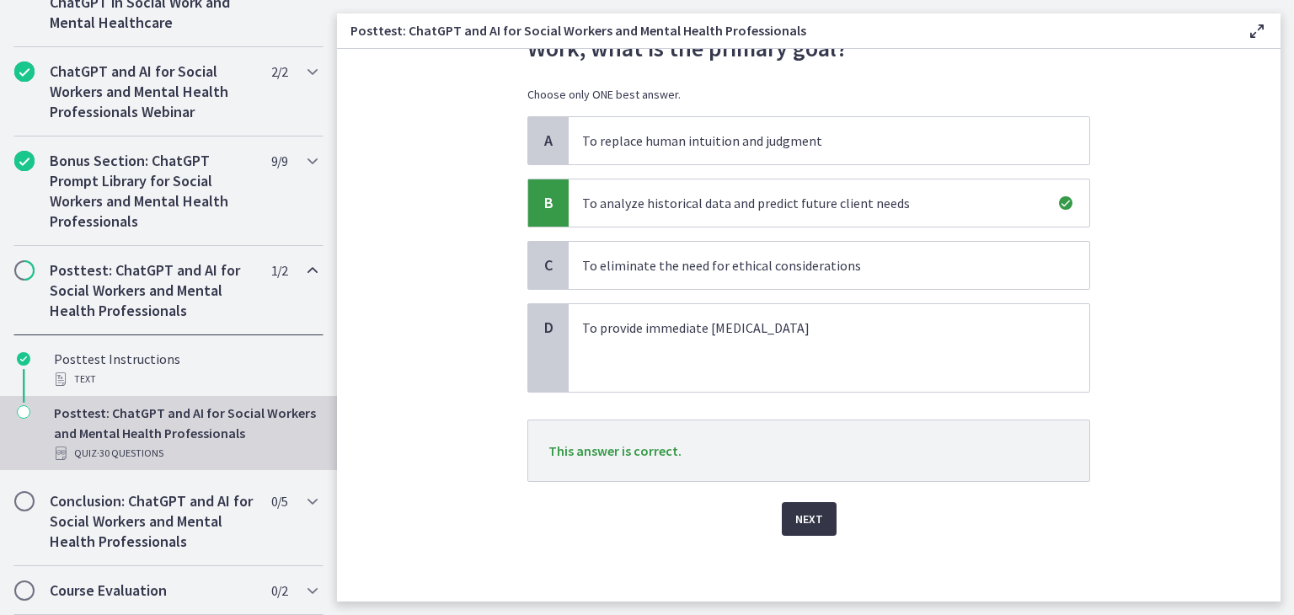
click at [795, 514] on span "Next" at bounding box center [809, 519] width 28 height 20
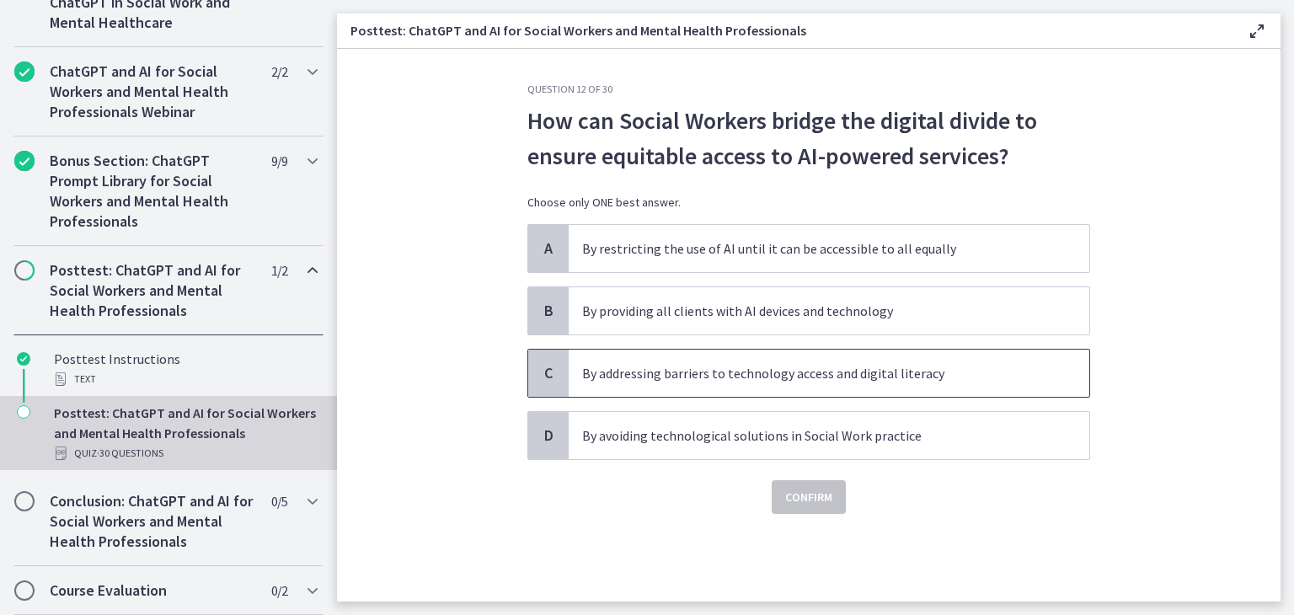
click at [788, 373] on p "By addressing barriers to technology access and digital literacy" at bounding box center [812, 373] width 460 height 20
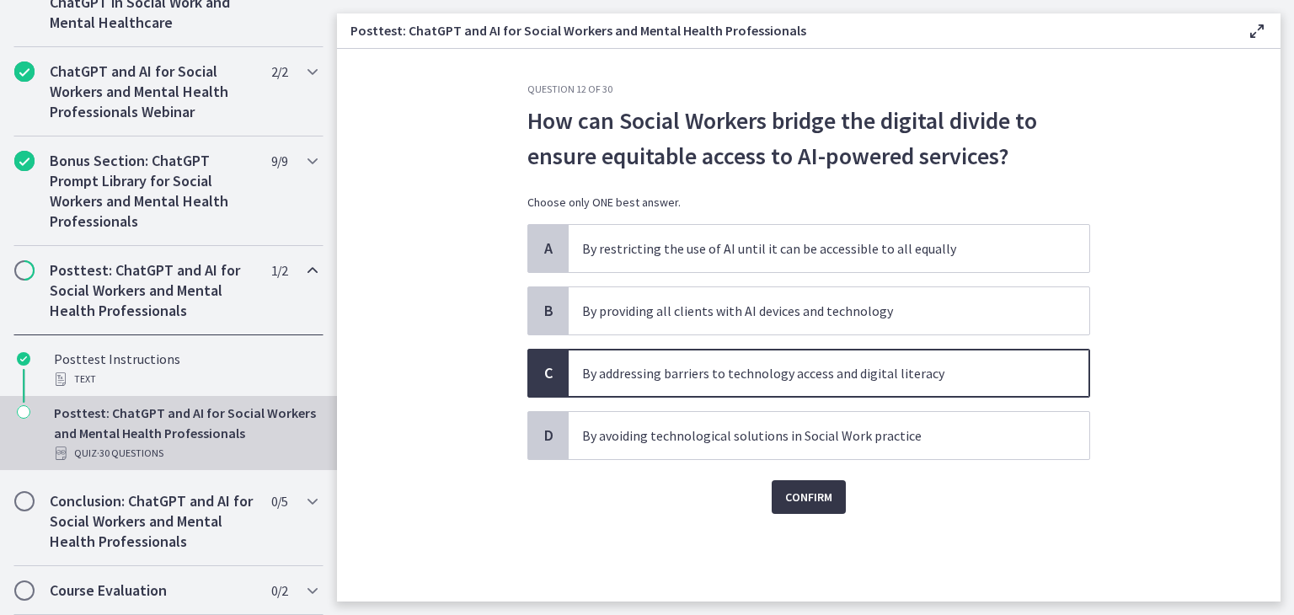
click at [810, 504] on span "Confirm" at bounding box center [808, 497] width 47 height 20
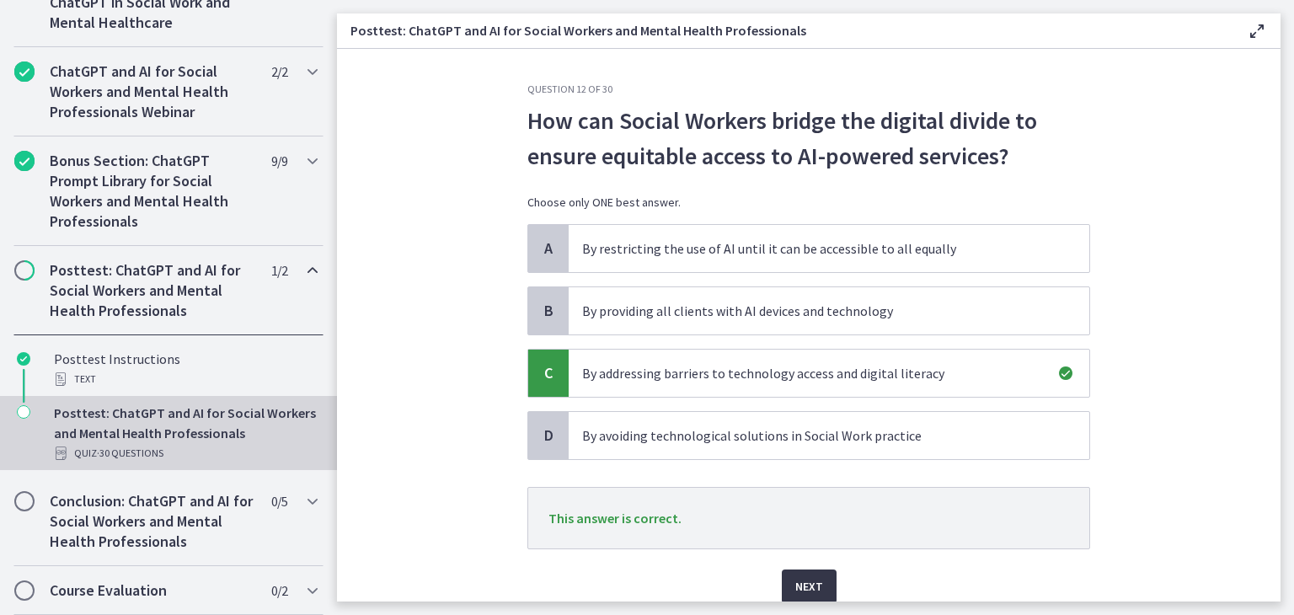
click at [811, 590] on span "Next" at bounding box center [809, 586] width 28 height 20
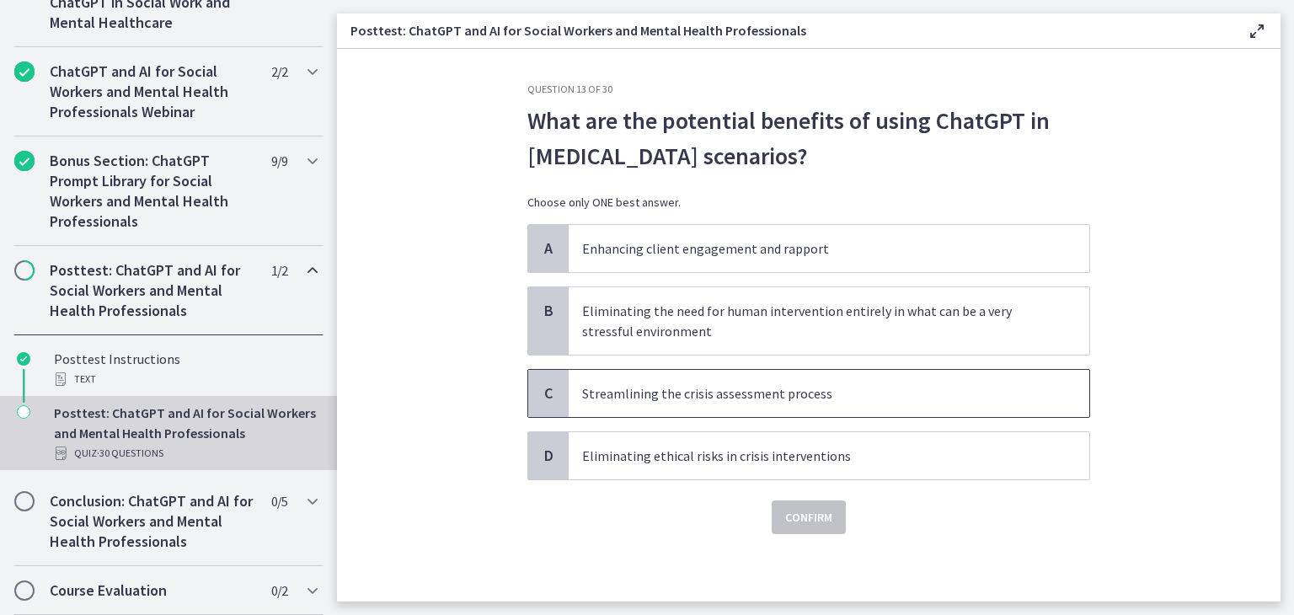
click at [814, 401] on p "Streamlining the crisis assessment process" at bounding box center [812, 393] width 460 height 20
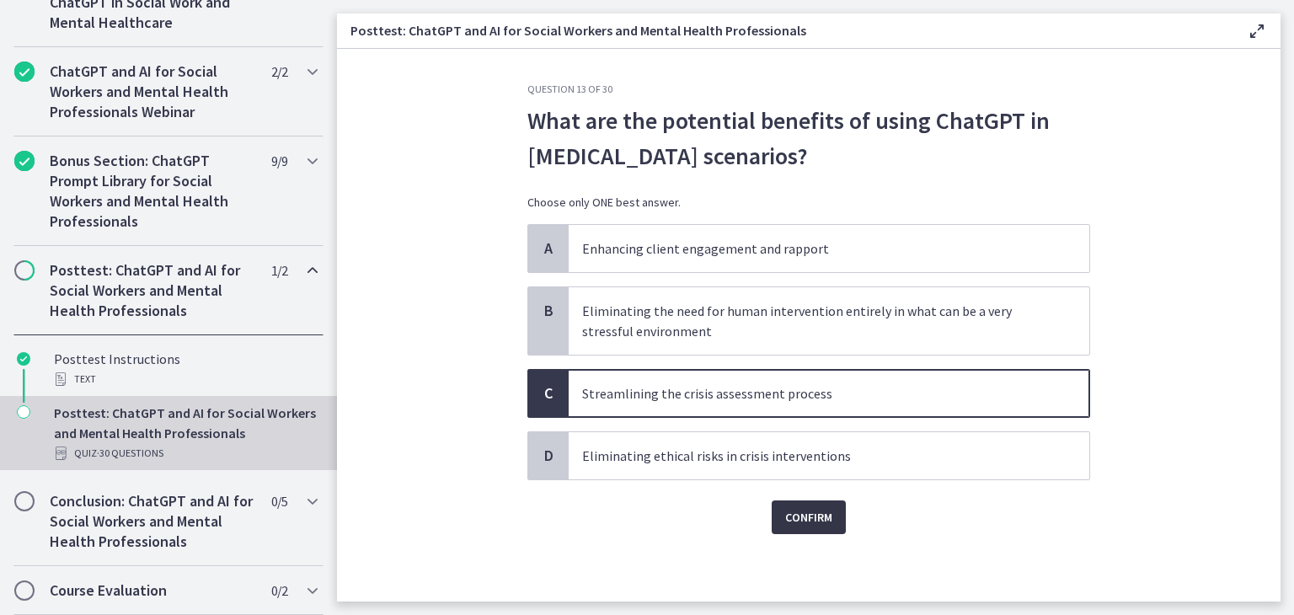
click at [805, 519] on span "Confirm" at bounding box center [808, 517] width 47 height 20
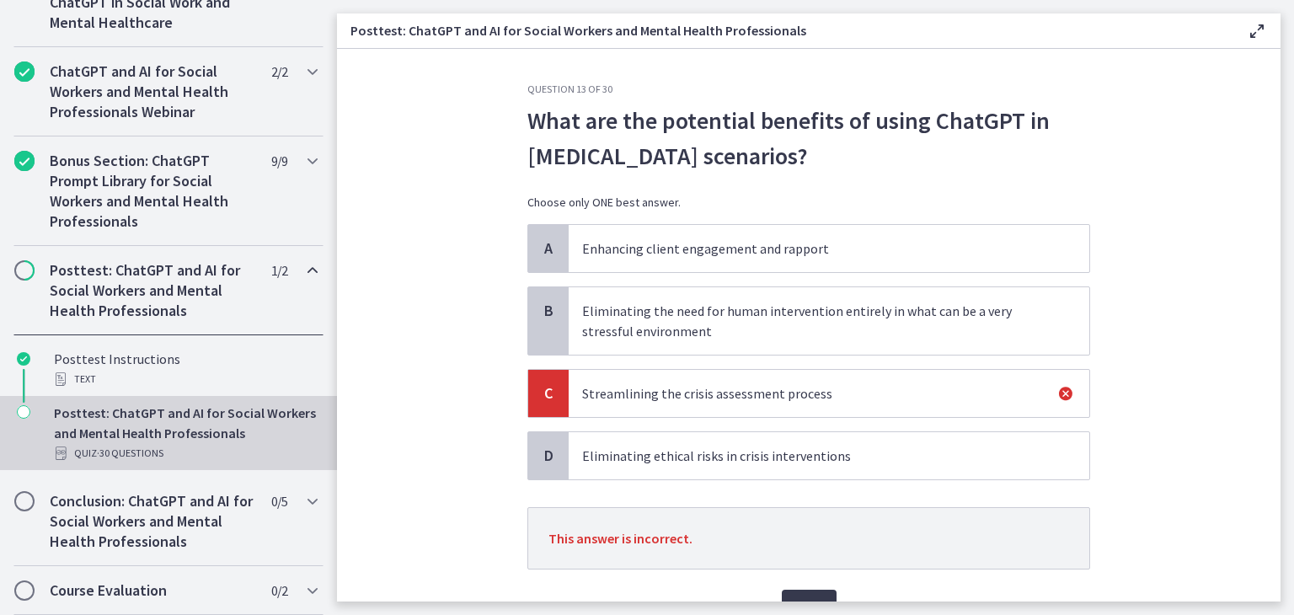
drag, startPoint x: 782, startPoint y: 260, endPoint x: 787, endPoint y: 301, distance: 40.9
click at [782, 260] on span "Enhancing client engagement and rapport" at bounding box center [828, 248] width 520 height 47
click at [799, 594] on button "Next" at bounding box center [809, 606] width 55 height 34
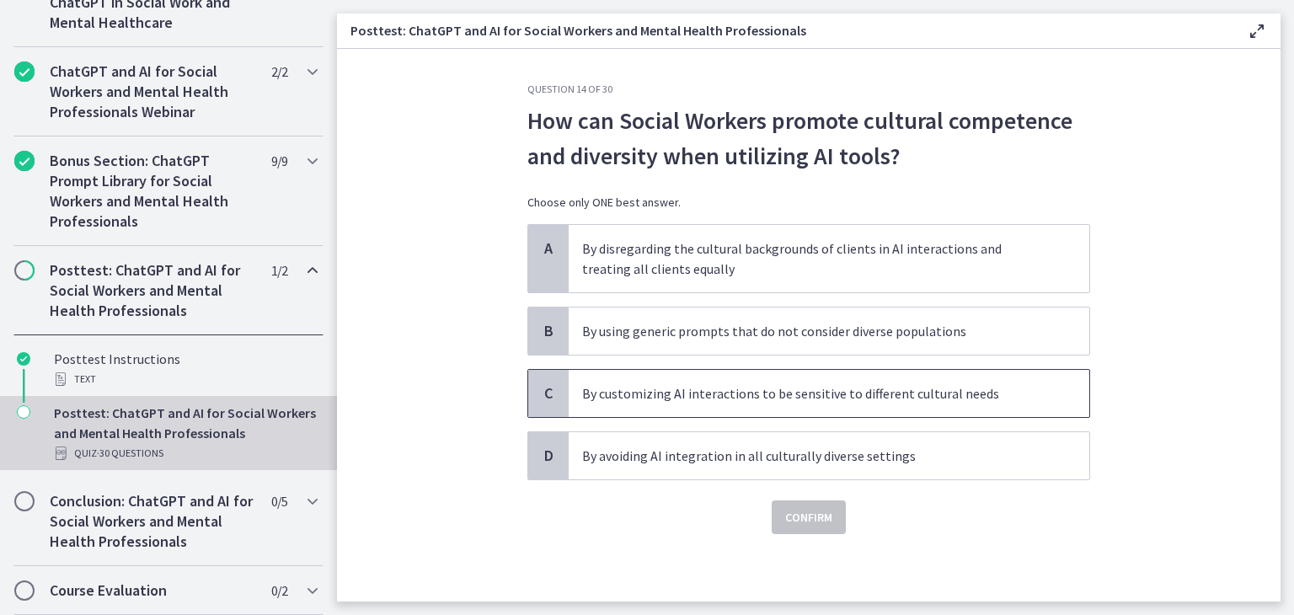
click at [806, 398] on p "By customizing AI interactions to be sensitive to different cultural needs" at bounding box center [812, 393] width 460 height 20
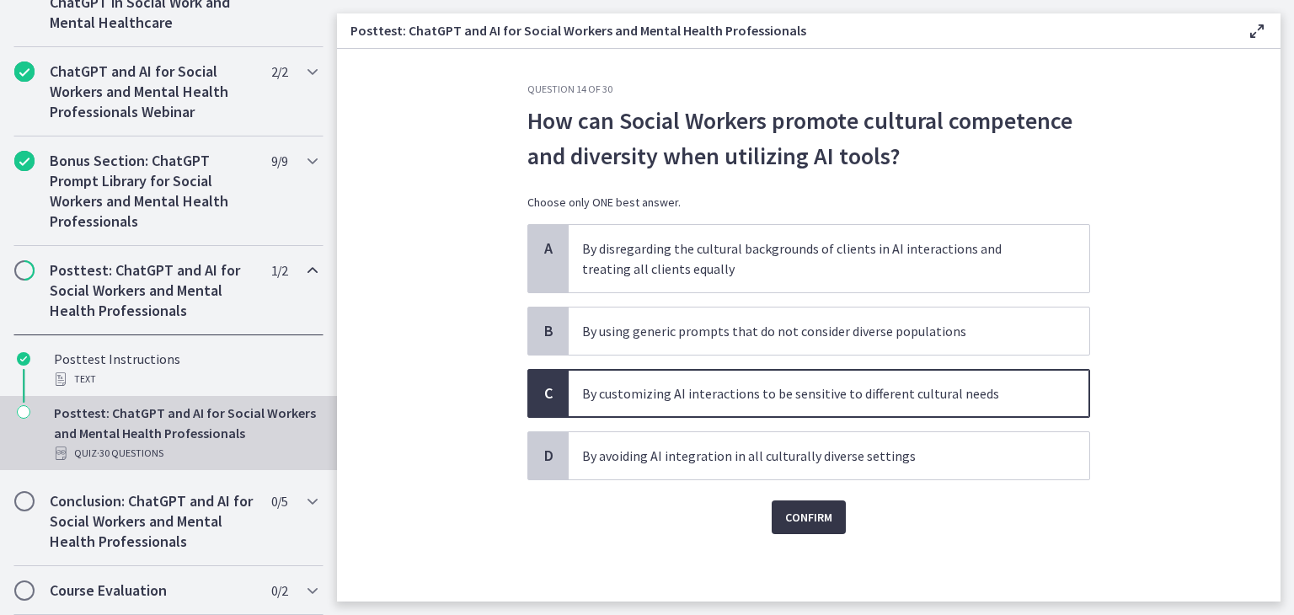
click at [814, 520] on span "Confirm" at bounding box center [808, 517] width 47 height 20
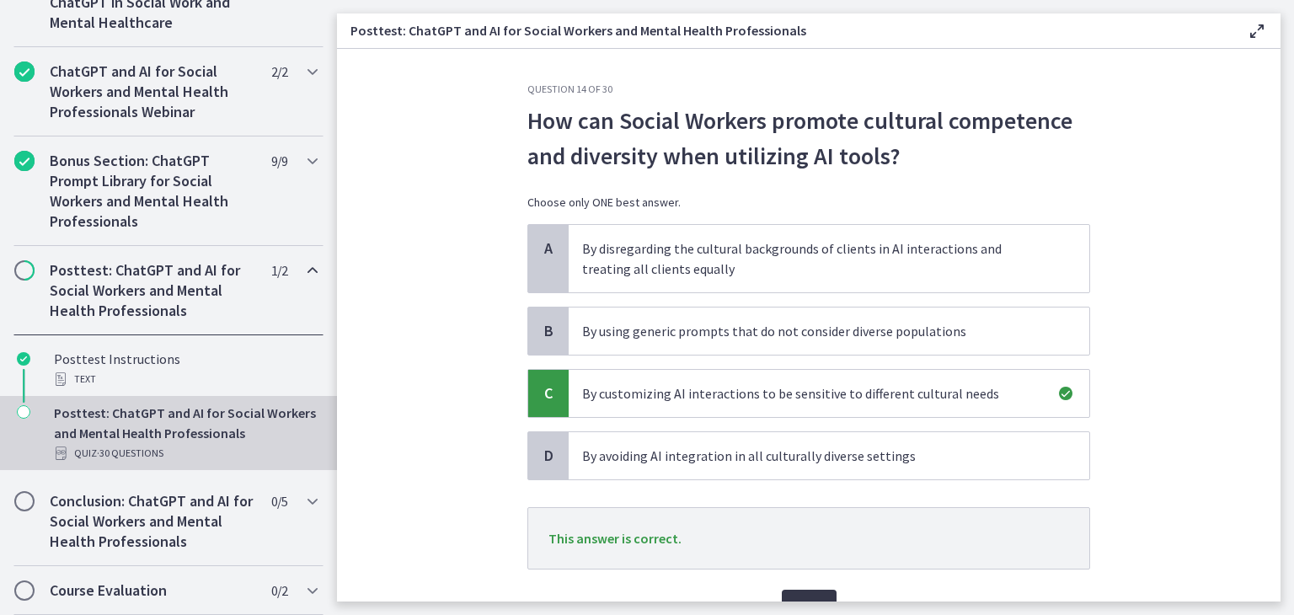
click at [808, 596] on span "Next" at bounding box center [809, 606] width 28 height 20
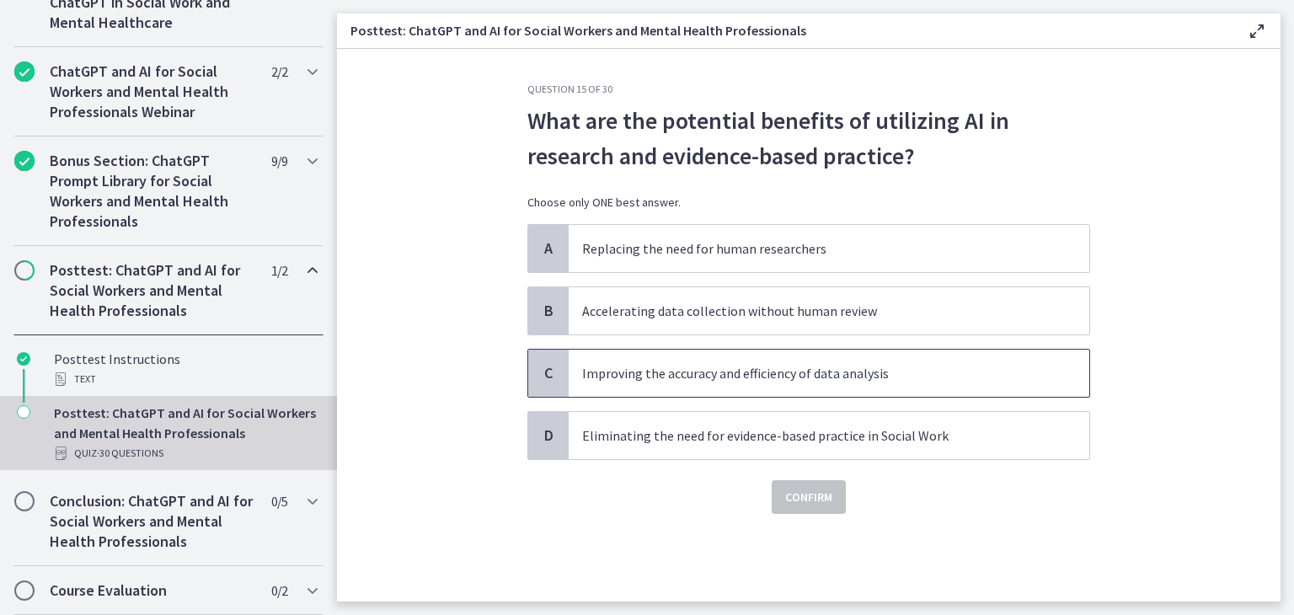
click at [840, 380] on p "Improving the accuracy and efficiency of data analysis" at bounding box center [812, 373] width 460 height 20
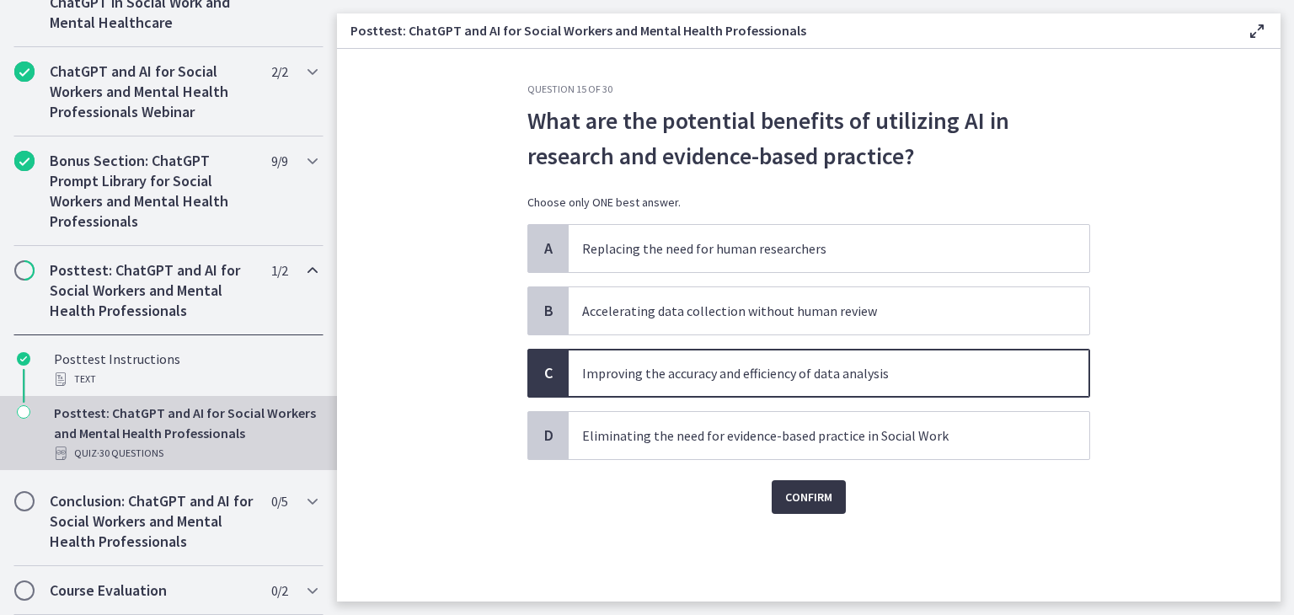
click at [830, 501] on span "Confirm" at bounding box center [808, 497] width 47 height 20
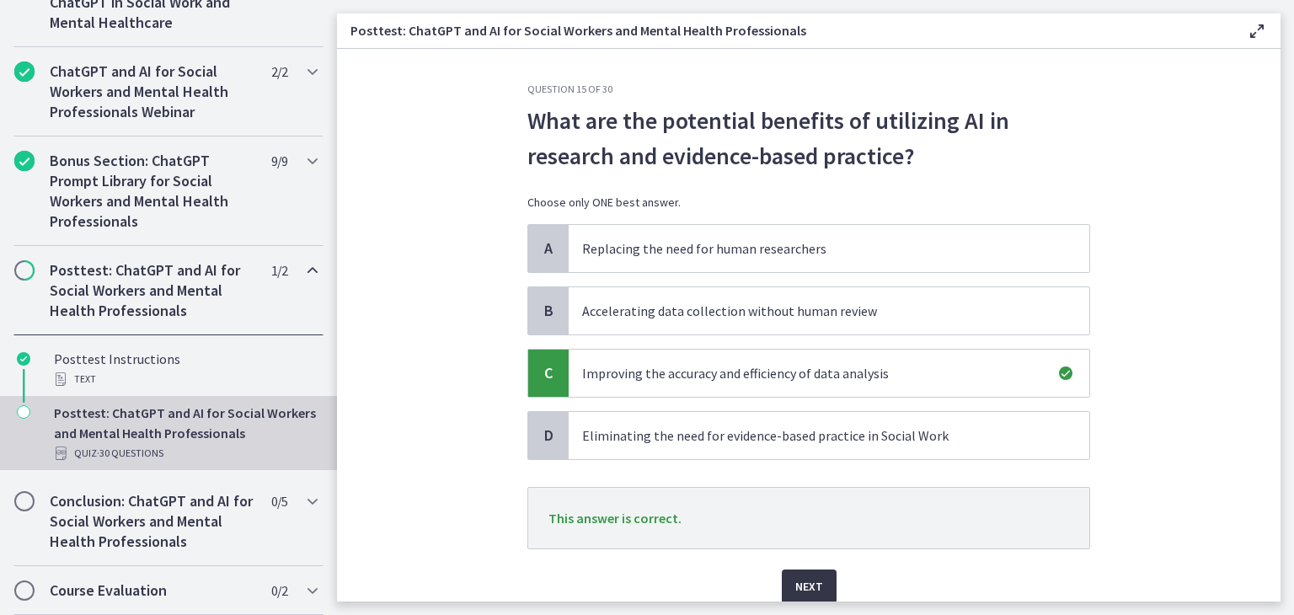
click at [815, 587] on button "Next" at bounding box center [809, 586] width 55 height 34
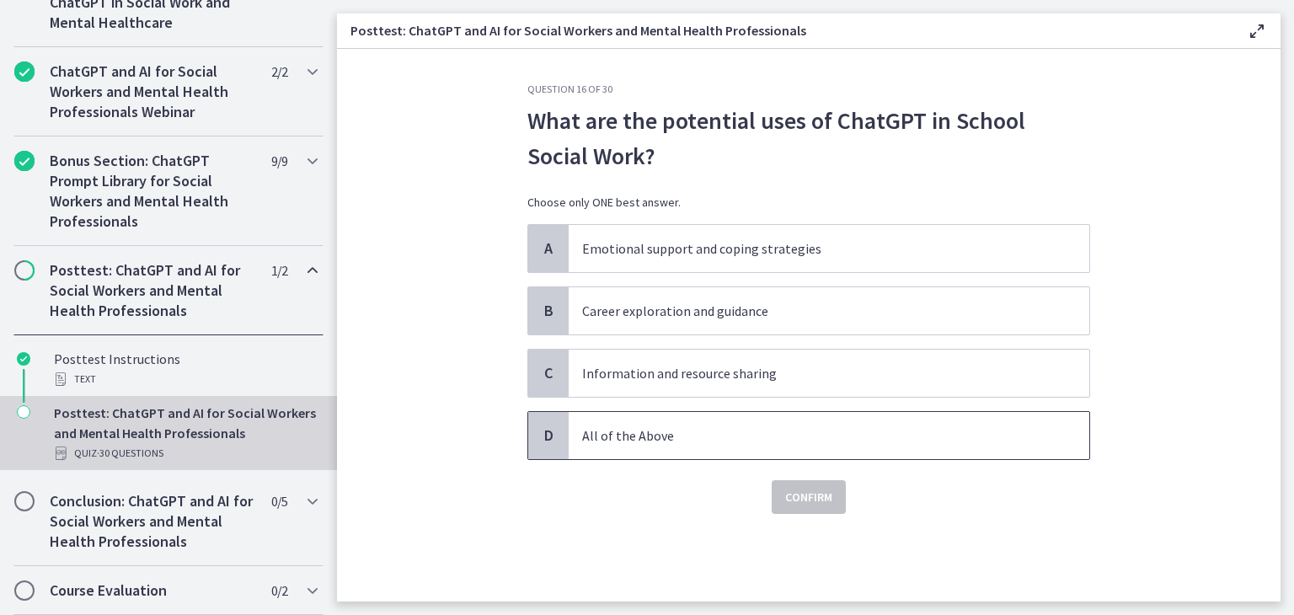
drag, startPoint x: 792, startPoint y: 435, endPoint x: 788, endPoint y: 475, distance: 39.7
click at [792, 436] on p "All of the Above" at bounding box center [812, 435] width 460 height 20
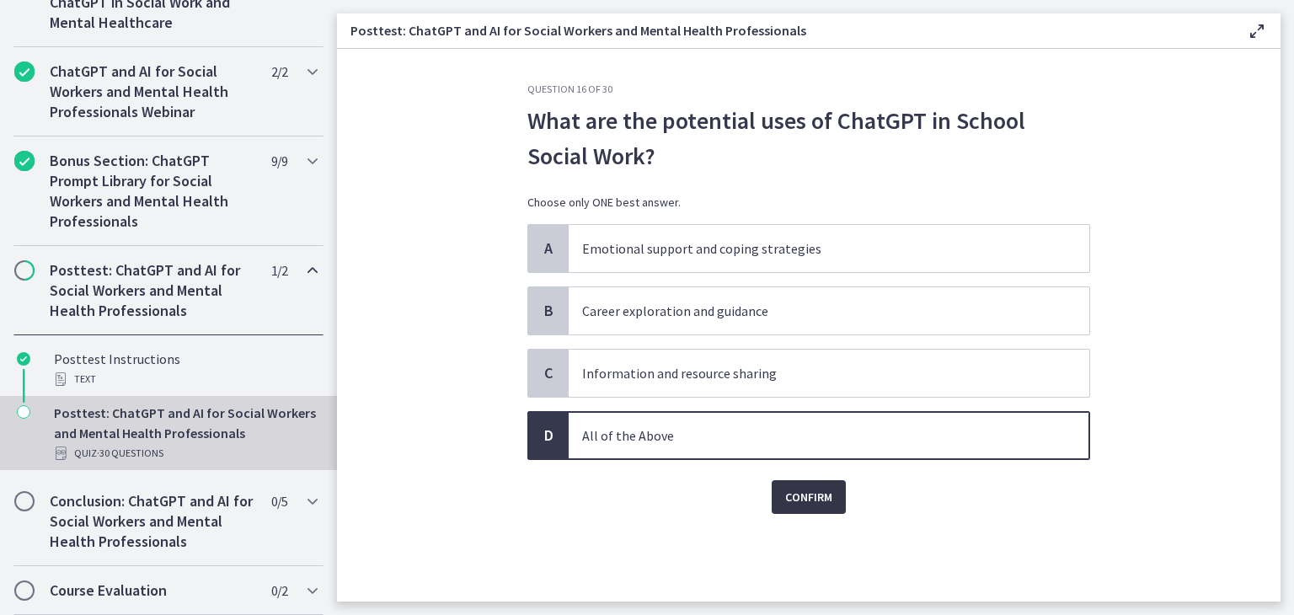
click at [788, 505] on button "Confirm" at bounding box center [808, 497] width 74 height 34
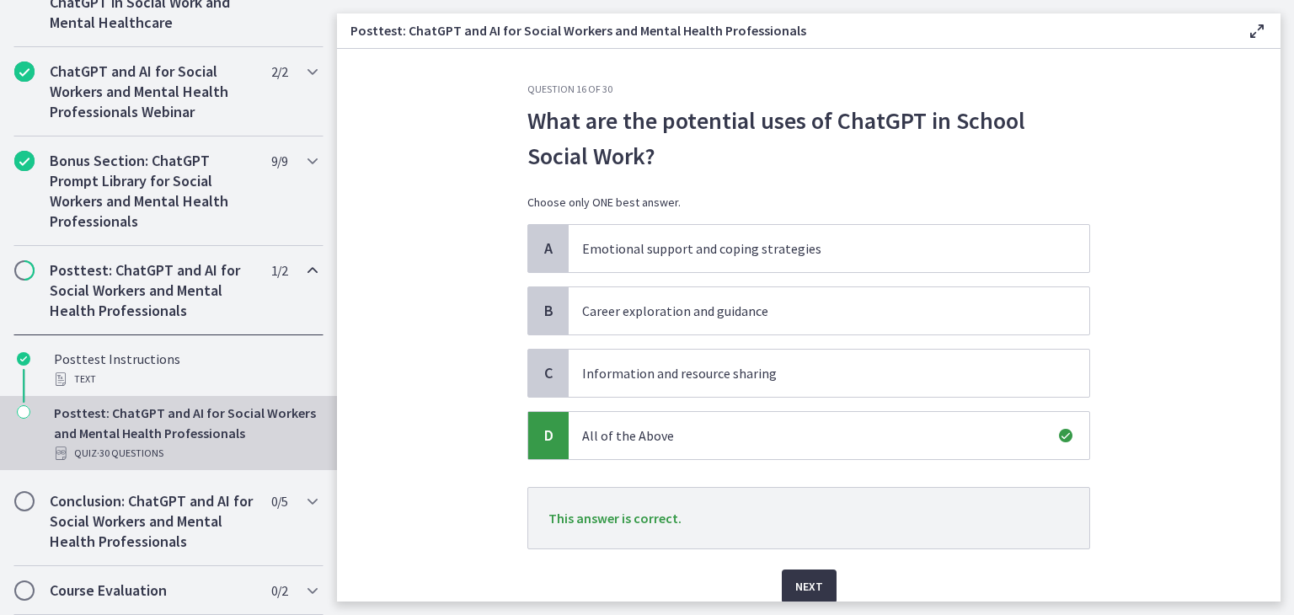
click at [808, 584] on span "Next" at bounding box center [809, 586] width 28 height 20
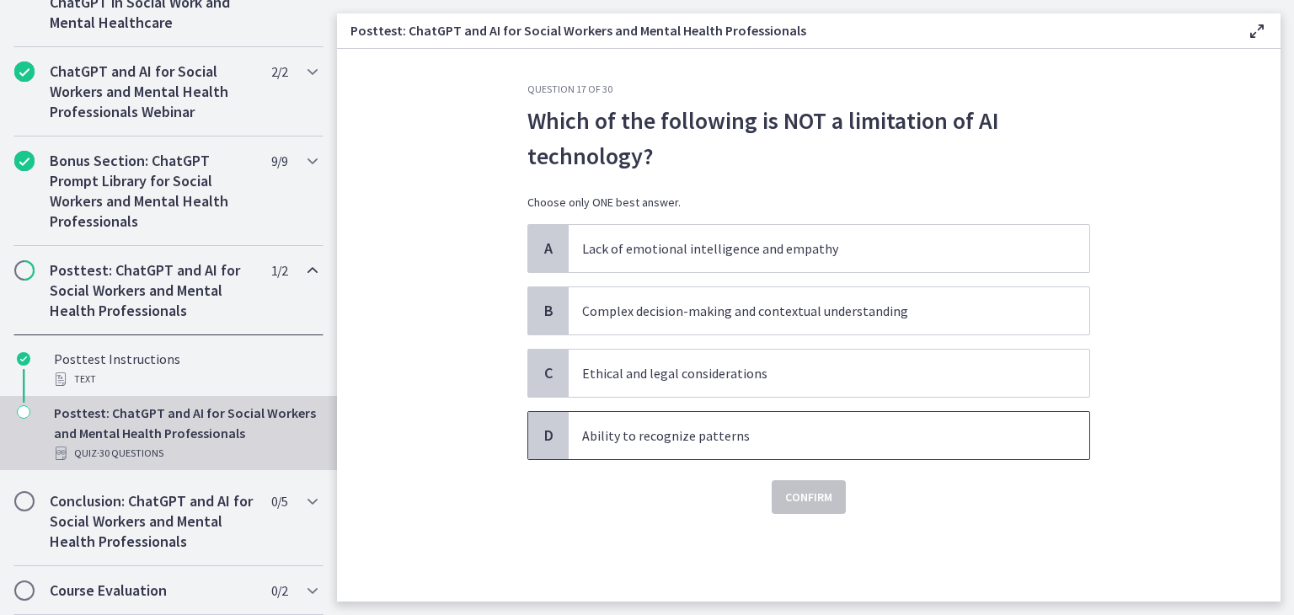
click at [783, 440] on p "Ability to recognize patterns" at bounding box center [812, 435] width 460 height 20
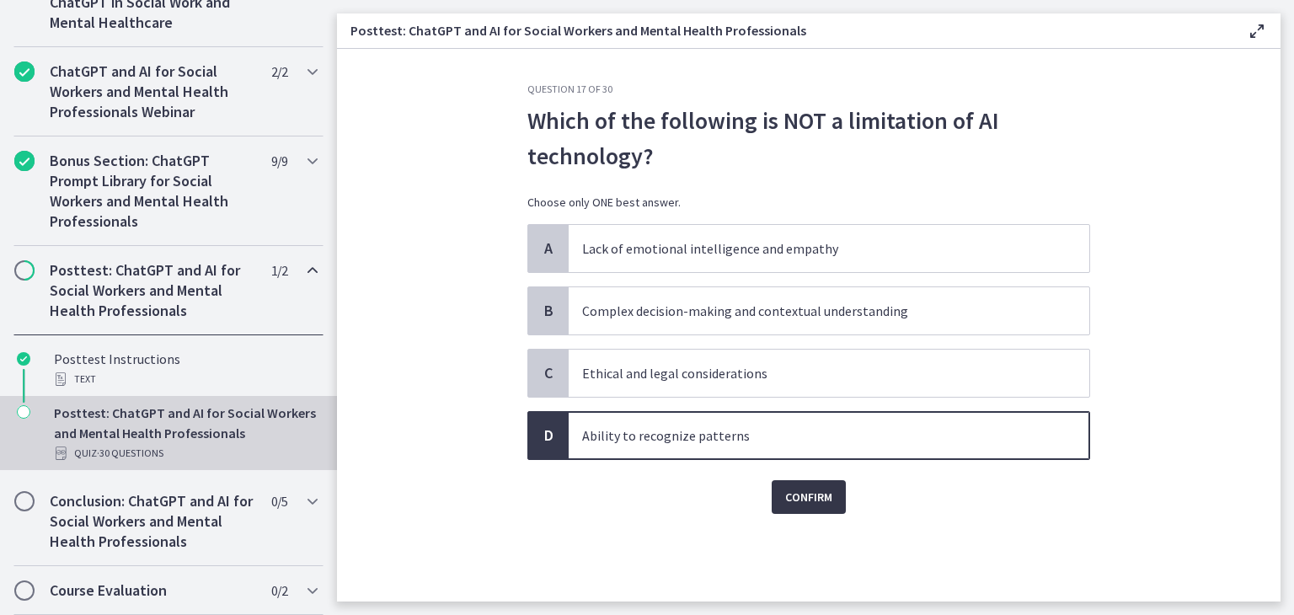
click at [800, 500] on span "Confirm" at bounding box center [808, 497] width 47 height 20
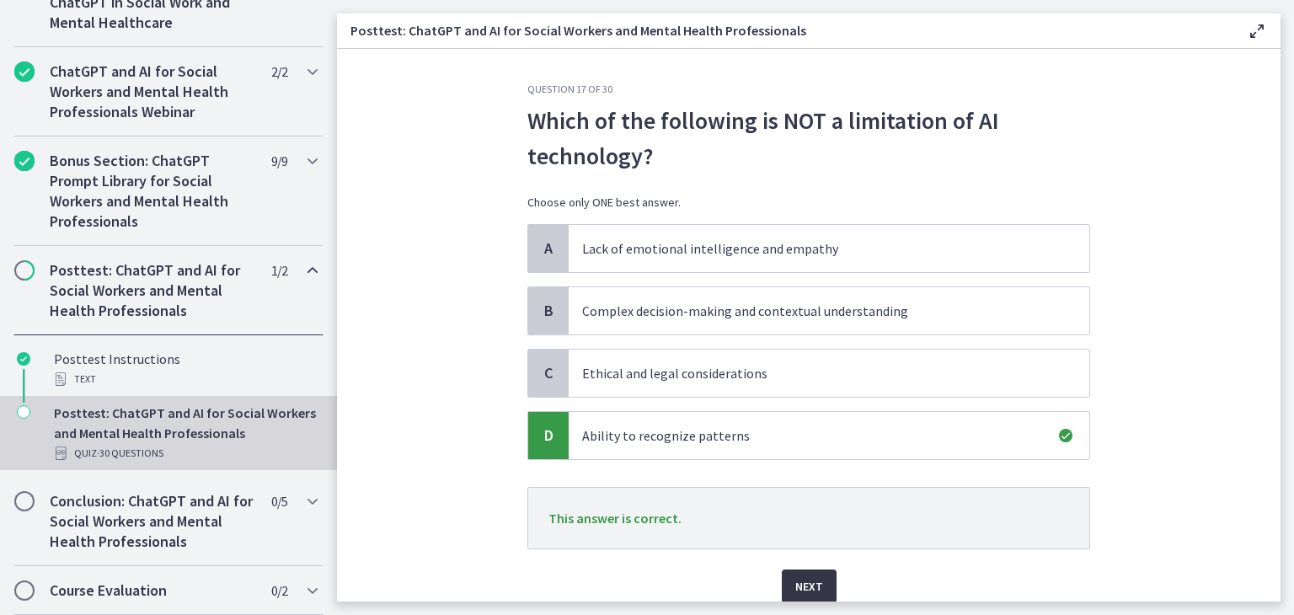
click at [803, 580] on span "Next" at bounding box center [809, 586] width 28 height 20
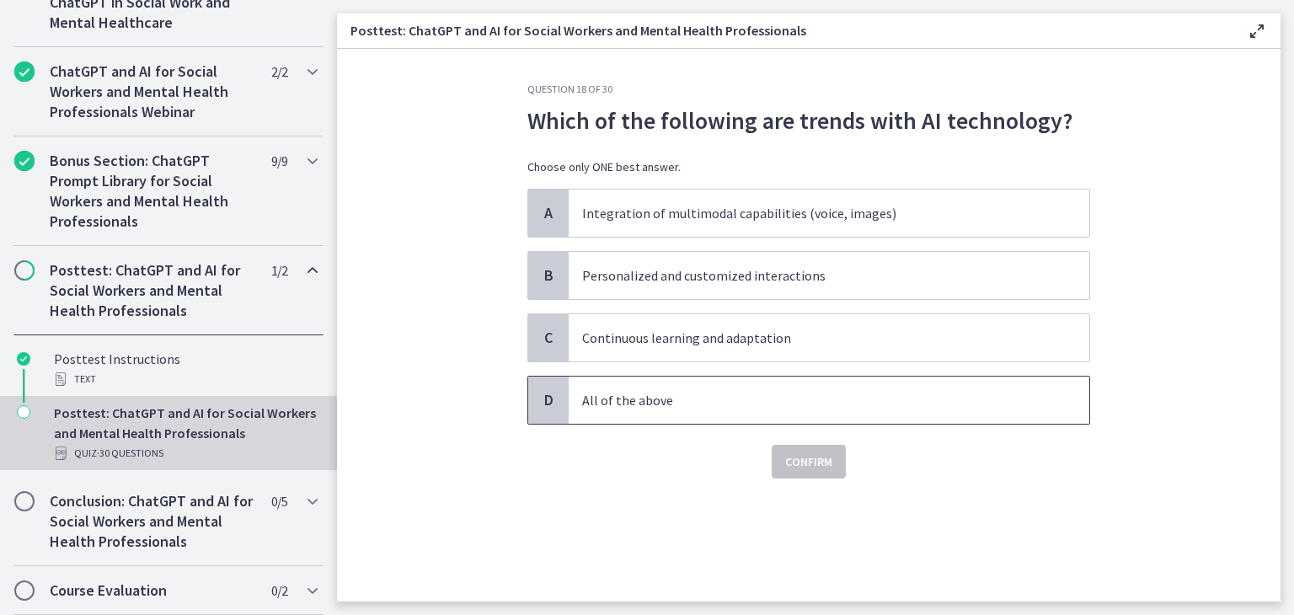
click at [777, 412] on span "All of the above" at bounding box center [828, 399] width 520 height 47
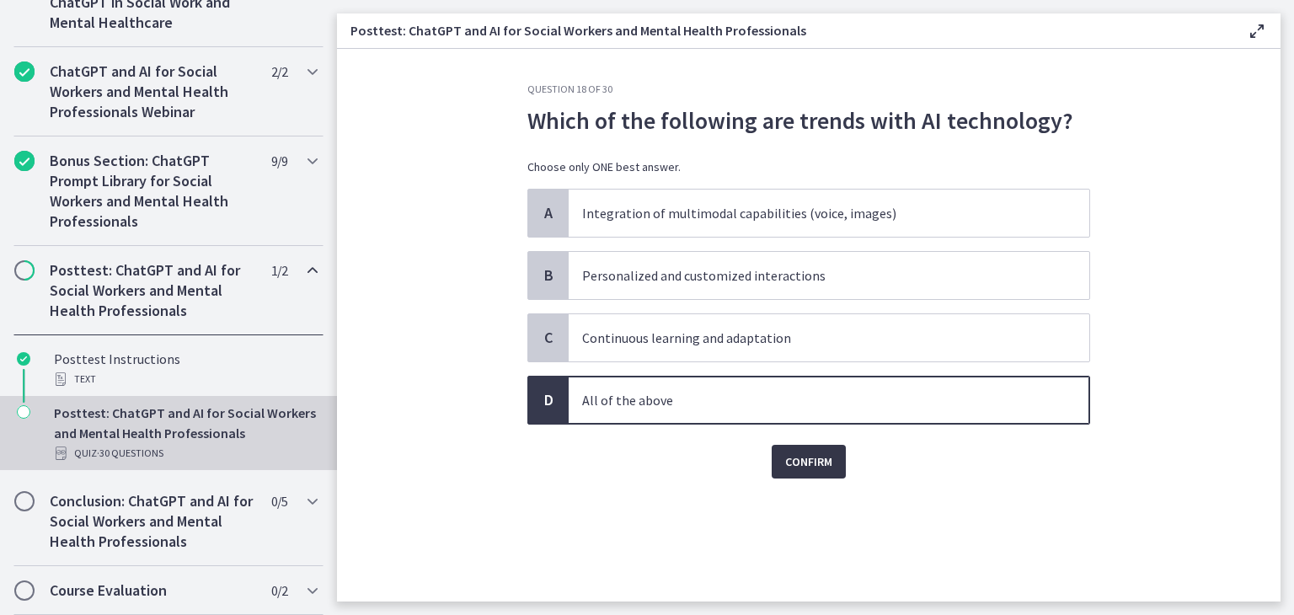
click at [791, 472] on button "Confirm" at bounding box center [808, 462] width 74 height 34
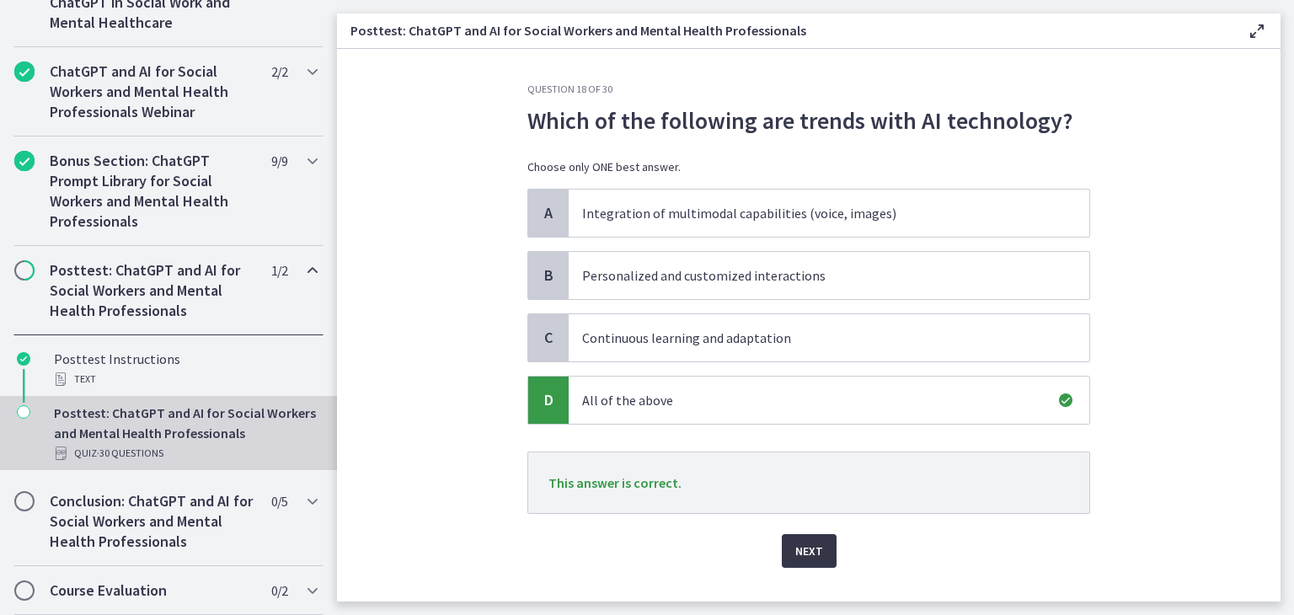
click at [802, 563] on button "Next" at bounding box center [809, 551] width 55 height 34
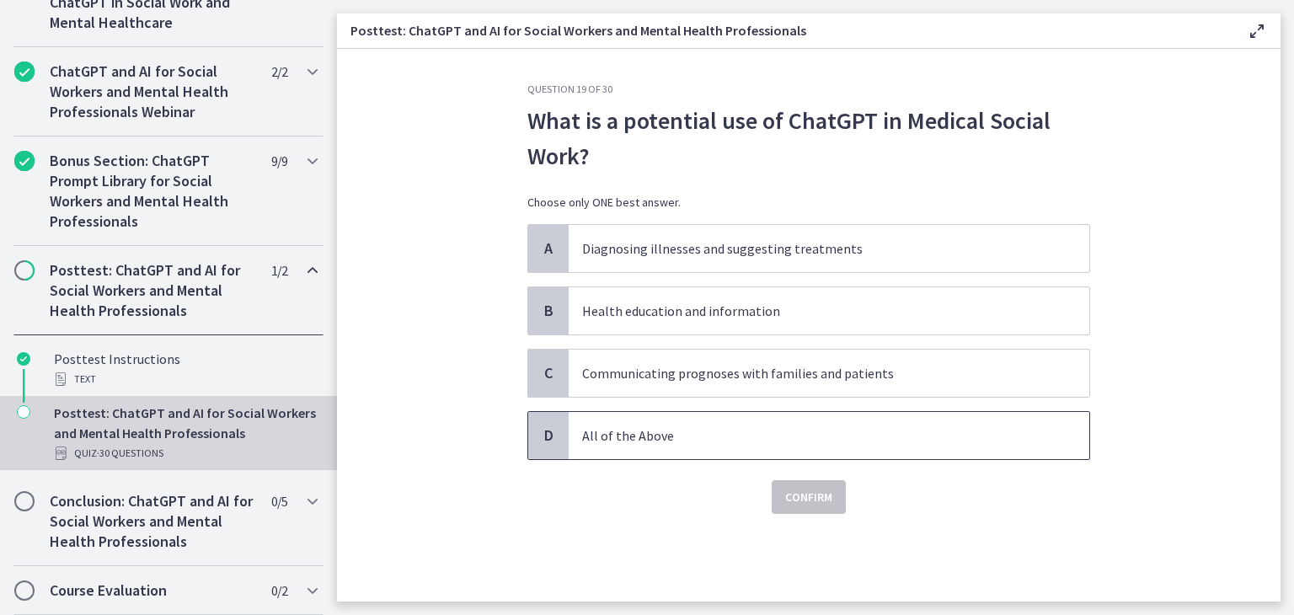
click at [755, 451] on span "All of the Above" at bounding box center [828, 435] width 520 height 47
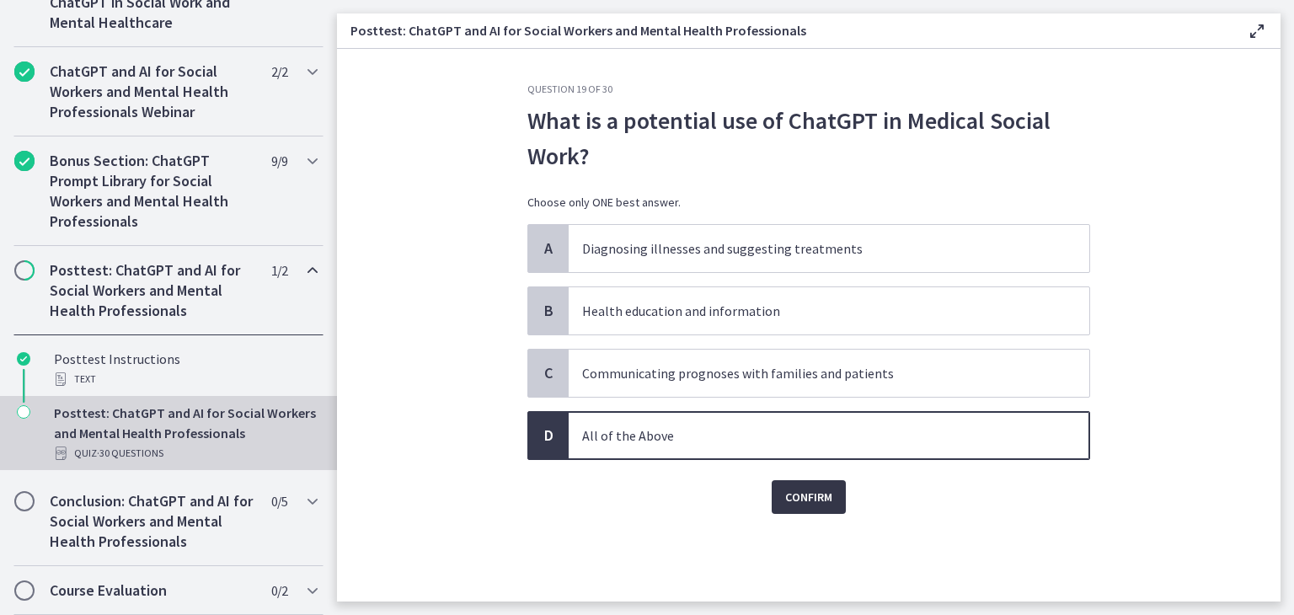
click at [795, 496] on span "Confirm" at bounding box center [808, 497] width 47 height 20
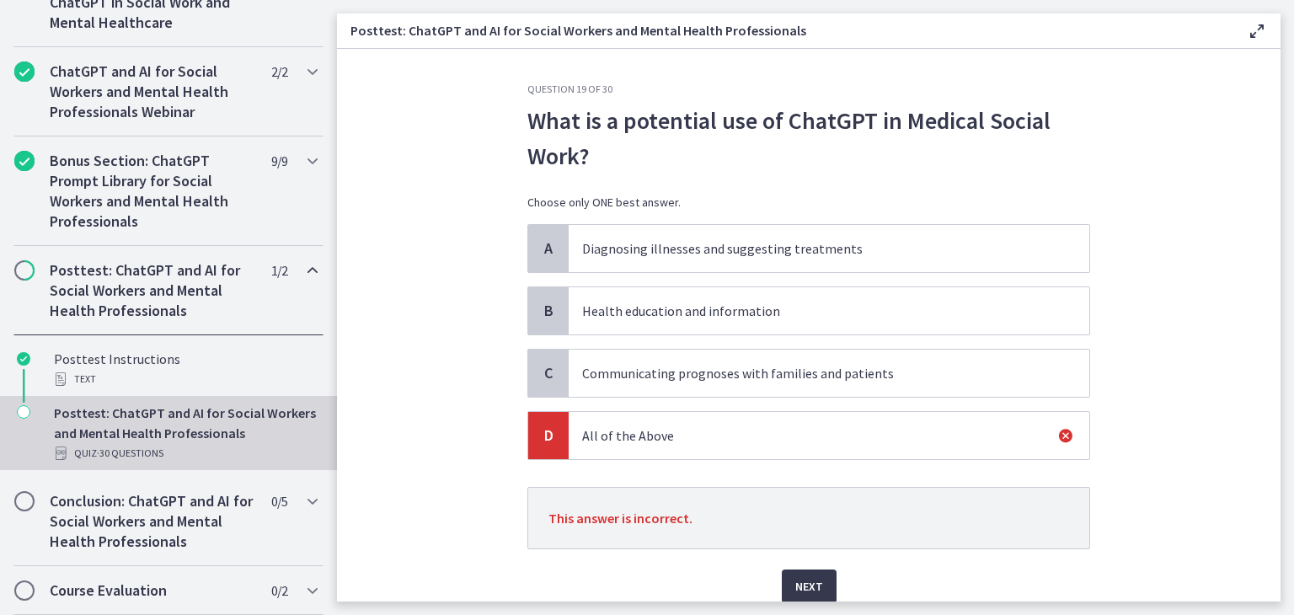
click at [762, 321] on span "Health education and information" at bounding box center [828, 310] width 520 height 47
click at [798, 584] on span "Next" at bounding box center [809, 586] width 28 height 20
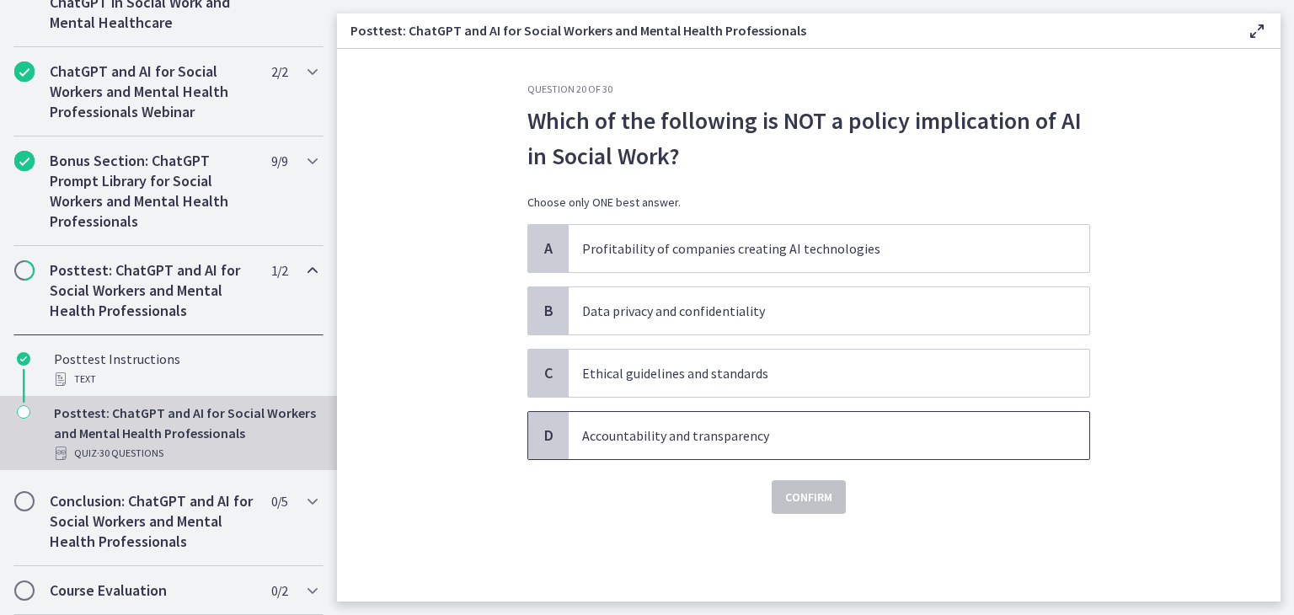
click at [815, 443] on p "Accountability and transparency" at bounding box center [812, 435] width 460 height 20
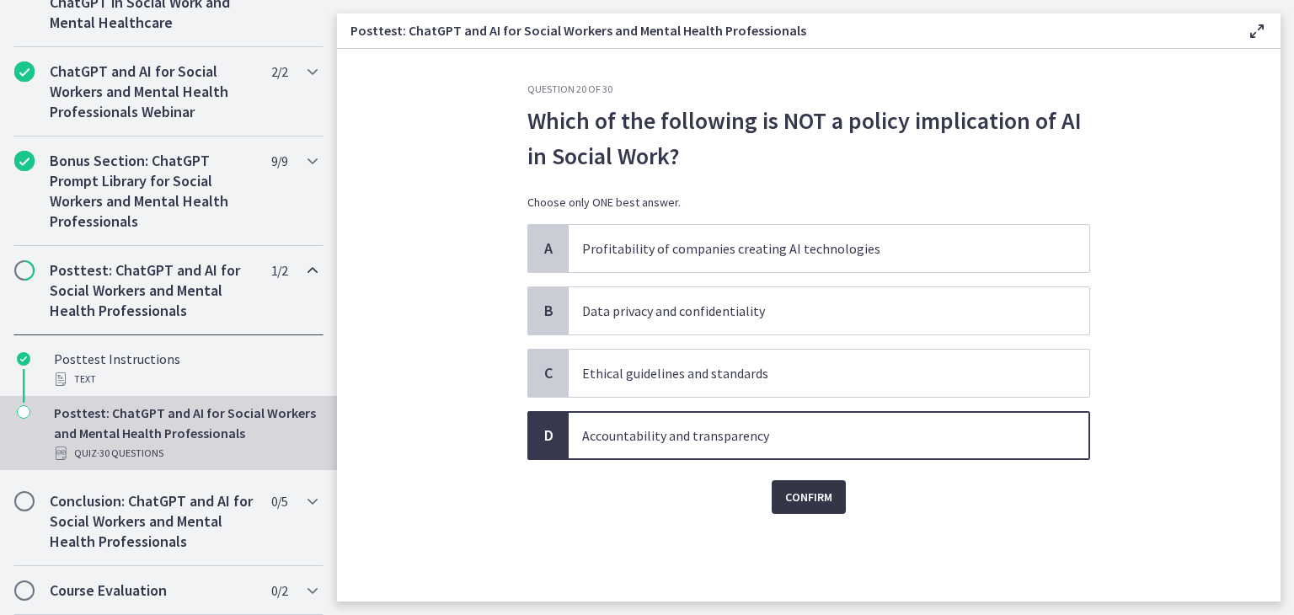
click at [819, 498] on span "Confirm" at bounding box center [808, 497] width 47 height 20
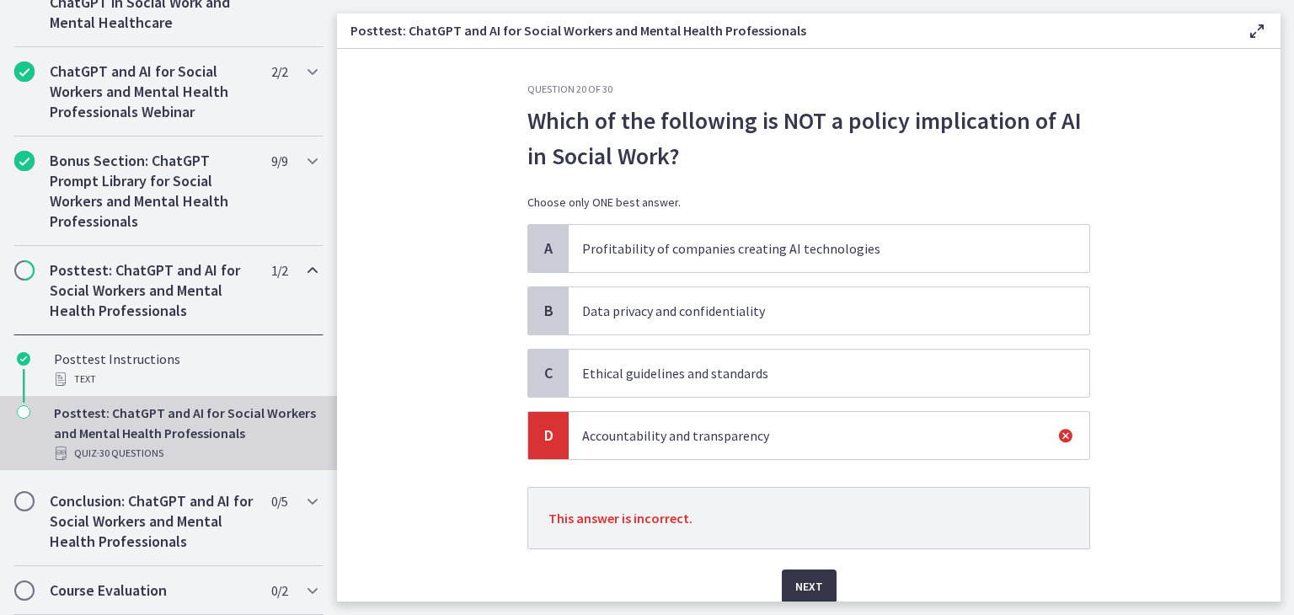
click at [795, 590] on span "Next" at bounding box center [809, 586] width 28 height 20
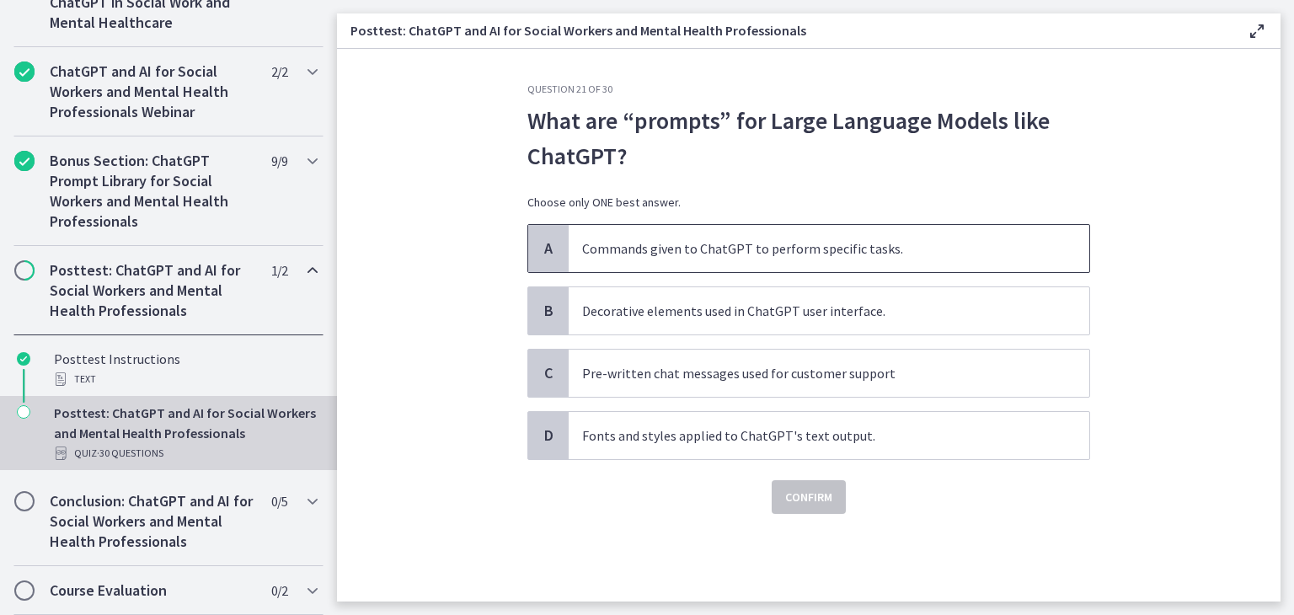
click at [852, 253] on p "Commands given to ChatGPT to perform specific tasks." at bounding box center [812, 248] width 460 height 20
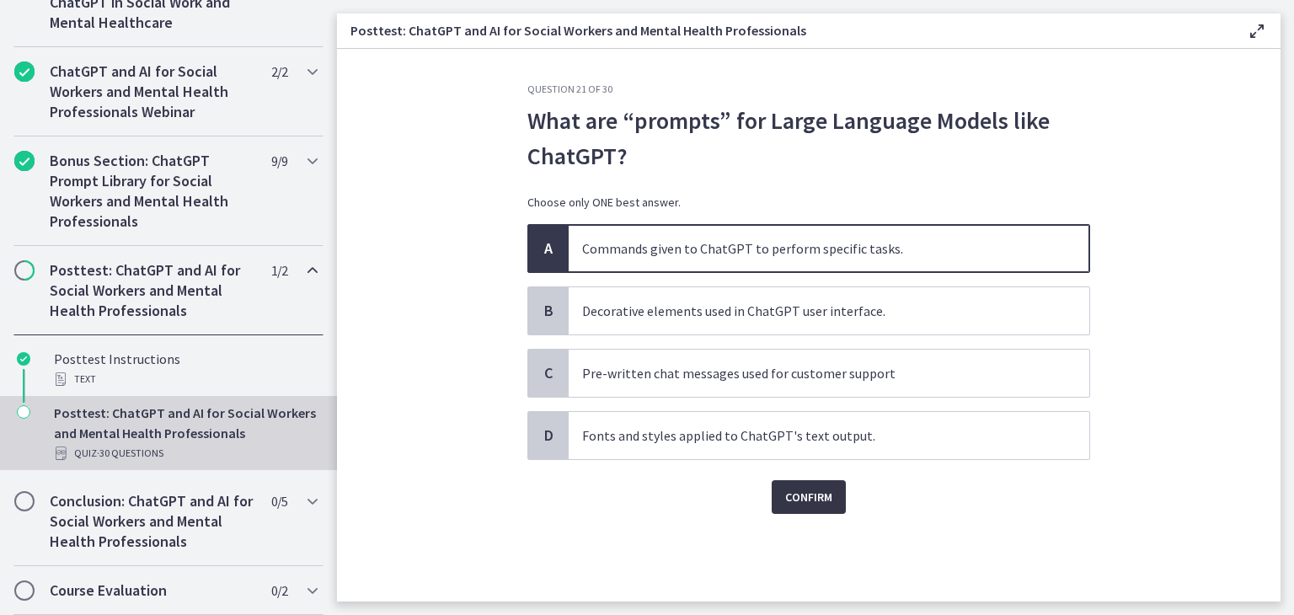
click at [820, 499] on span "Confirm" at bounding box center [808, 497] width 47 height 20
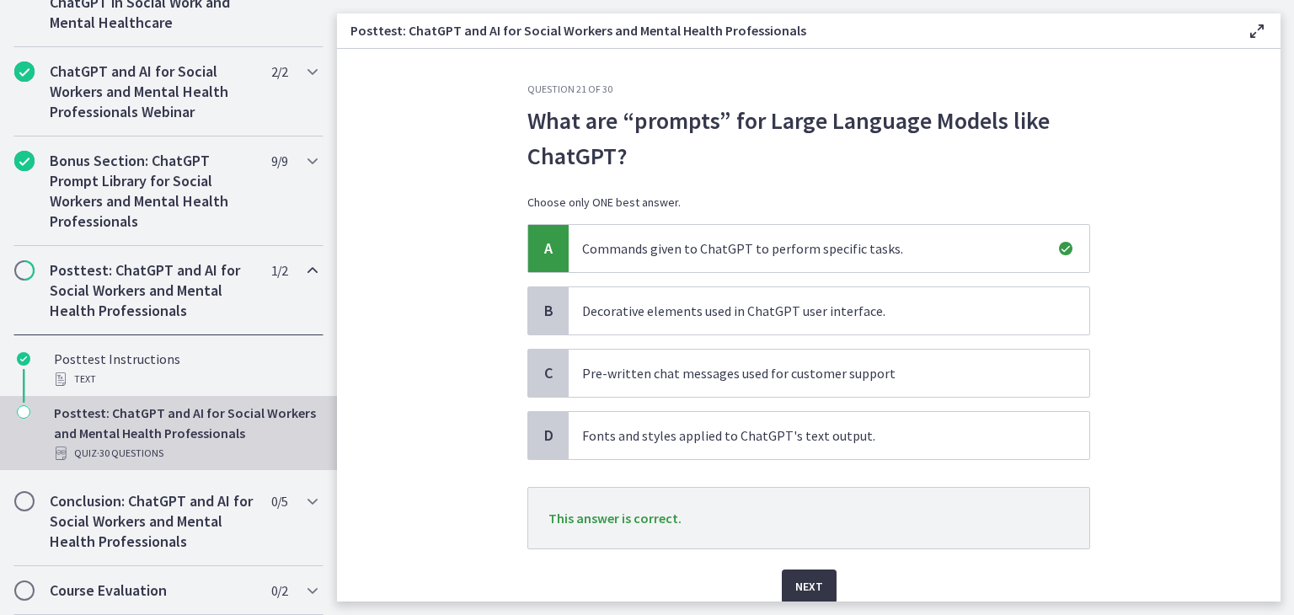
click at [801, 576] on span "Next" at bounding box center [809, 586] width 28 height 20
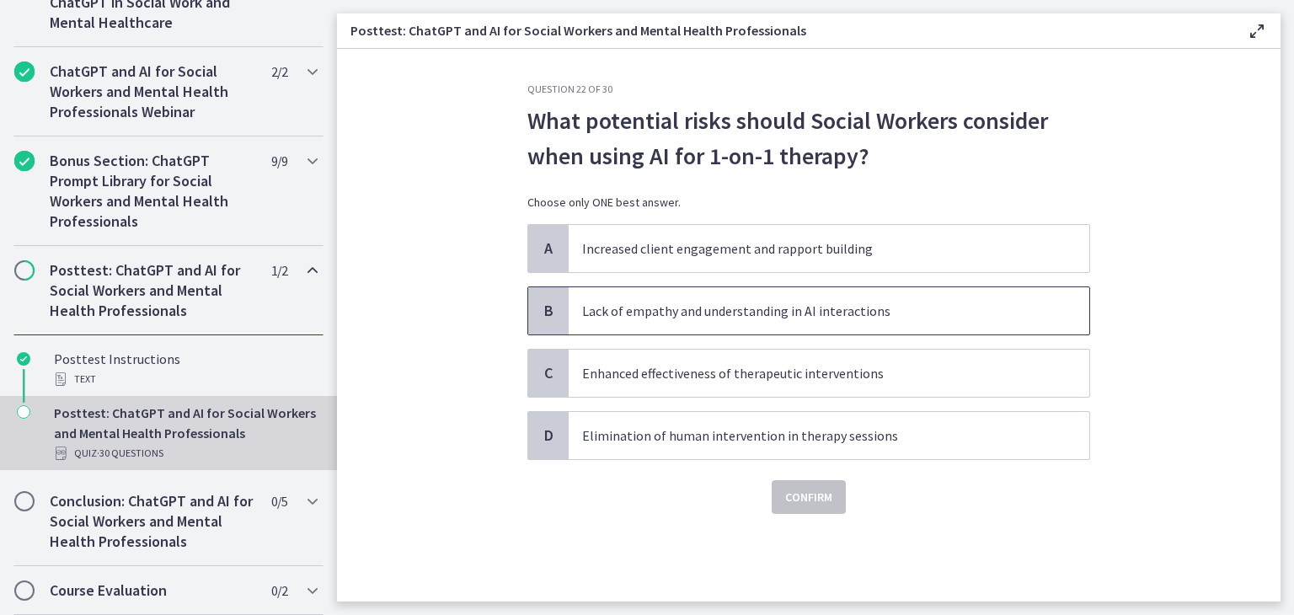
drag, startPoint x: 792, startPoint y: 319, endPoint x: 791, endPoint y: 328, distance: 8.5
click at [792, 318] on p "Lack of empathy and understanding in AI interactions" at bounding box center [812, 311] width 460 height 20
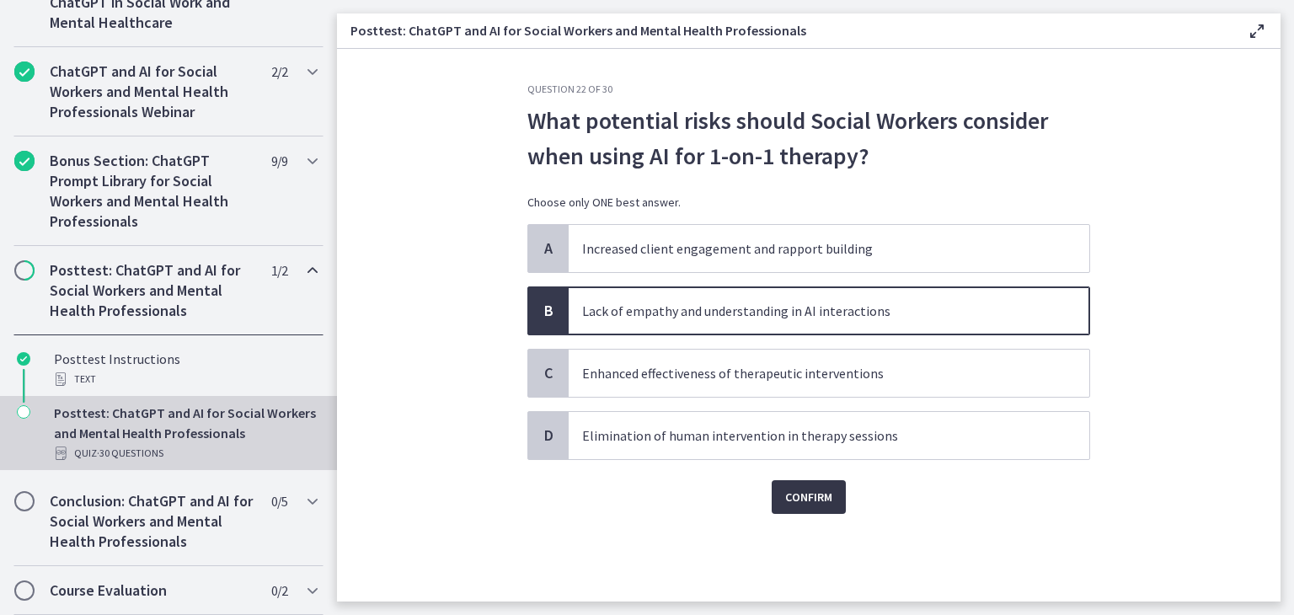
click at [817, 500] on span "Confirm" at bounding box center [808, 497] width 47 height 20
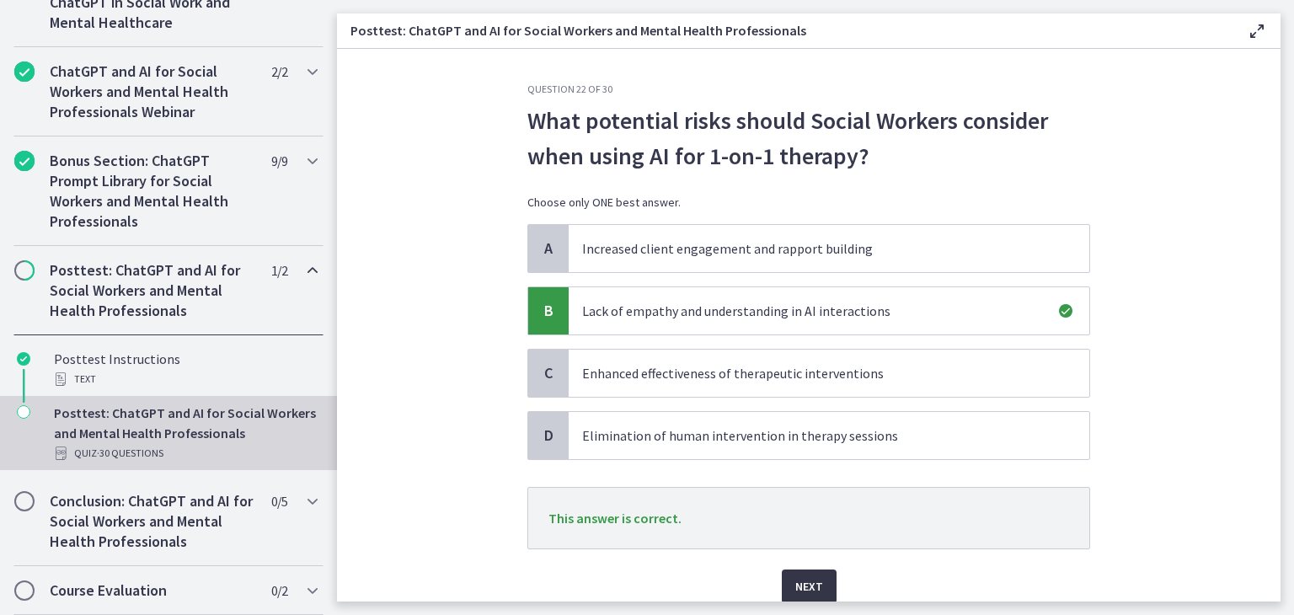
click at [808, 588] on span "Next" at bounding box center [809, 586] width 28 height 20
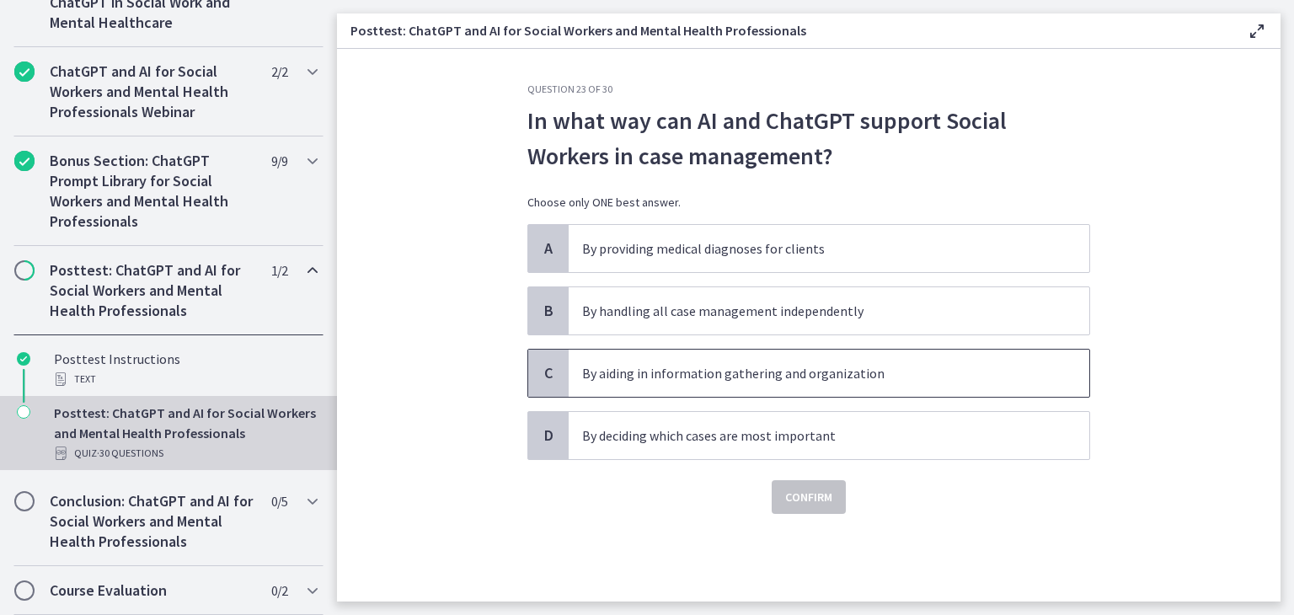
click at [758, 364] on p "By aiding in information gathering and organization" at bounding box center [812, 373] width 460 height 20
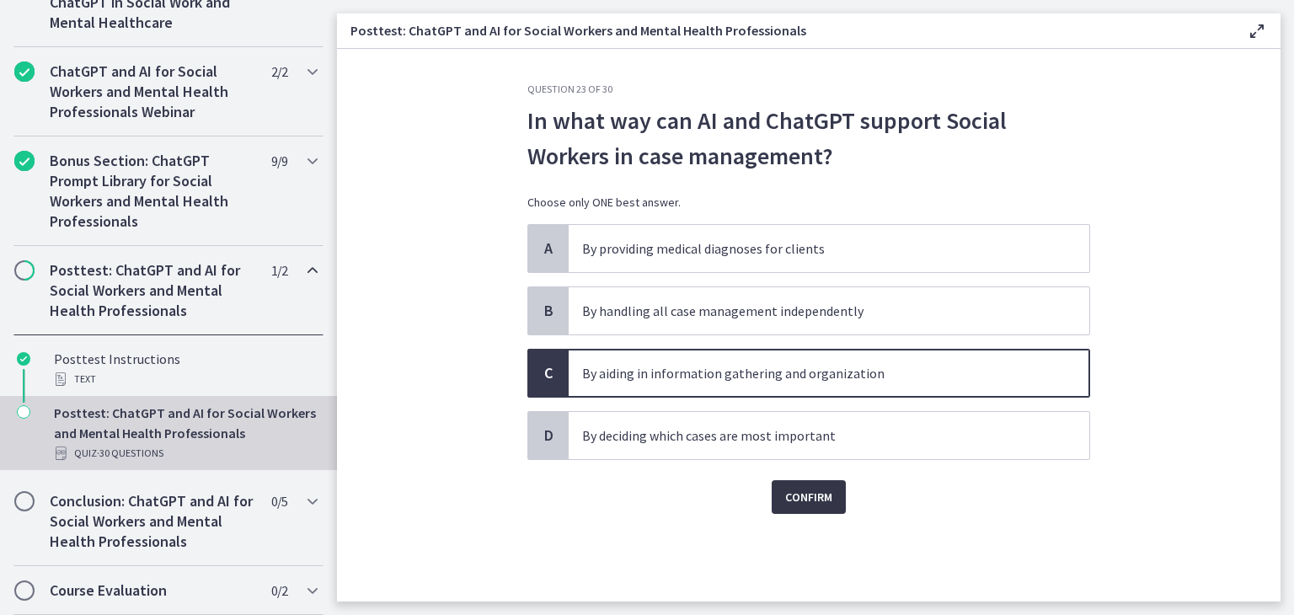
click at [792, 498] on span "Confirm" at bounding box center [808, 497] width 47 height 20
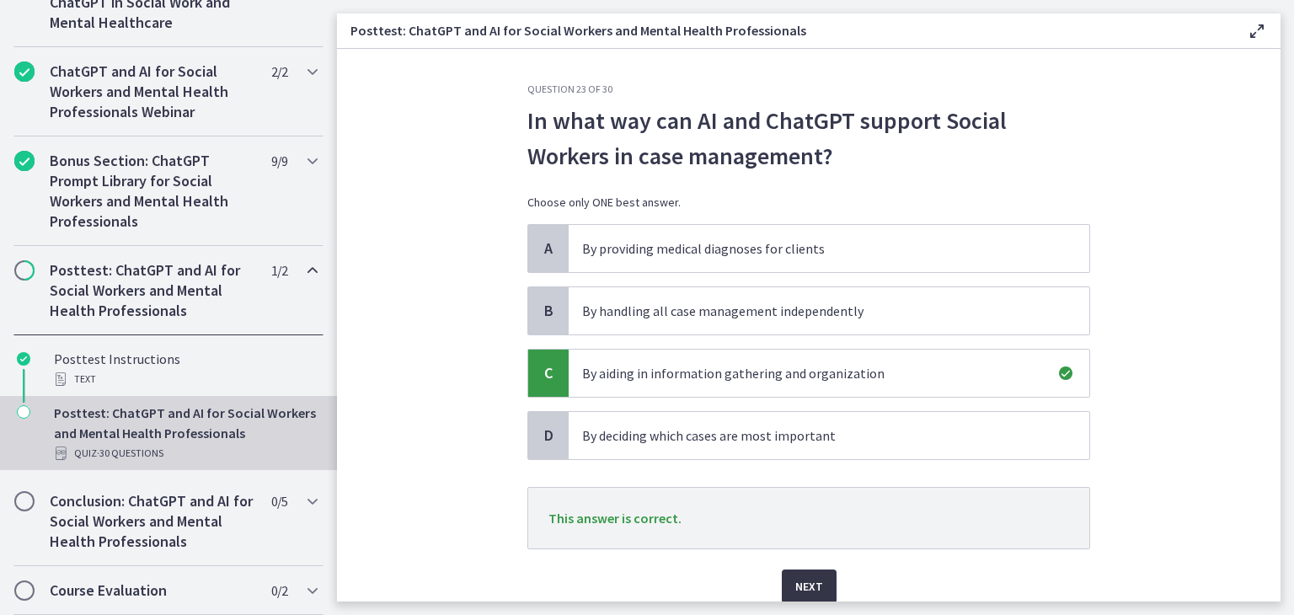
click at [809, 592] on span "Next" at bounding box center [809, 586] width 28 height 20
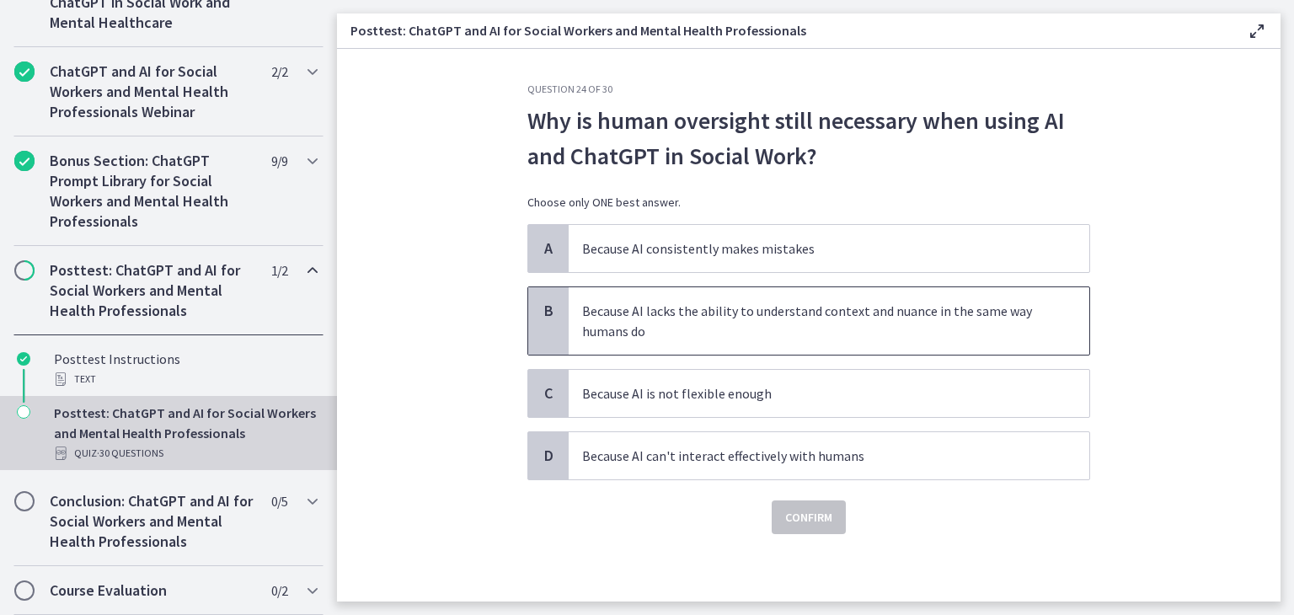
click at [804, 328] on p "Because AI lacks the ability to understand context and nuance in the same way h…" at bounding box center [812, 321] width 460 height 40
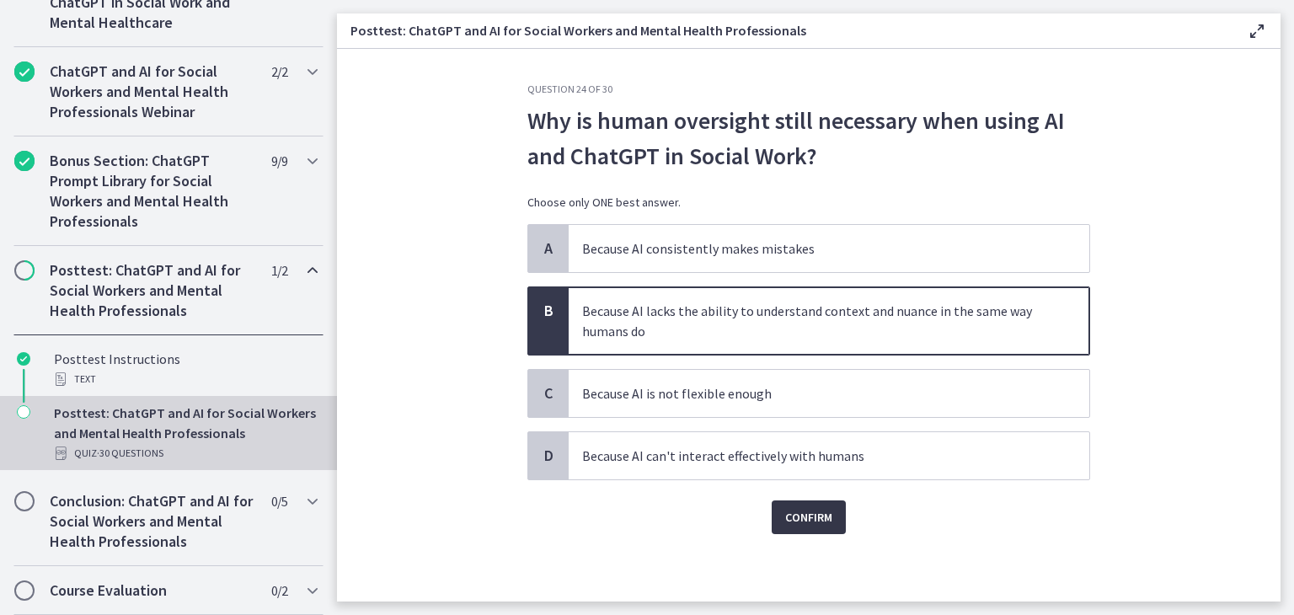
click at [814, 521] on span "Confirm" at bounding box center [808, 517] width 47 height 20
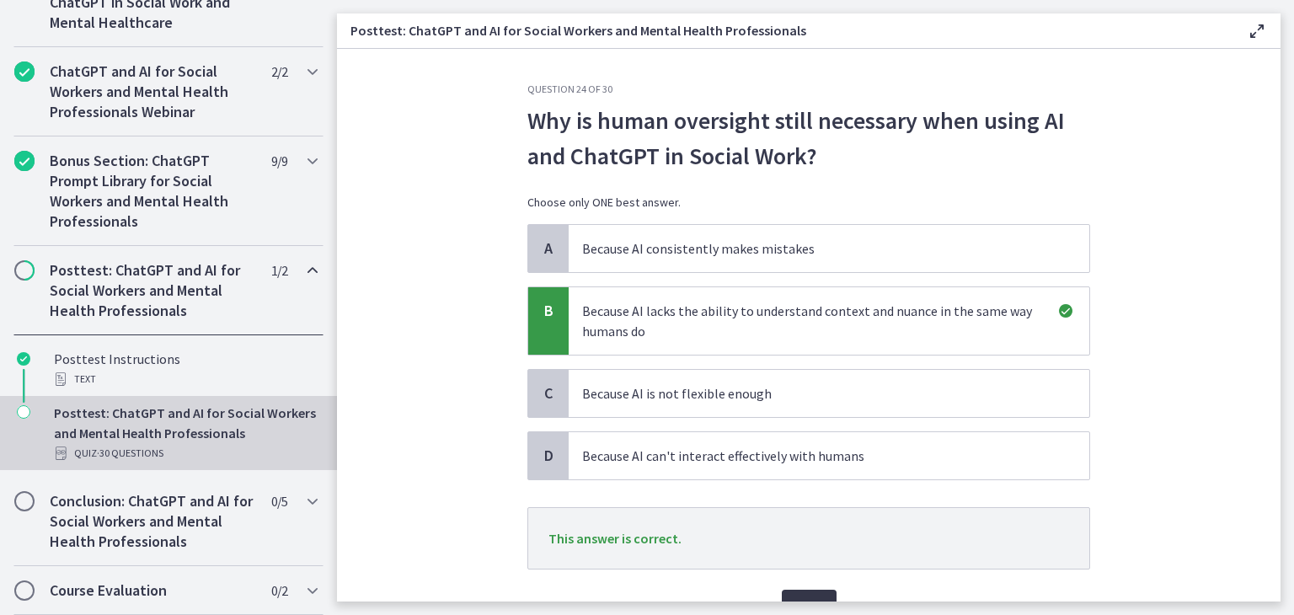
click at [824, 594] on button "Next" at bounding box center [809, 606] width 55 height 34
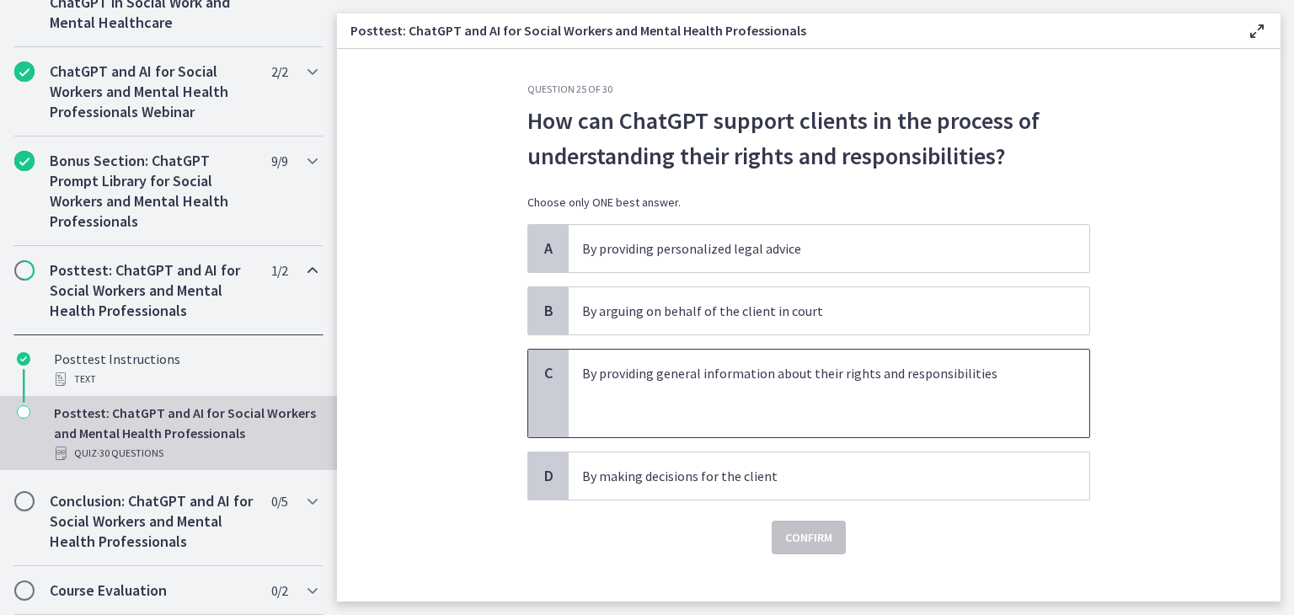
click at [807, 407] on p at bounding box center [812, 413] width 460 height 20
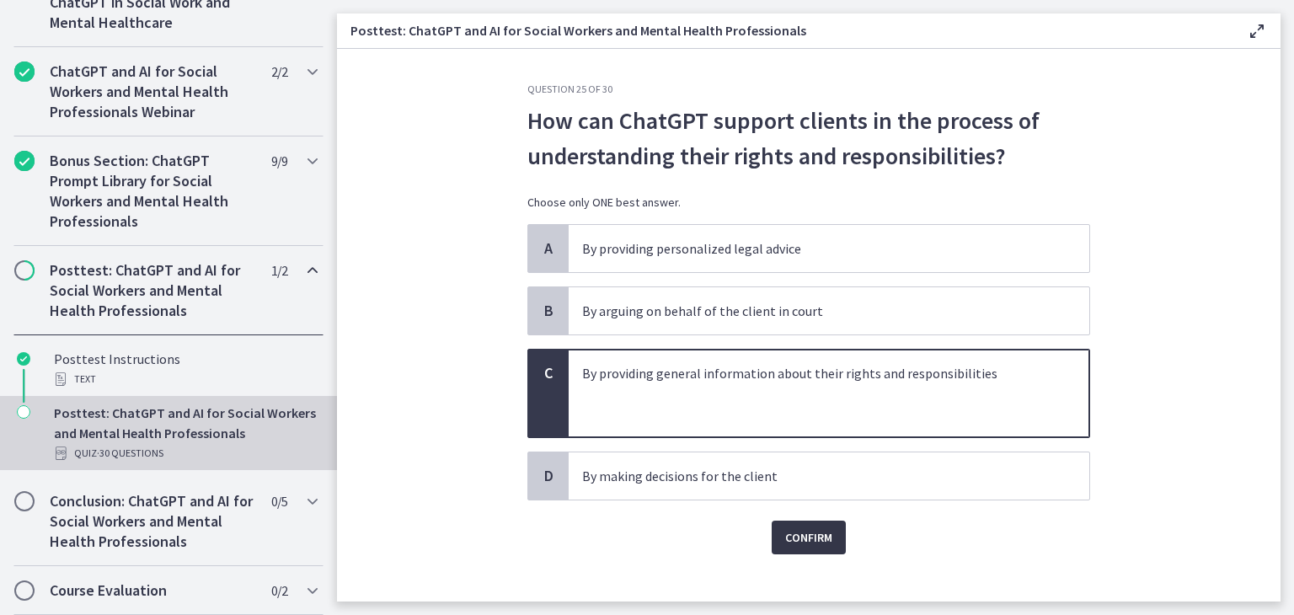
click at [799, 540] on span "Confirm" at bounding box center [808, 537] width 47 height 20
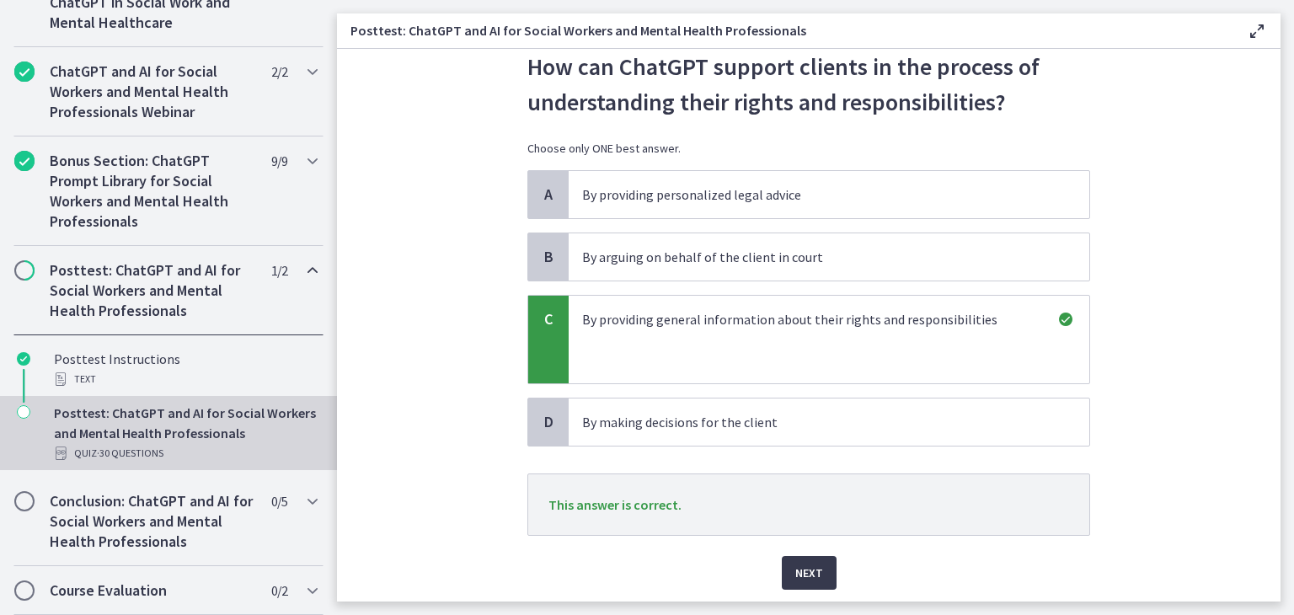
scroll to position [84, 0]
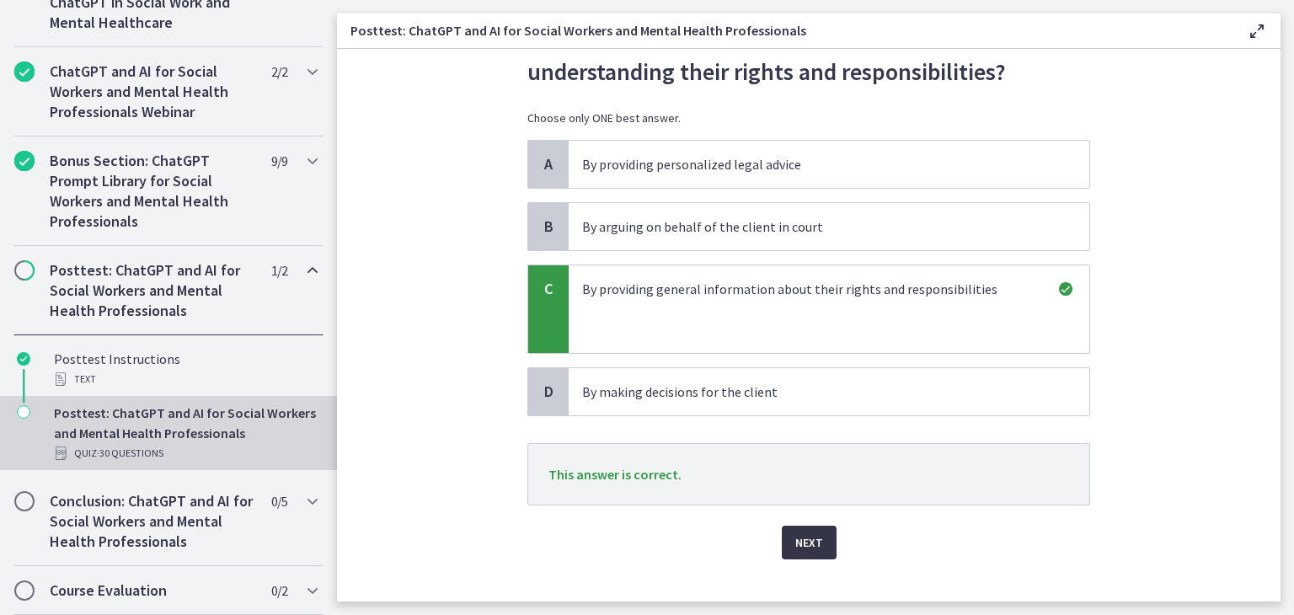
click at [802, 543] on span "Next" at bounding box center [809, 542] width 28 height 20
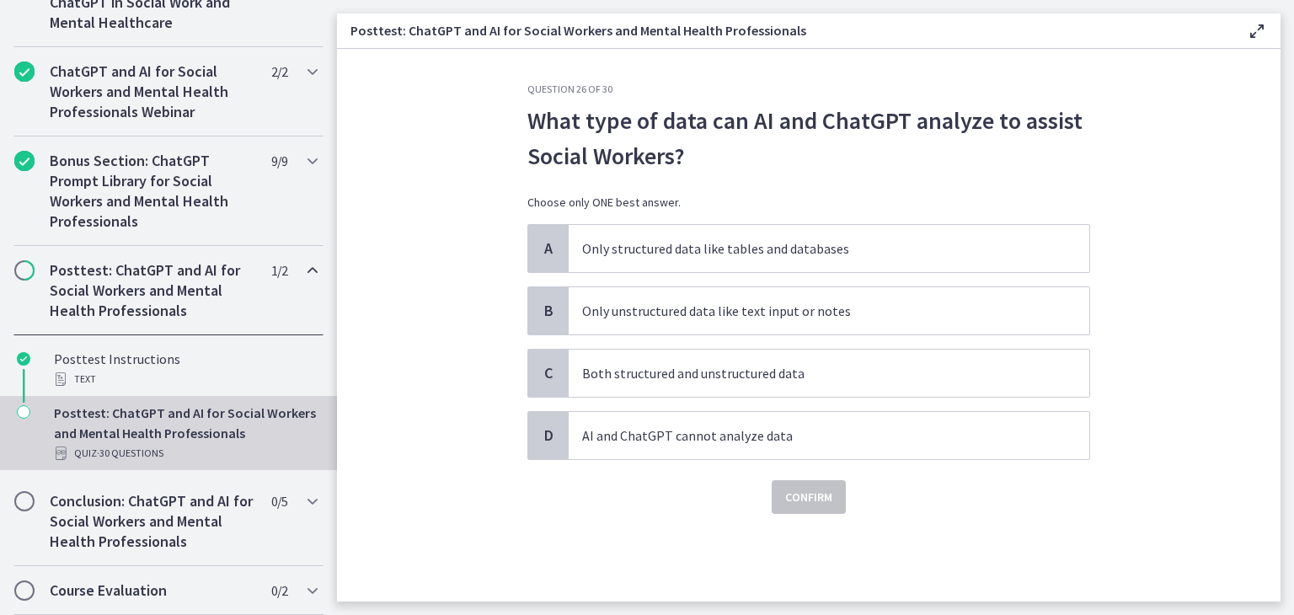
scroll to position [0, 0]
click at [808, 368] on p "Both structured and unstructured data" at bounding box center [812, 373] width 460 height 20
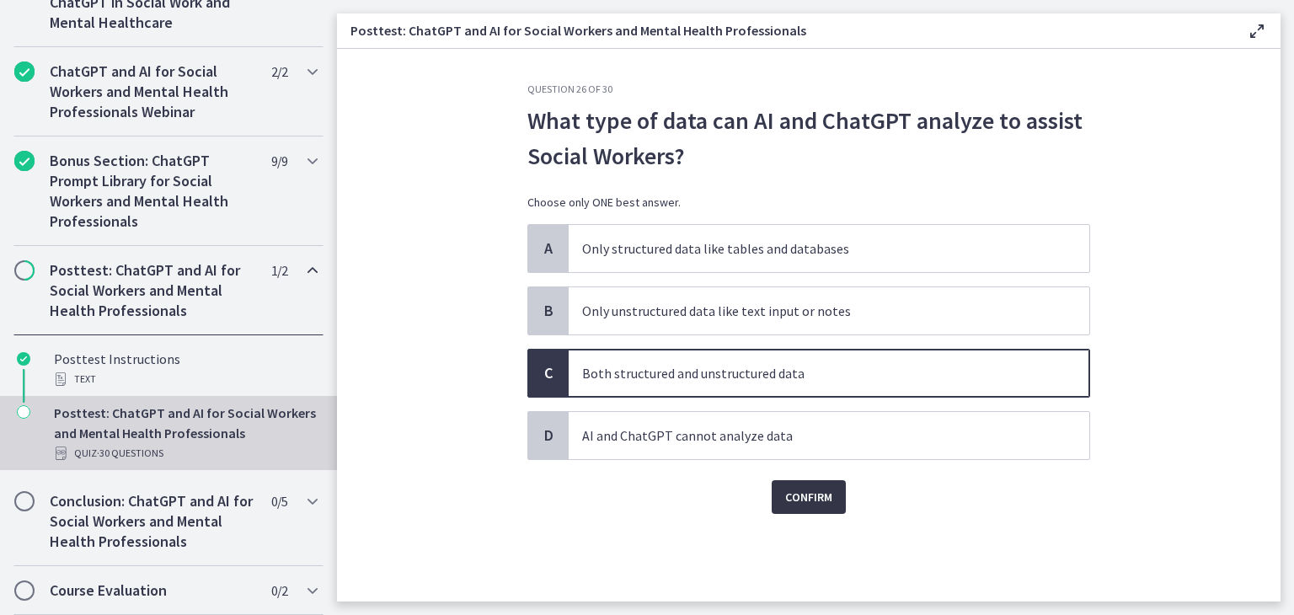
click at [805, 498] on span "Confirm" at bounding box center [808, 497] width 47 height 20
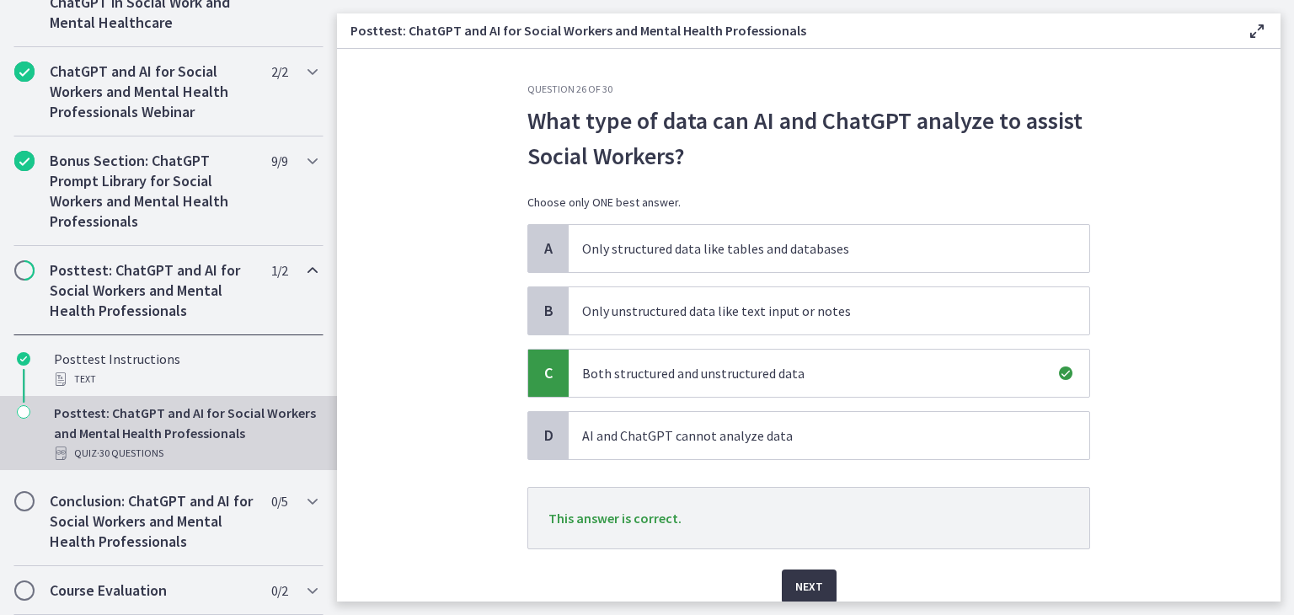
click at [808, 583] on span "Next" at bounding box center [809, 586] width 28 height 20
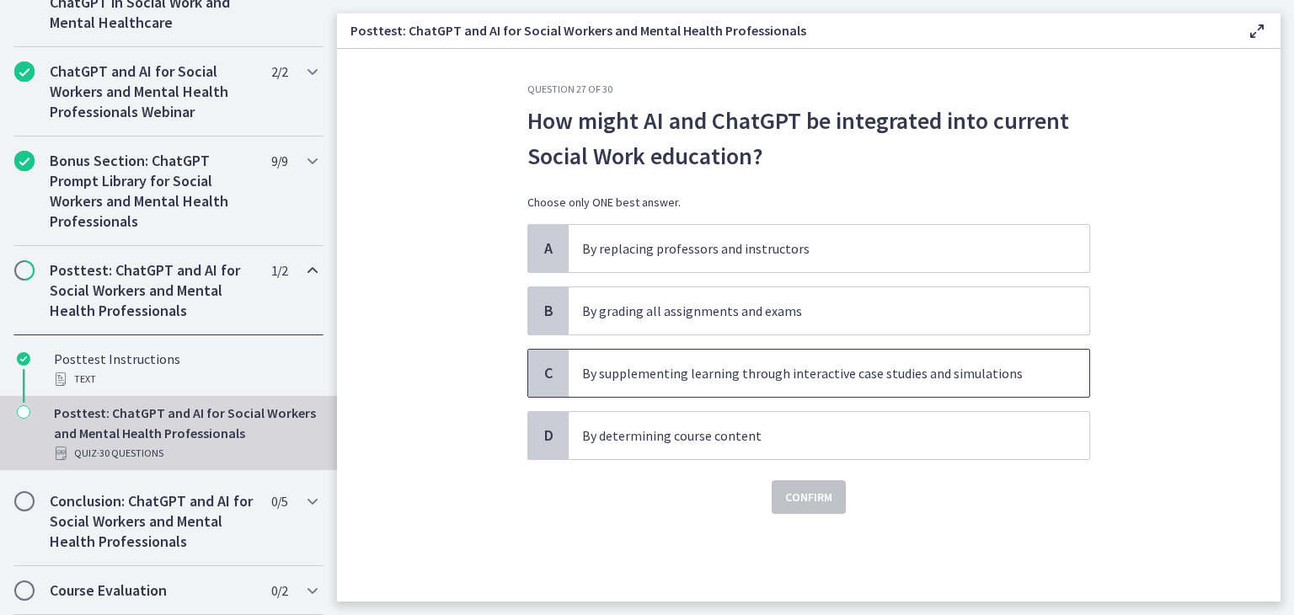
drag, startPoint x: 811, startPoint y: 381, endPoint x: 818, endPoint y: 398, distance: 18.9
click at [811, 381] on p "By supplementing learning through interactive case studies and simulations" at bounding box center [812, 373] width 460 height 20
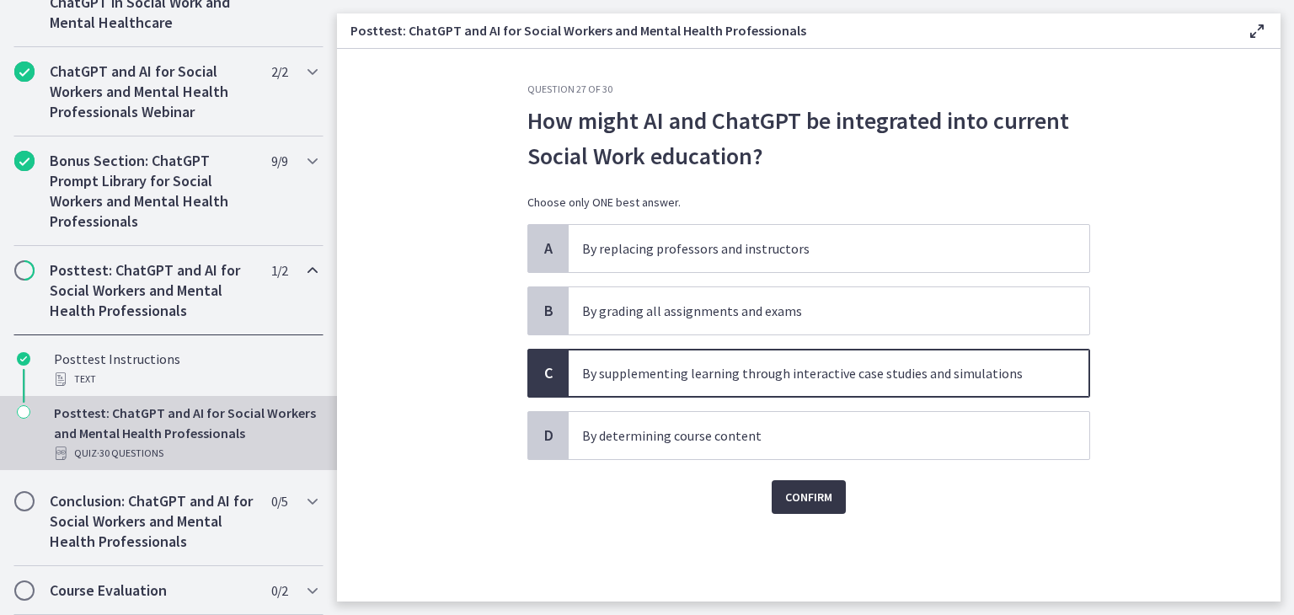
click at [809, 500] on span "Confirm" at bounding box center [808, 497] width 47 height 20
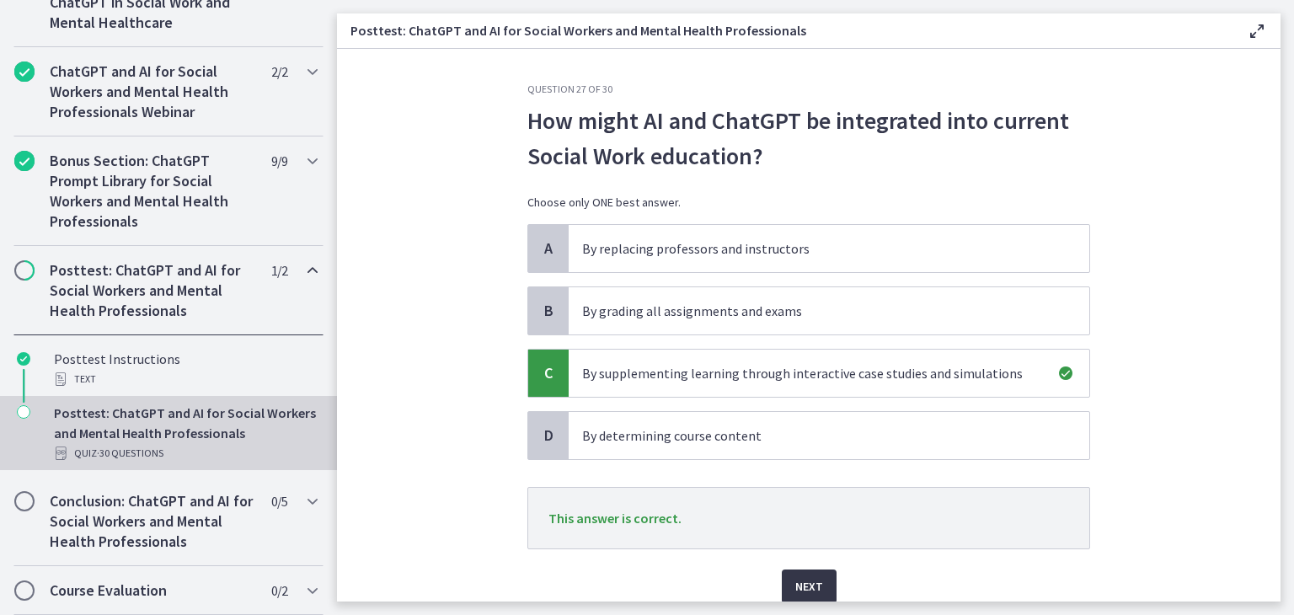
click at [806, 585] on span "Next" at bounding box center [809, 586] width 28 height 20
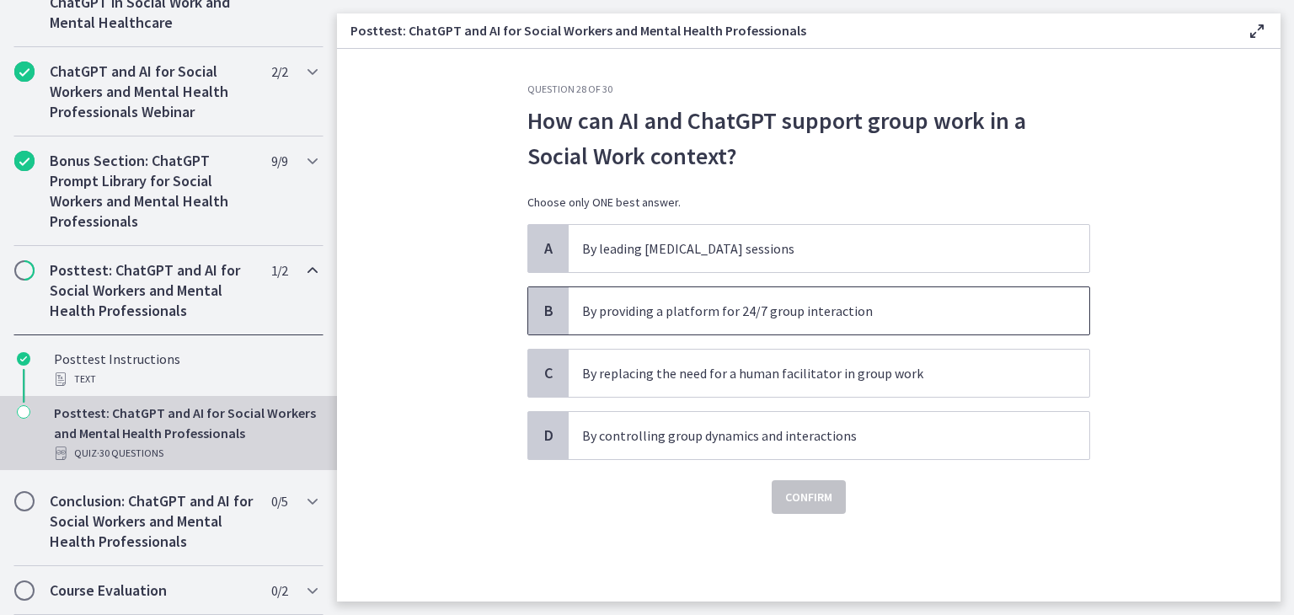
click at [775, 323] on span "By providing a platform for 24/7 group interaction" at bounding box center [828, 310] width 520 height 47
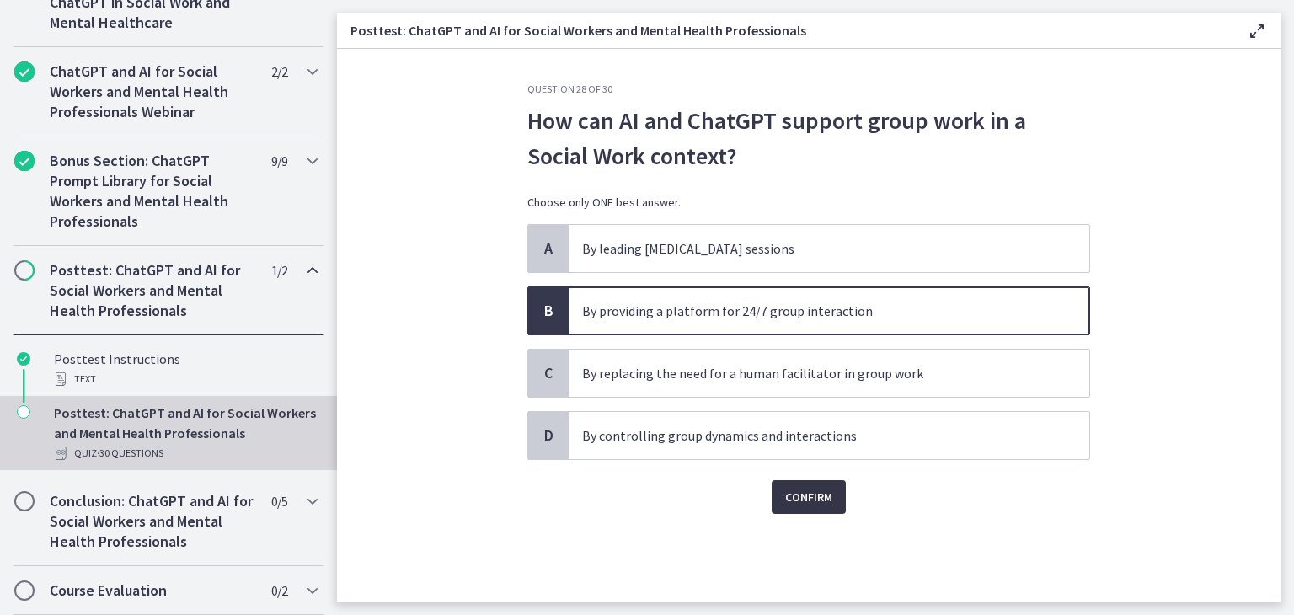
click at [802, 497] on span "Confirm" at bounding box center [808, 497] width 47 height 20
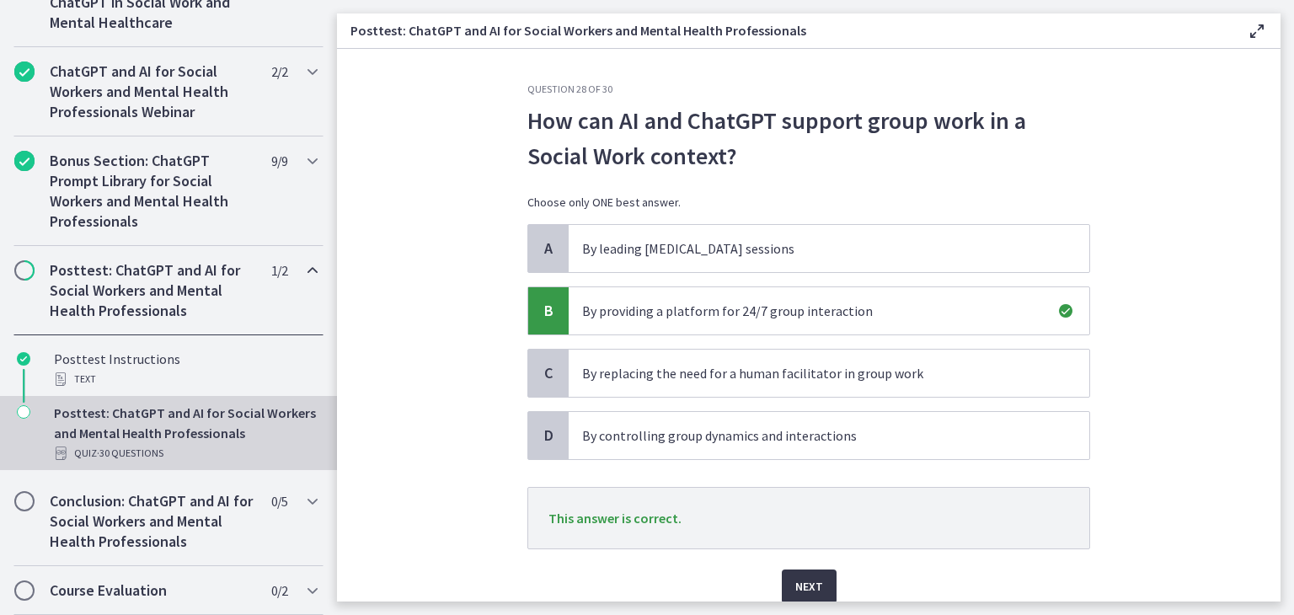
click at [812, 580] on span "Next" at bounding box center [809, 586] width 28 height 20
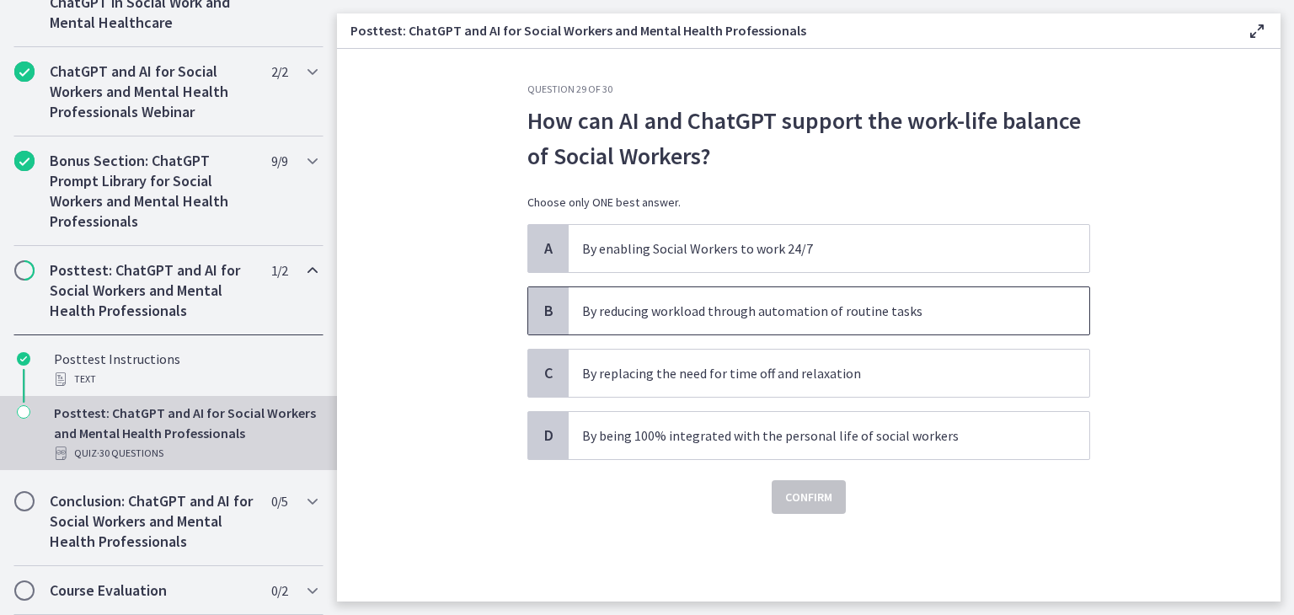
click at [860, 307] on p "By reducing workload through automation of routine tasks" at bounding box center [812, 311] width 460 height 20
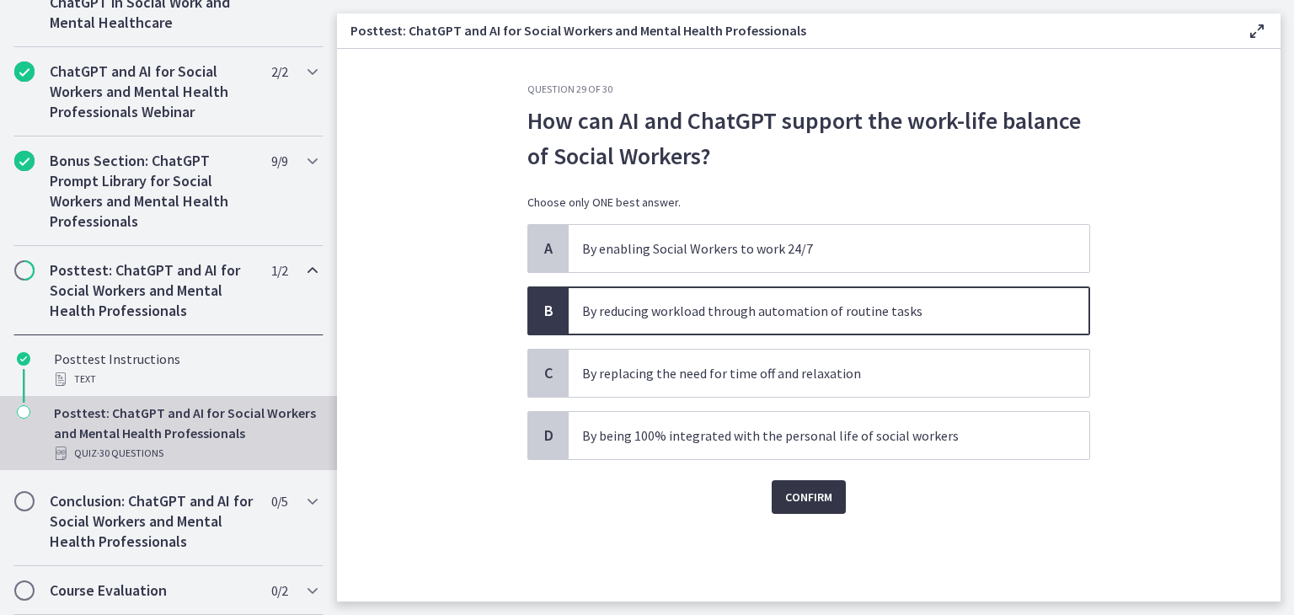
click at [816, 502] on span "Confirm" at bounding box center [808, 497] width 47 height 20
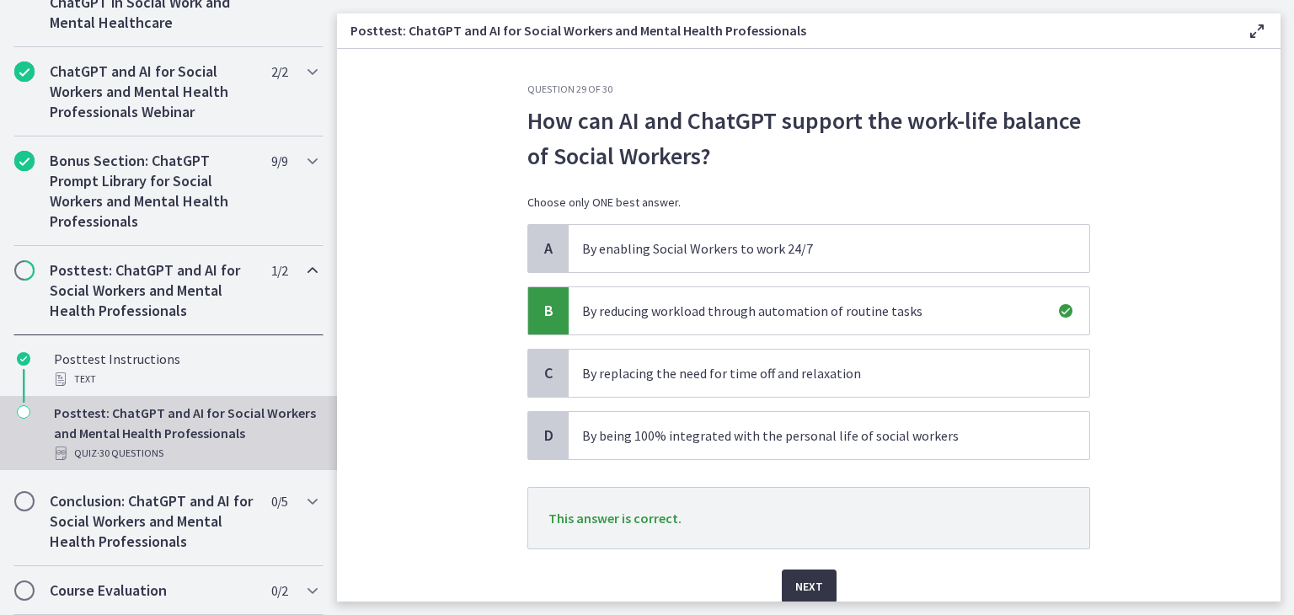
click at [813, 585] on span "Next" at bounding box center [809, 586] width 28 height 20
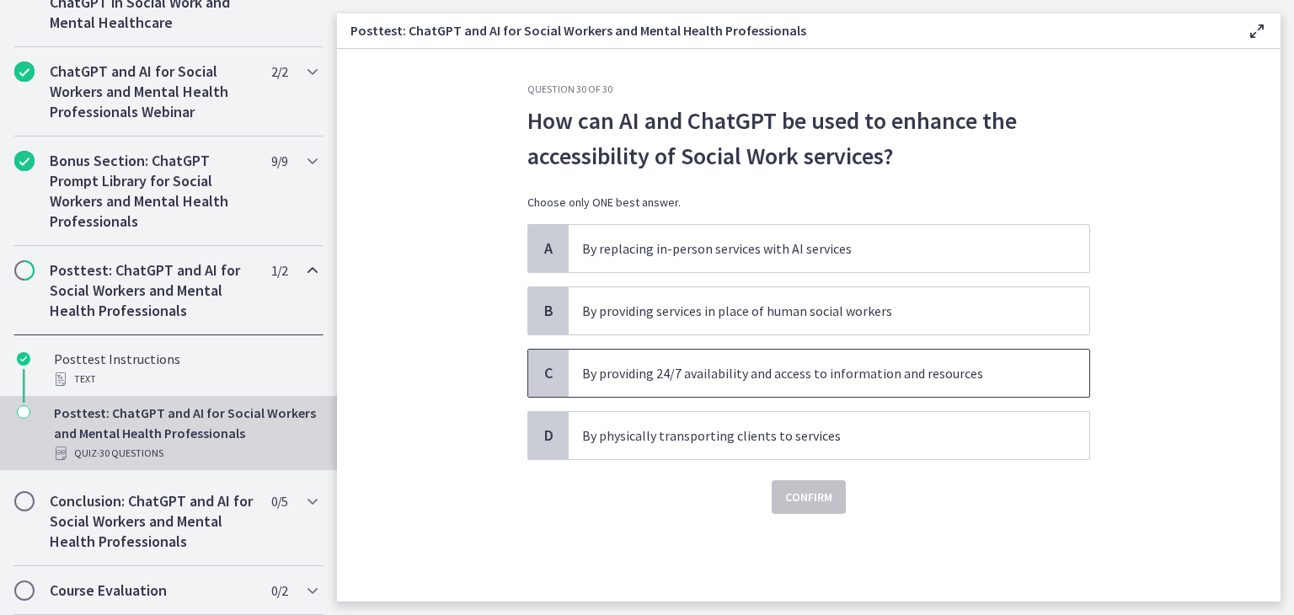
click at [851, 374] on p "By providing 24/7 availability and access to information and resources" at bounding box center [812, 373] width 460 height 20
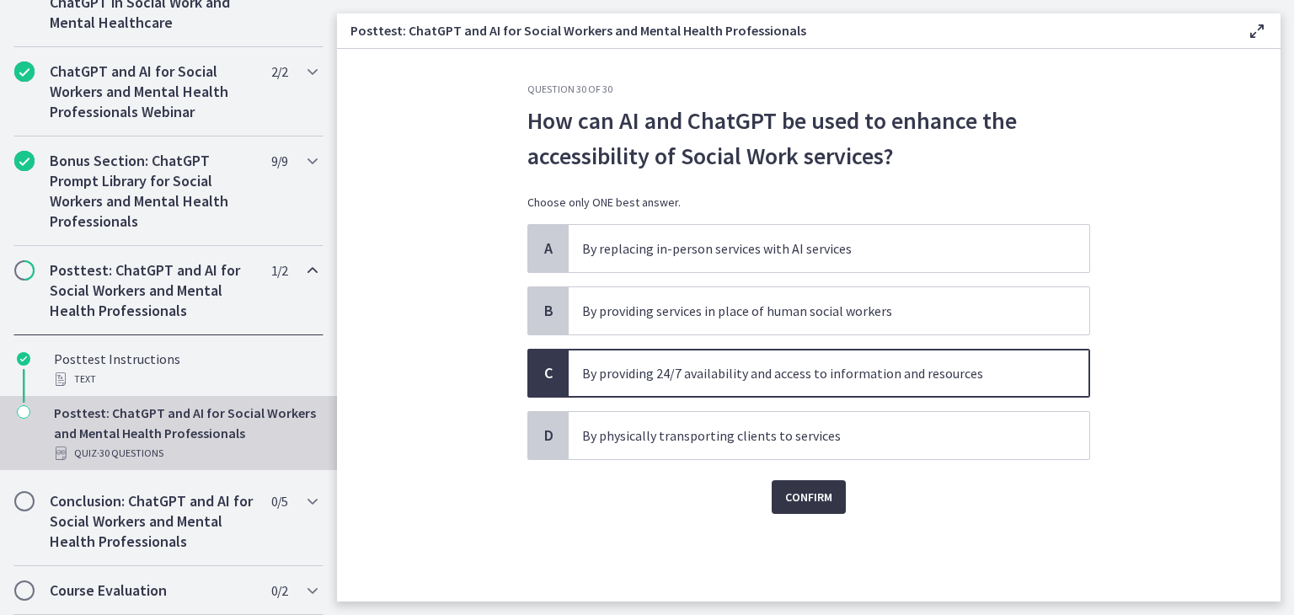
click at [822, 487] on span "Confirm" at bounding box center [808, 497] width 47 height 20
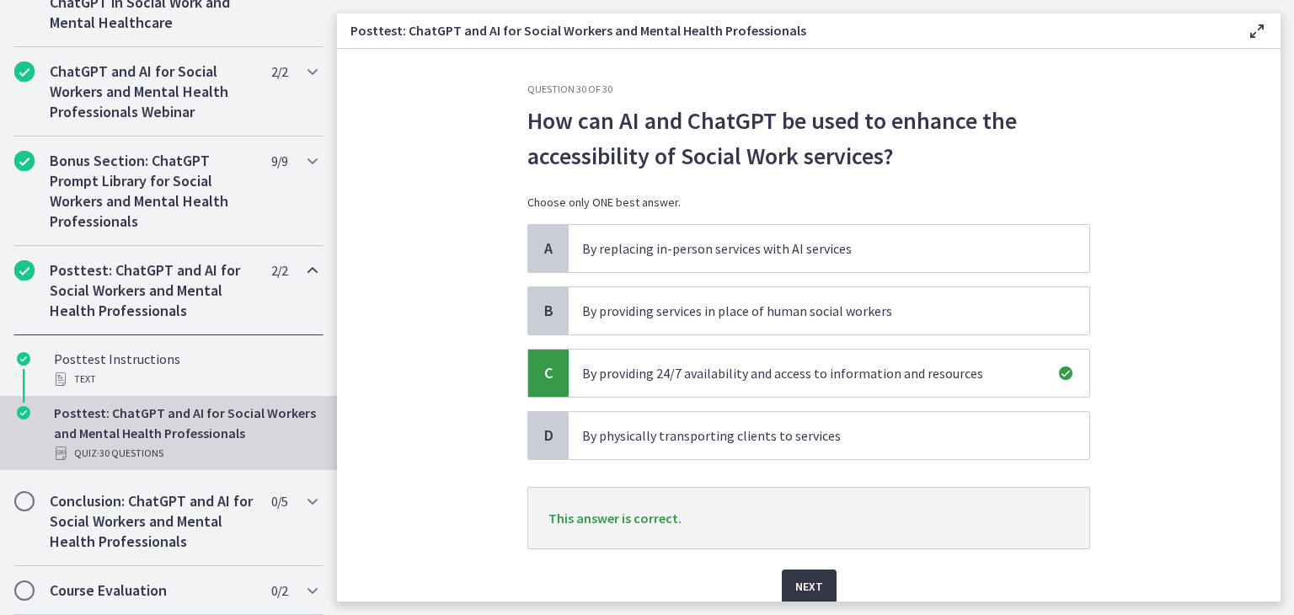
click at [814, 584] on span "Next" at bounding box center [809, 586] width 28 height 20
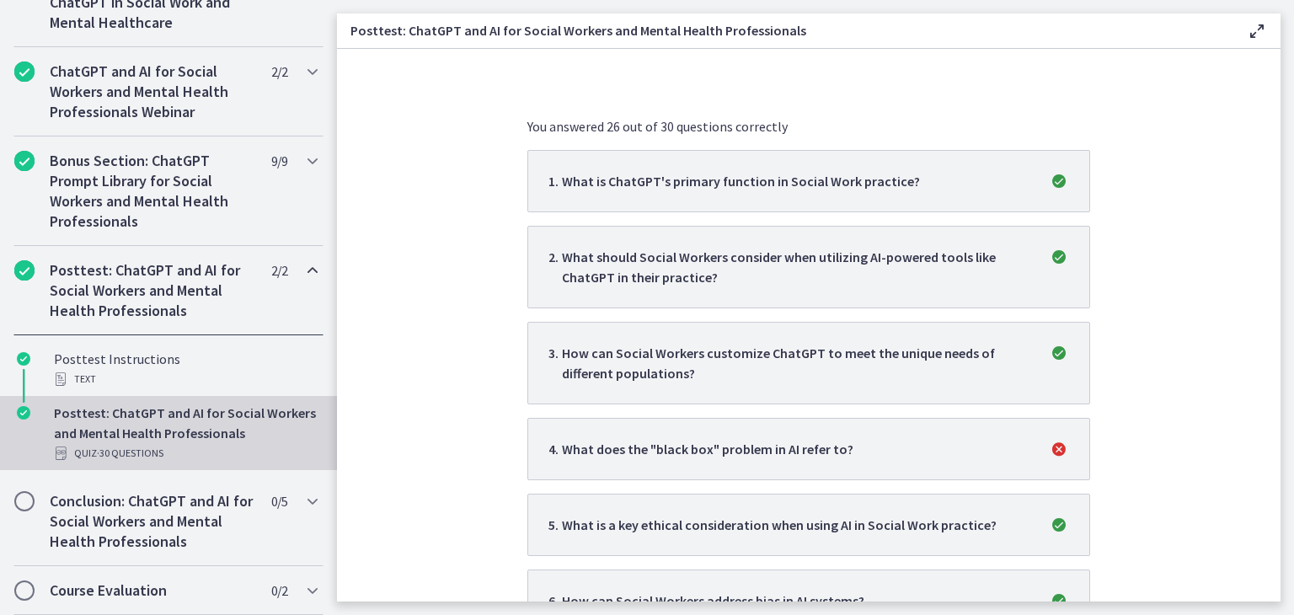
scroll to position [337, 0]
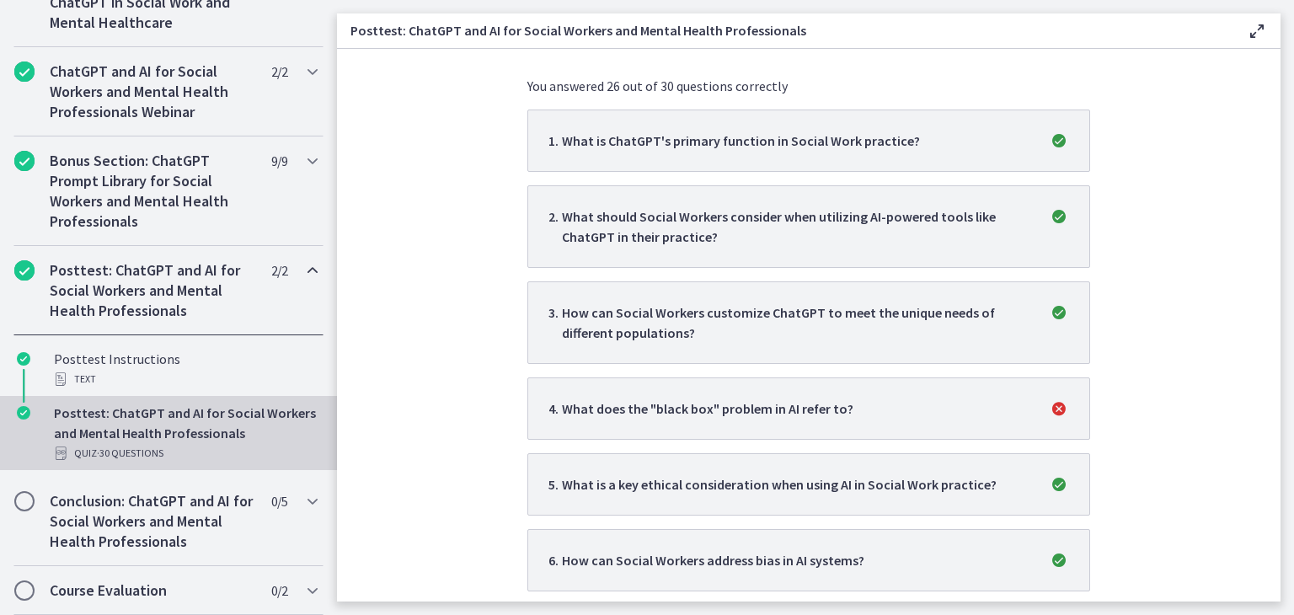
click at [867, 415] on span "4 . What does the "black box" problem in AI refer to?" at bounding box center [808, 408] width 520 height 20
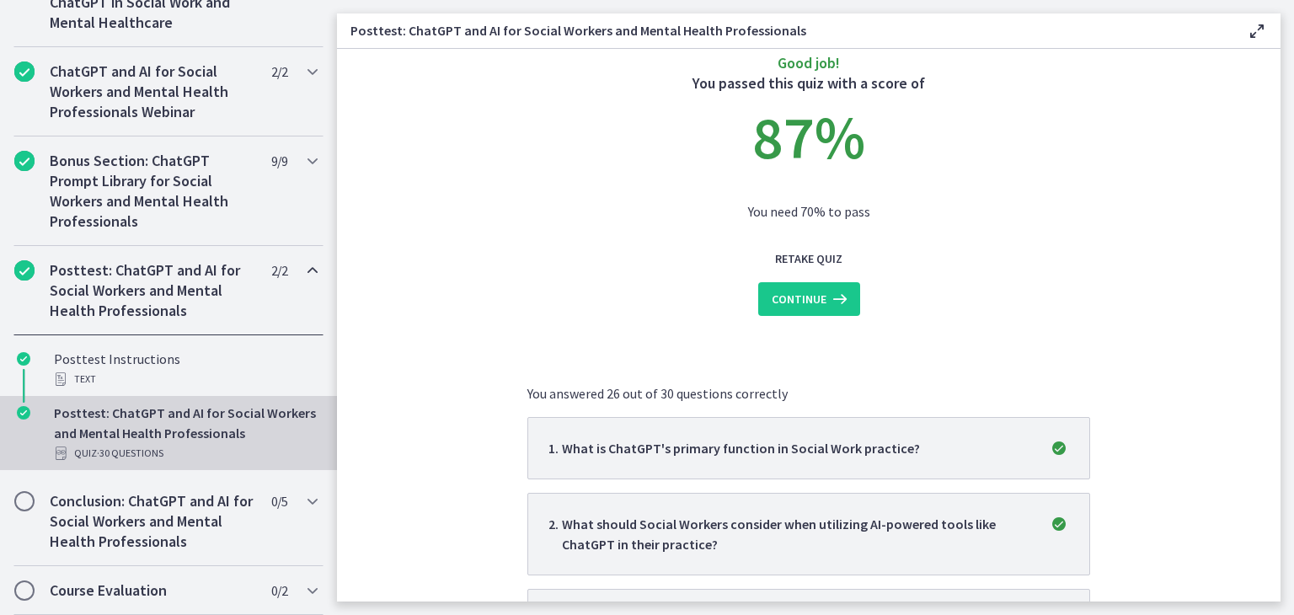
scroll to position [0, 0]
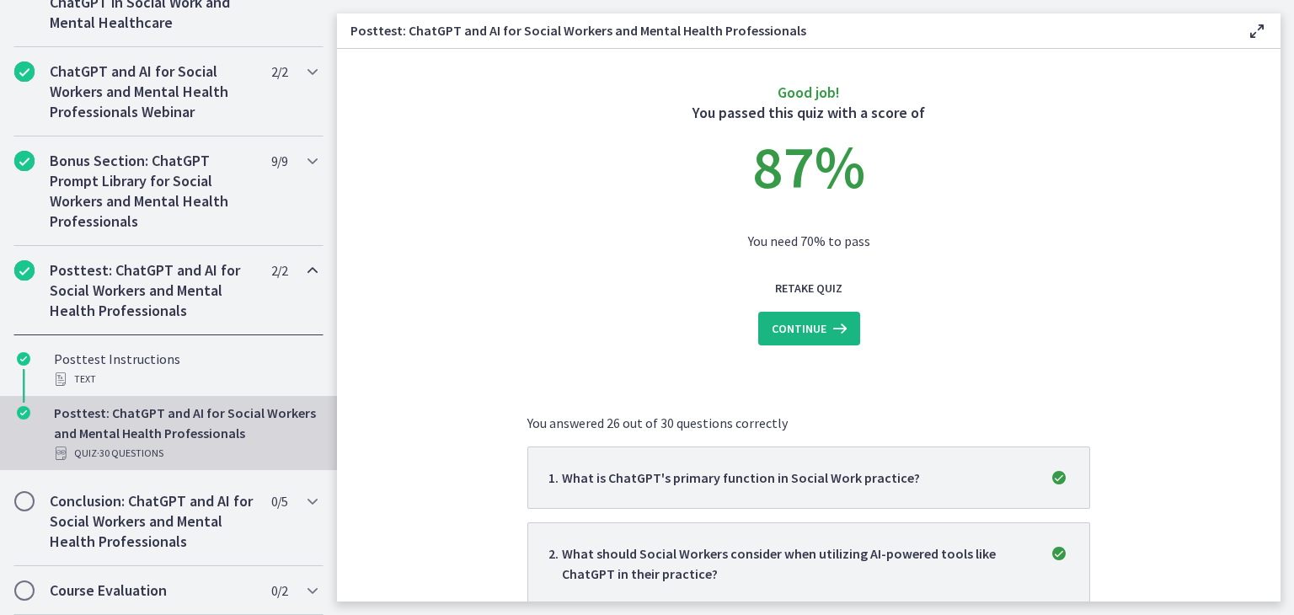
click at [798, 333] on span "Continue" at bounding box center [798, 328] width 55 height 20
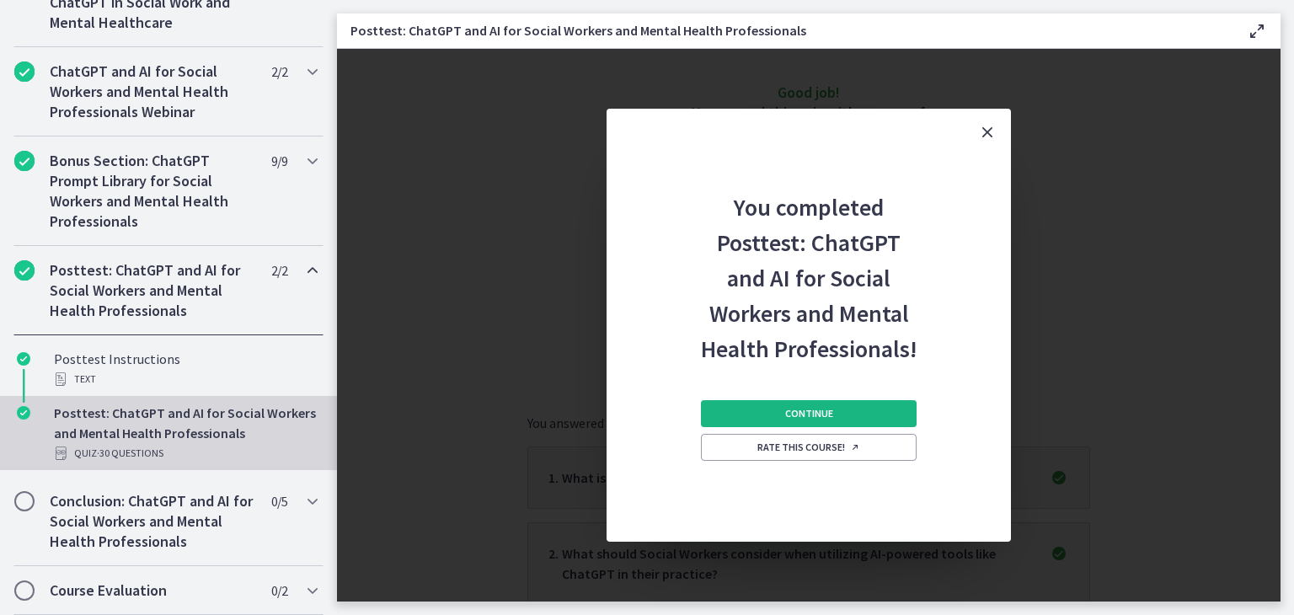
click at [814, 417] on span "Continue" at bounding box center [809, 413] width 48 height 13
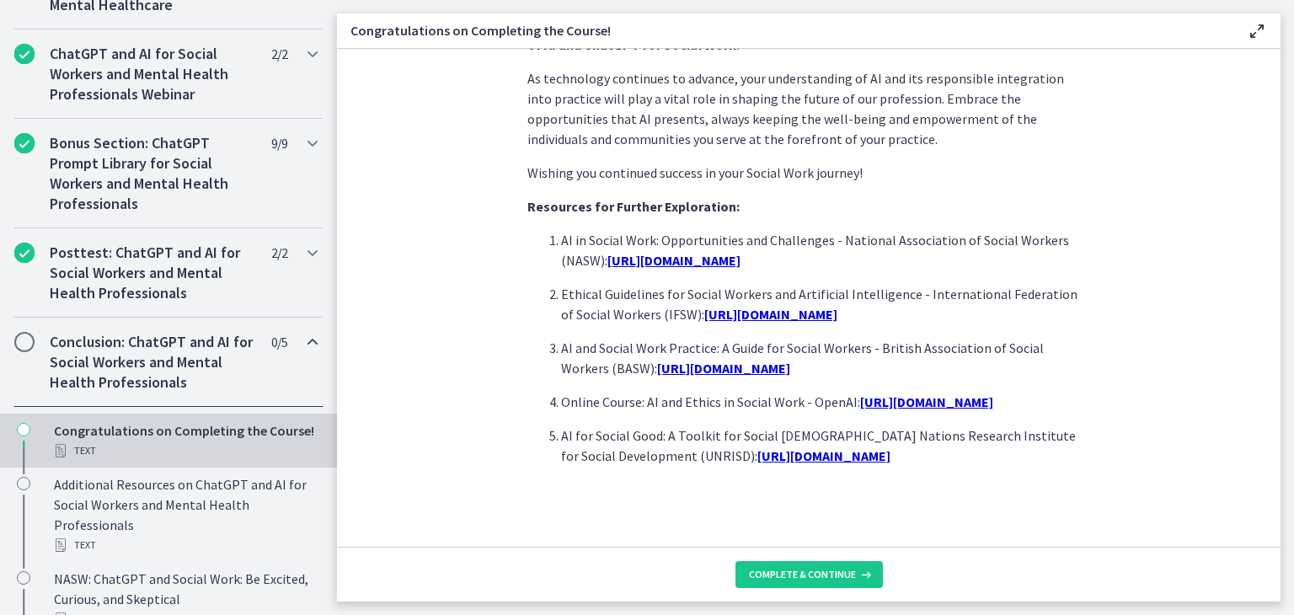
scroll to position [1466, 0]
click at [795, 573] on span "Complete & continue" at bounding box center [802, 574] width 107 height 13
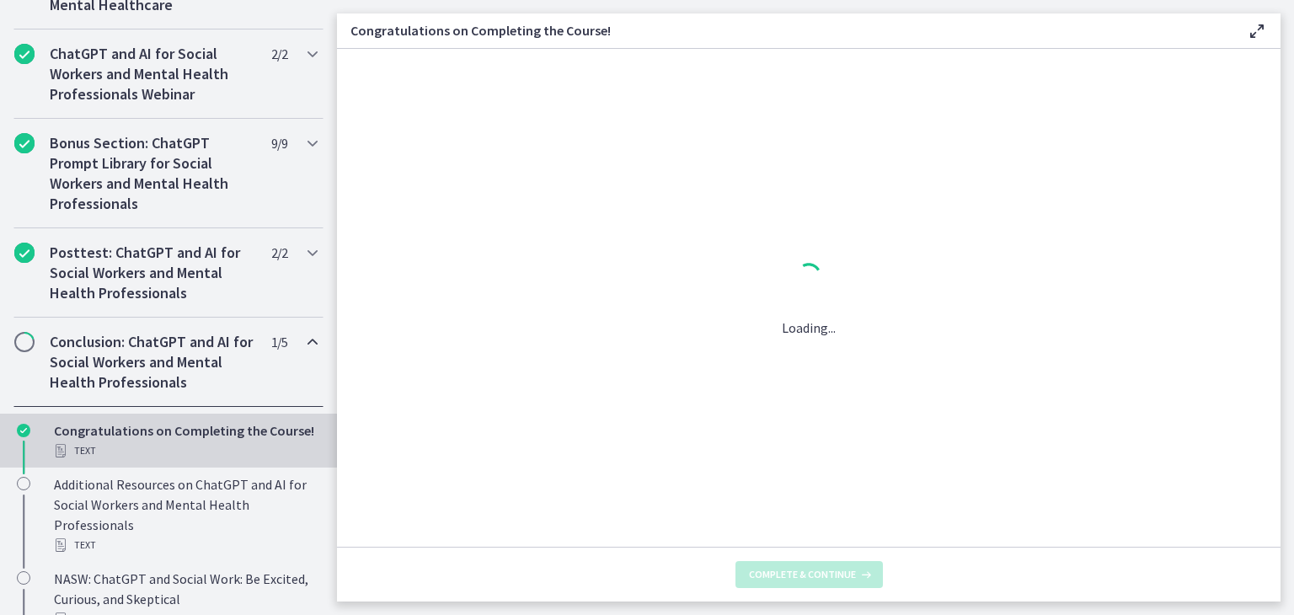
scroll to position [0, 0]
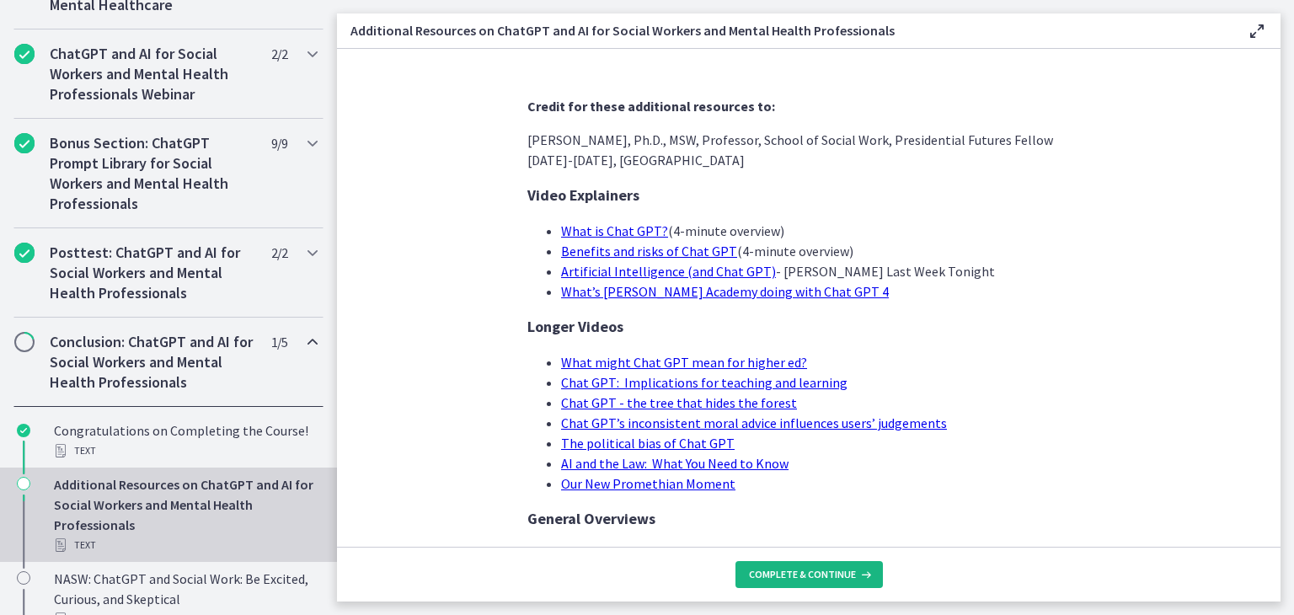
click at [795, 573] on span "Complete & continue" at bounding box center [802, 574] width 107 height 13
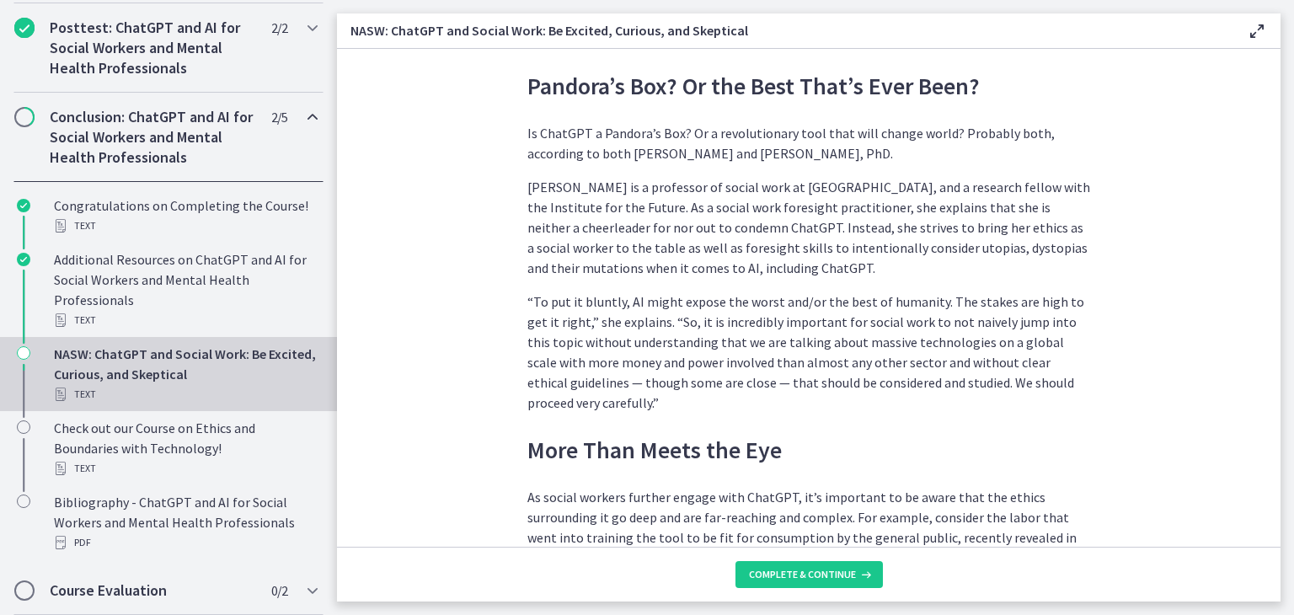
scroll to position [1937, 0]
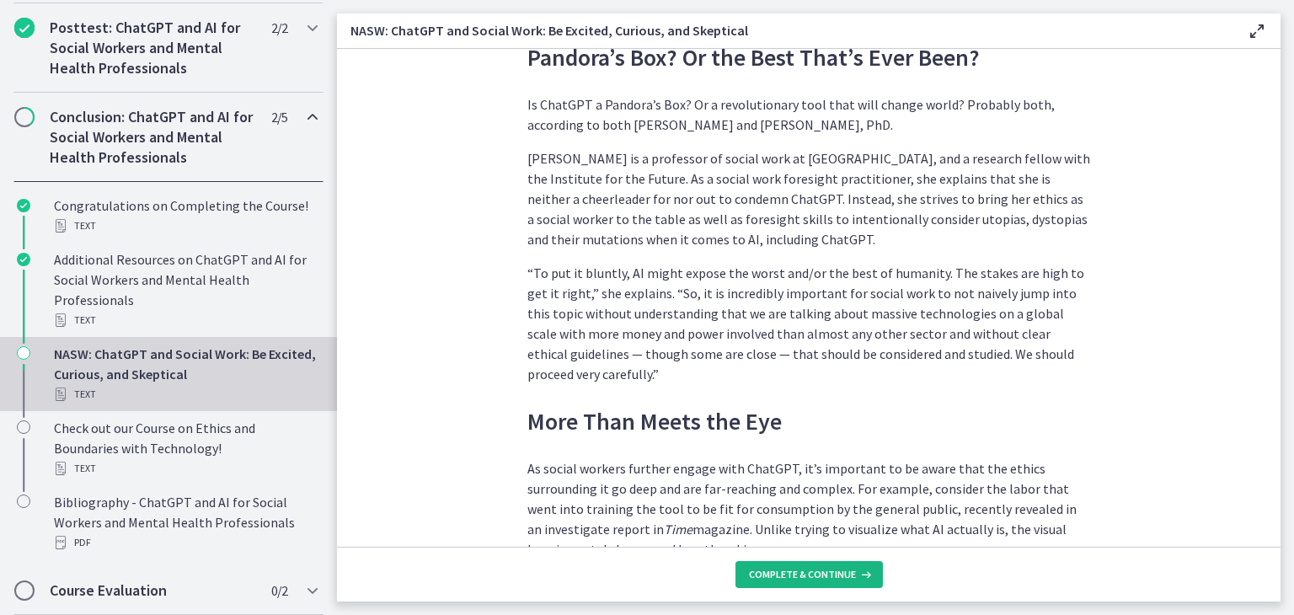
click at [795, 573] on span "Complete & continue" at bounding box center [802, 574] width 107 height 13
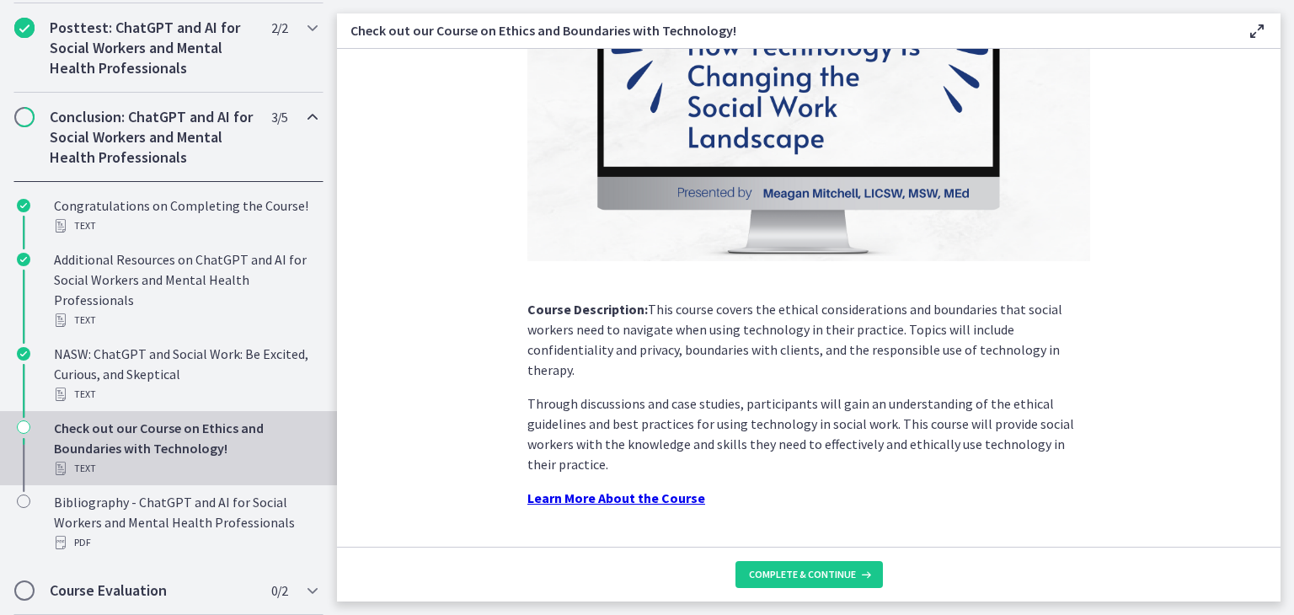
scroll to position [227, 0]
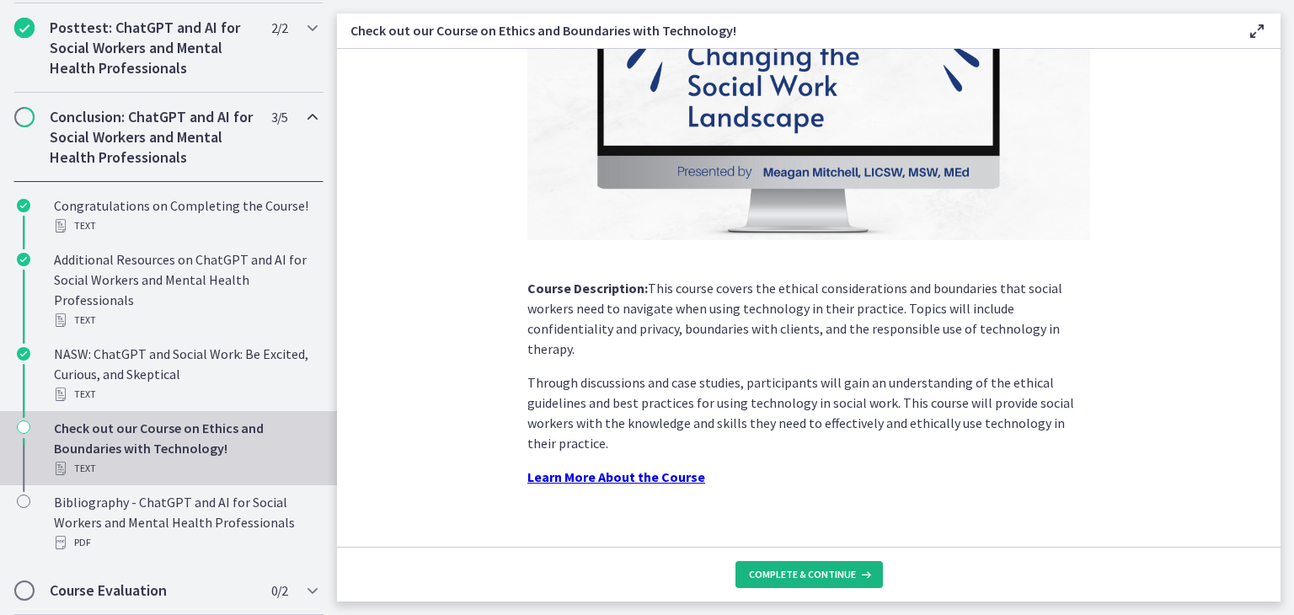
click at [798, 575] on span "Complete & continue" at bounding box center [802, 574] width 107 height 13
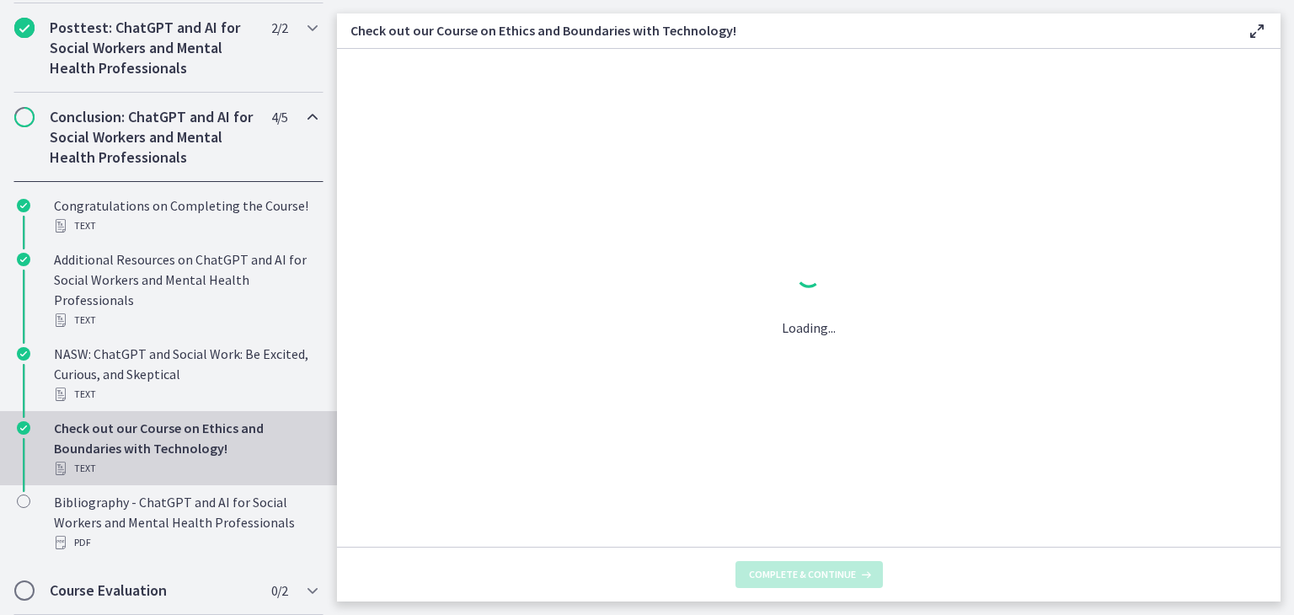
scroll to position [0, 0]
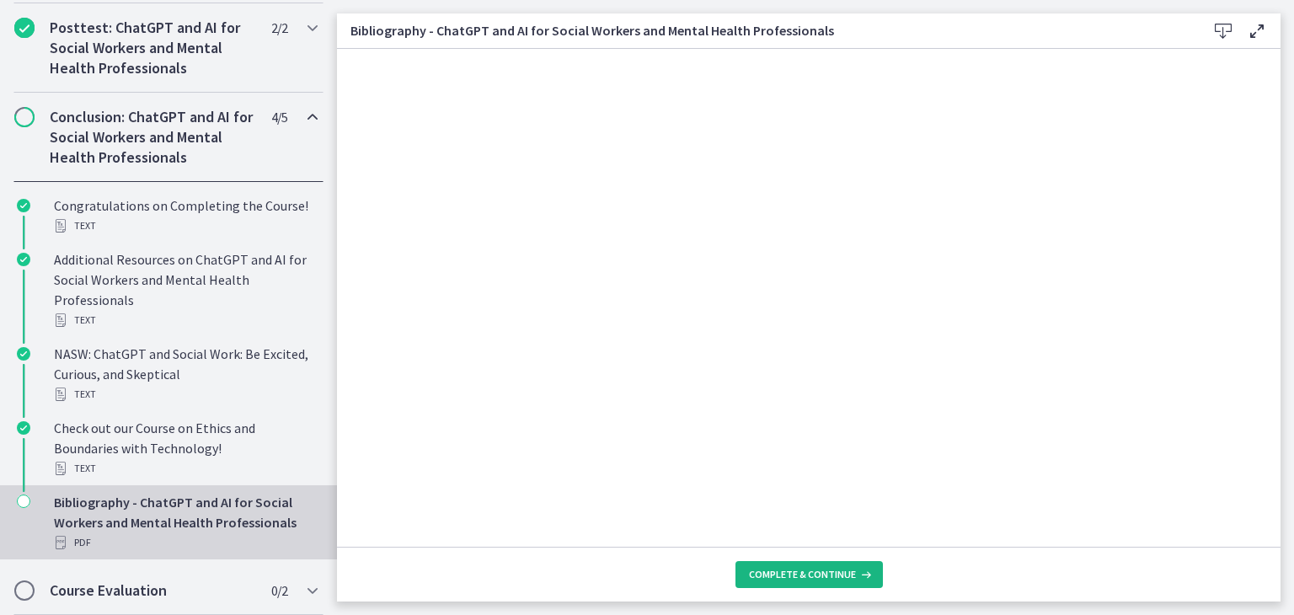
click at [799, 570] on span "Complete & continue" at bounding box center [802, 574] width 107 height 13
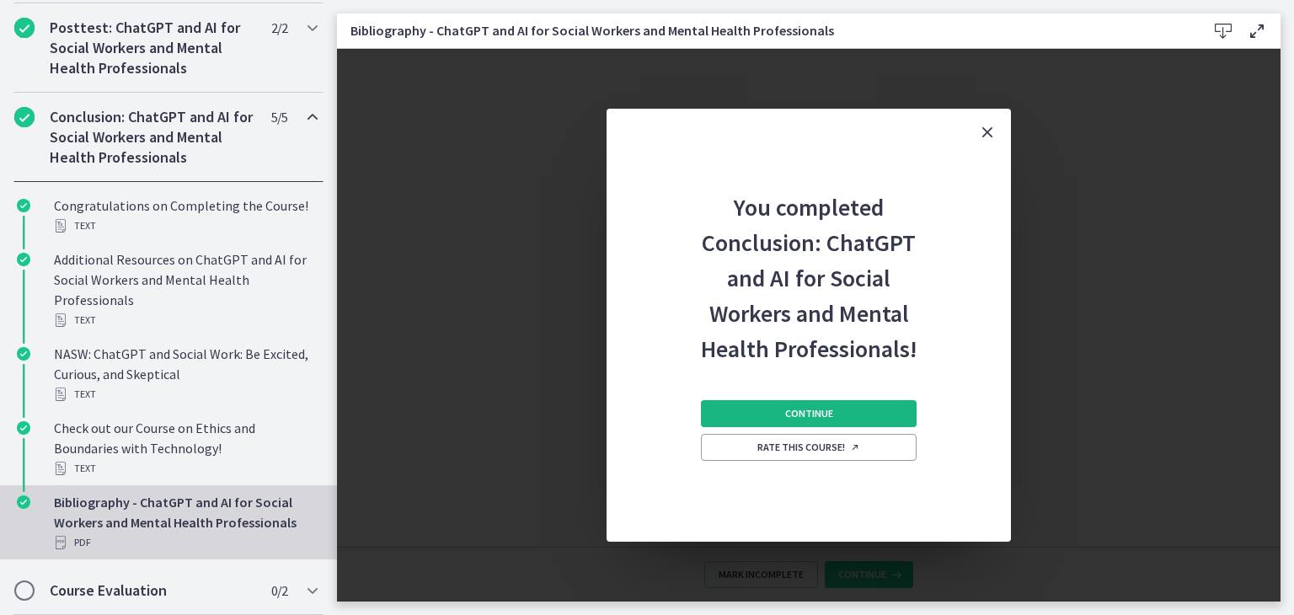
click at [823, 409] on span "Continue" at bounding box center [809, 413] width 48 height 13
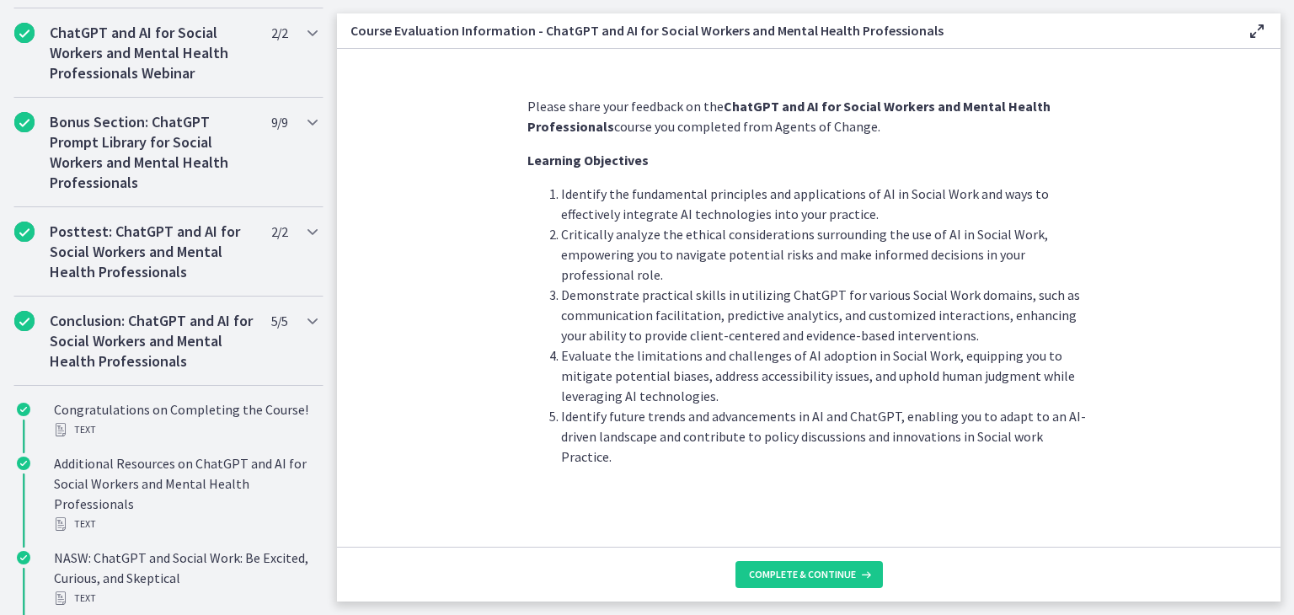
scroll to position [841, 0]
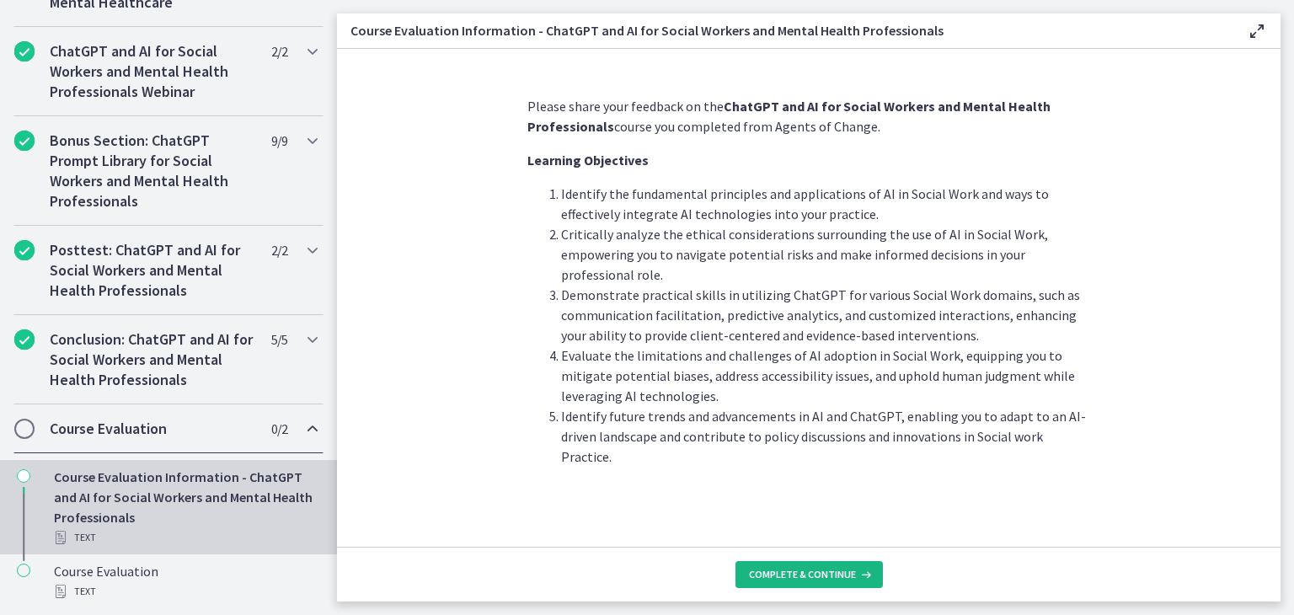
click at [815, 577] on span "Complete & continue" at bounding box center [802, 574] width 107 height 13
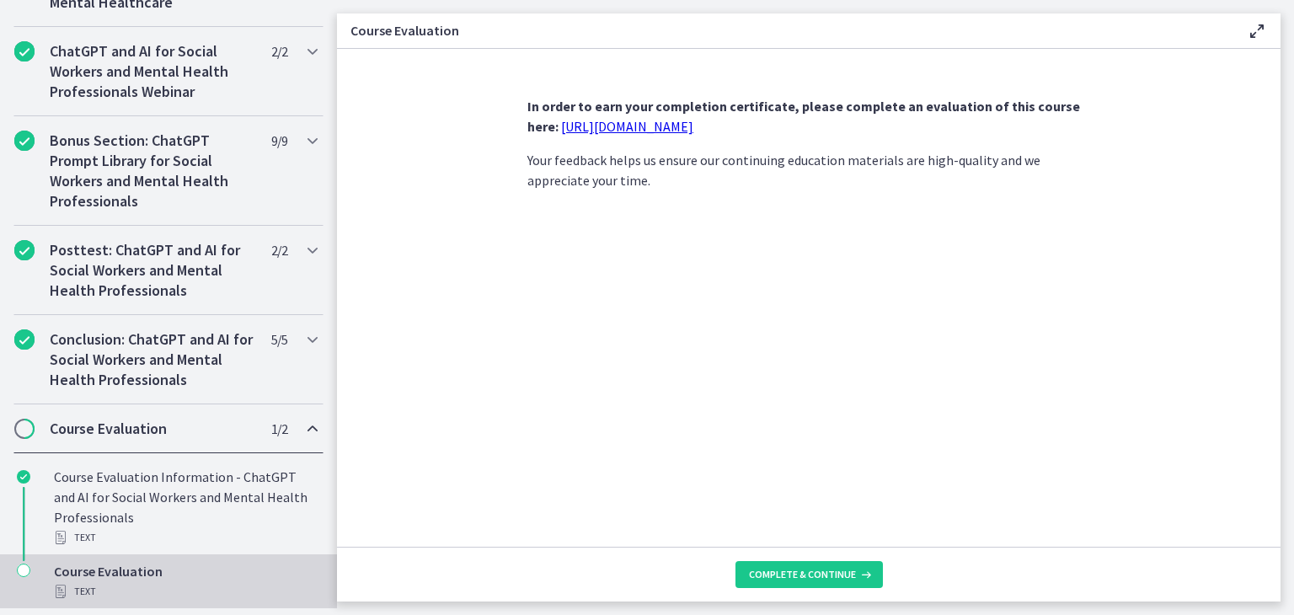
click at [638, 126] on link "[URL][DOMAIN_NAME]" at bounding box center [627, 126] width 132 height 17
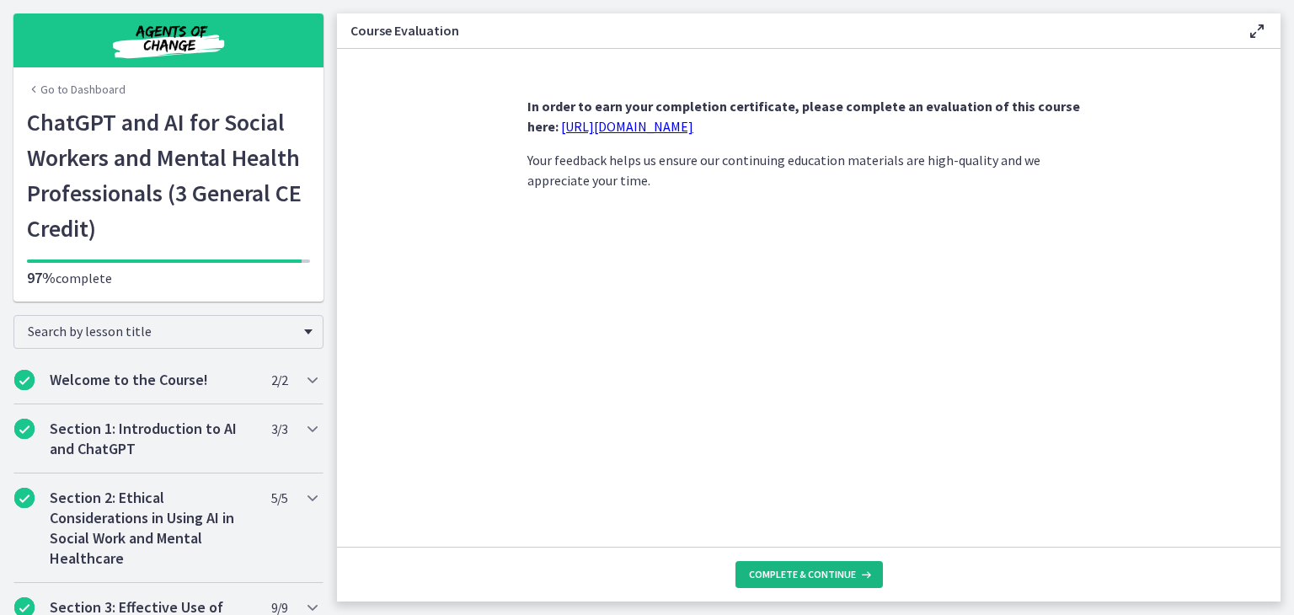
click at [822, 574] on span "Complete & continue" at bounding box center [802, 574] width 107 height 13
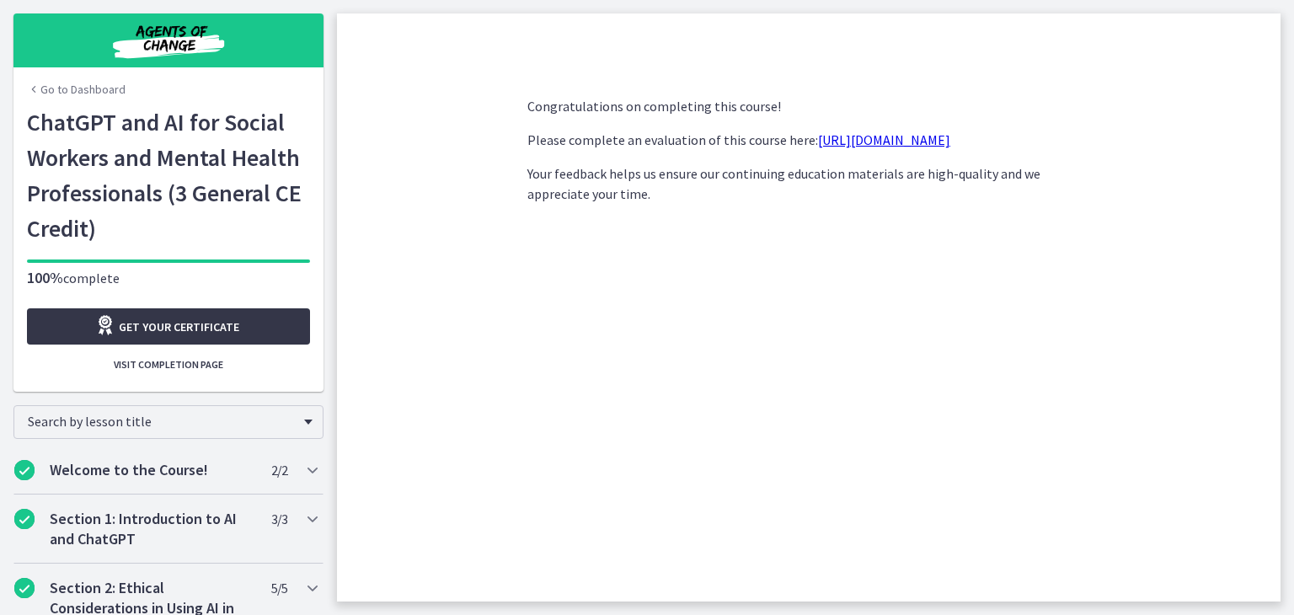
click at [149, 327] on span "Get your certificate" at bounding box center [179, 327] width 120 height 20
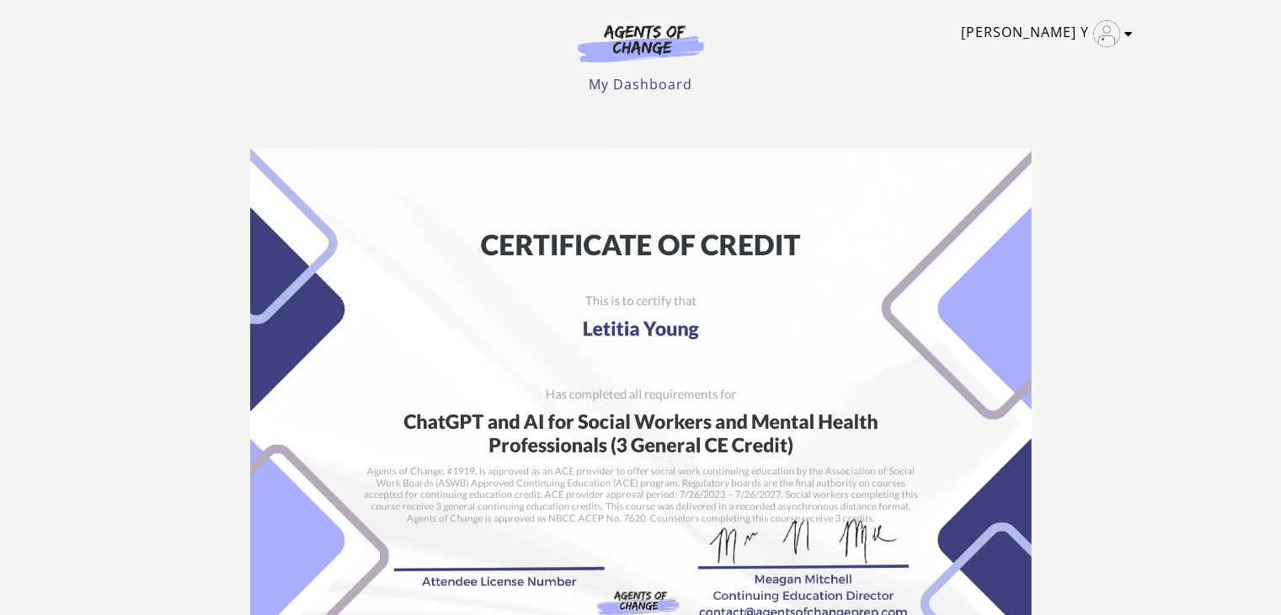
click at [1128, 34] on icon "Toggle menu" at bounding box center [1128, 33] width 8 height 13
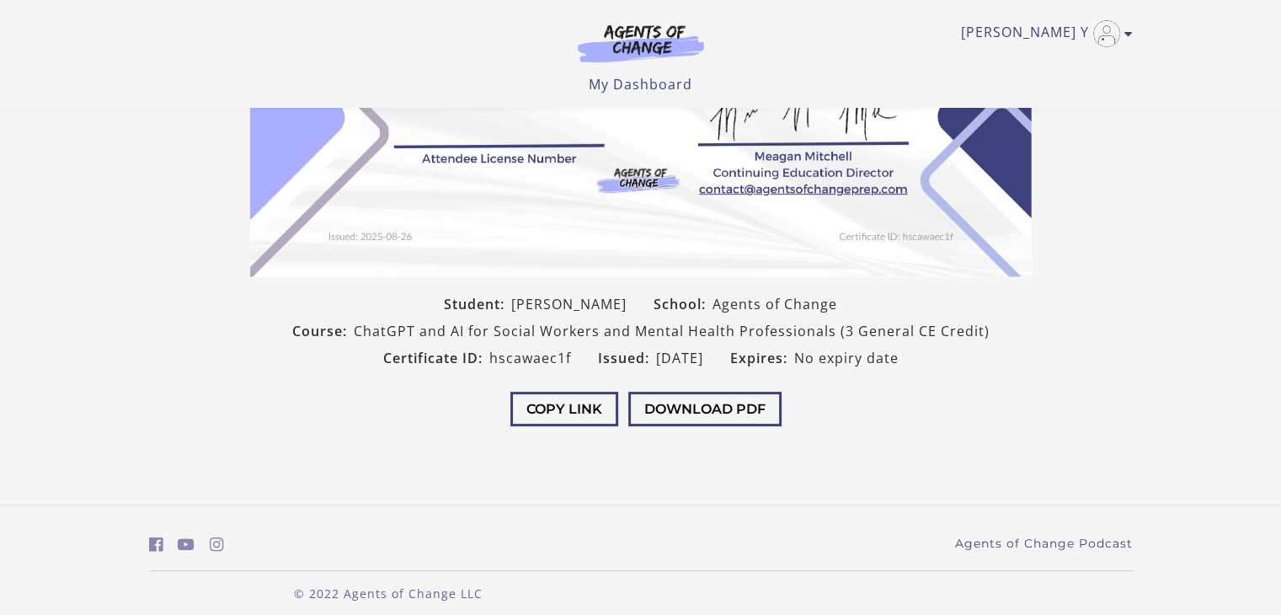
scroll to position [327, 0]
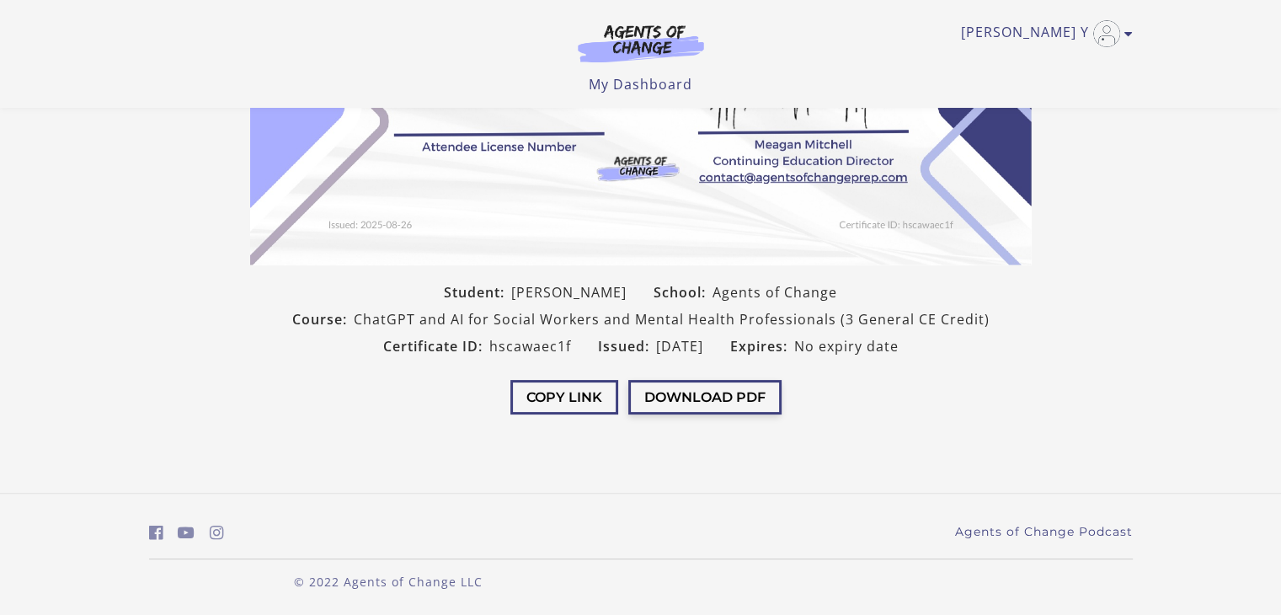
click at [694, 398] on button "Download PDF" at bounding box center [704, 397] width 153 height 35
